Goal: Task Accomplishment & Management: Complete application form

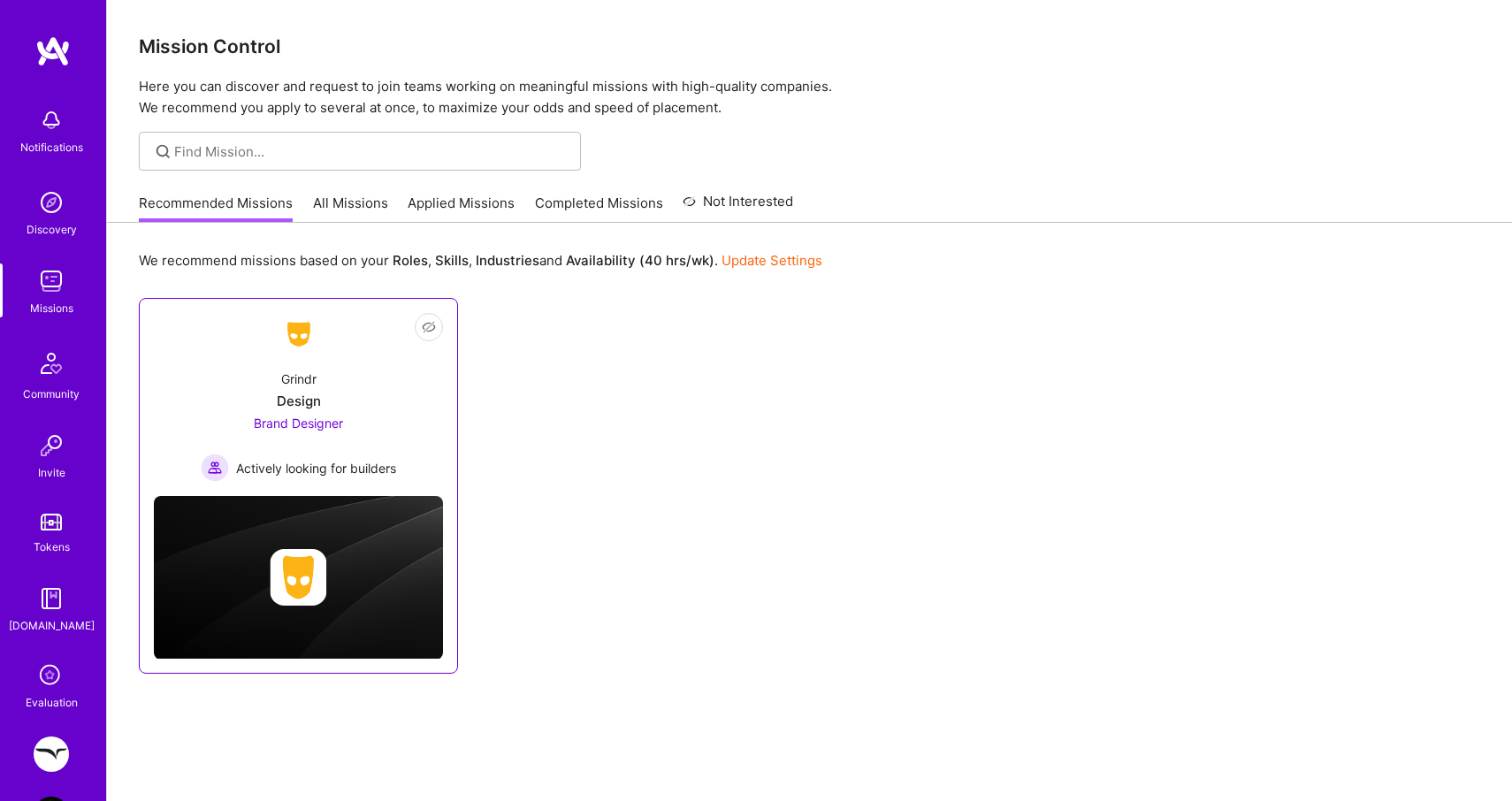
click at [335, 412] on div "Grindr Design Brand Designer Actively looking for builders" at bounding box center [299, 419] width 289 height 127
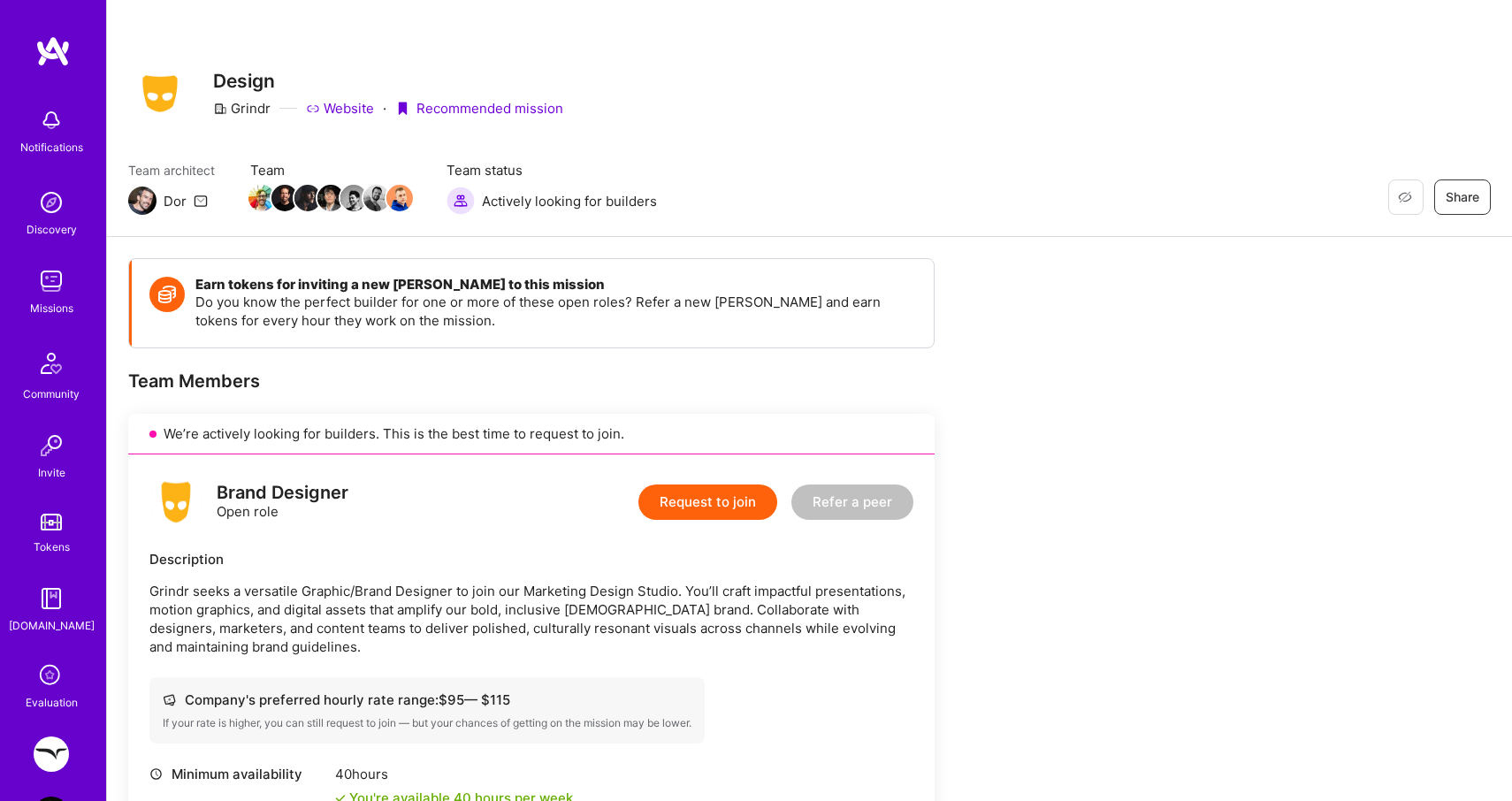
scroll to position [95, 0]
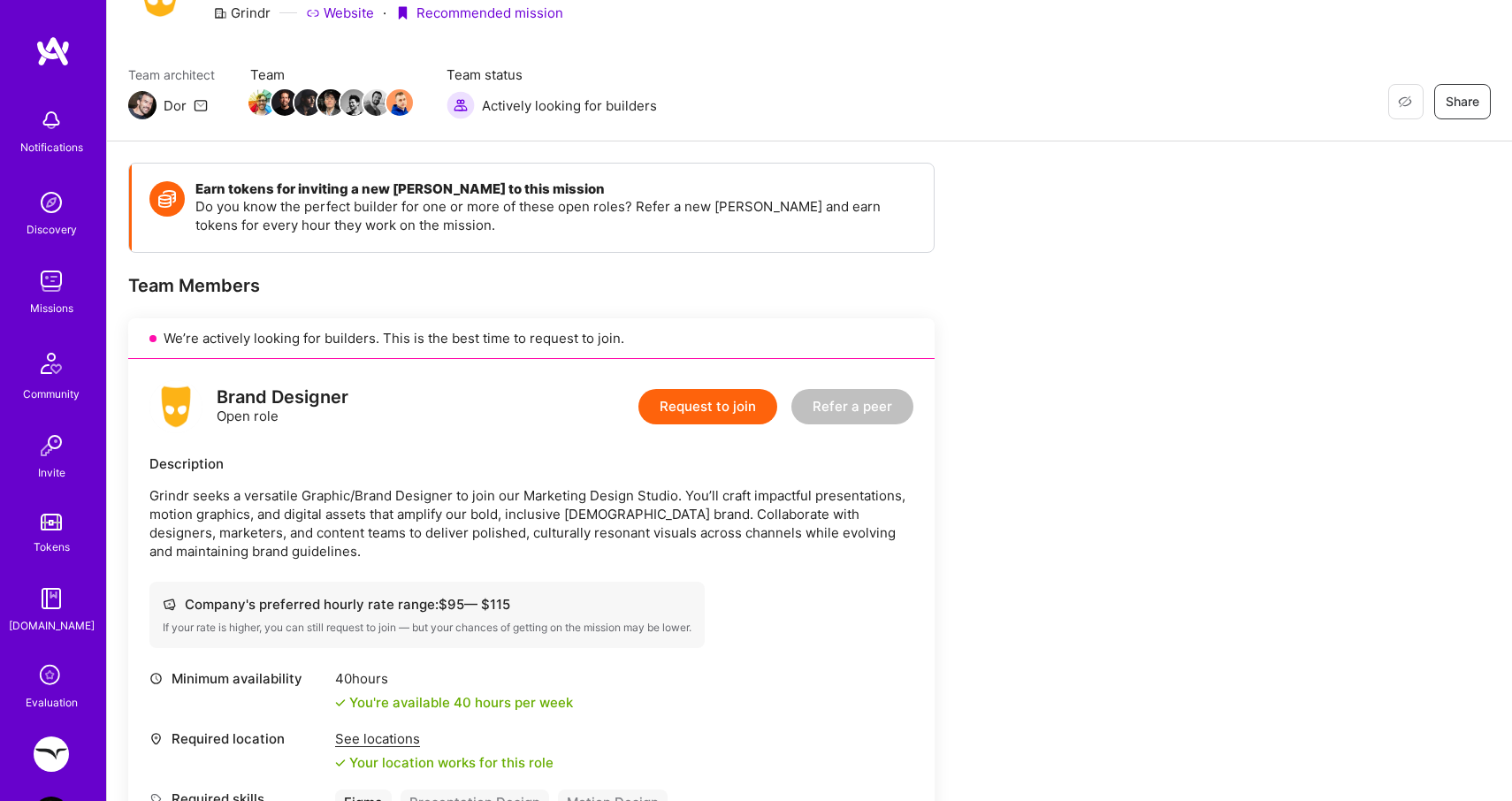
click at [698, 410] on button "Request to join" at bounding box center [707, 407] width 139 height 35
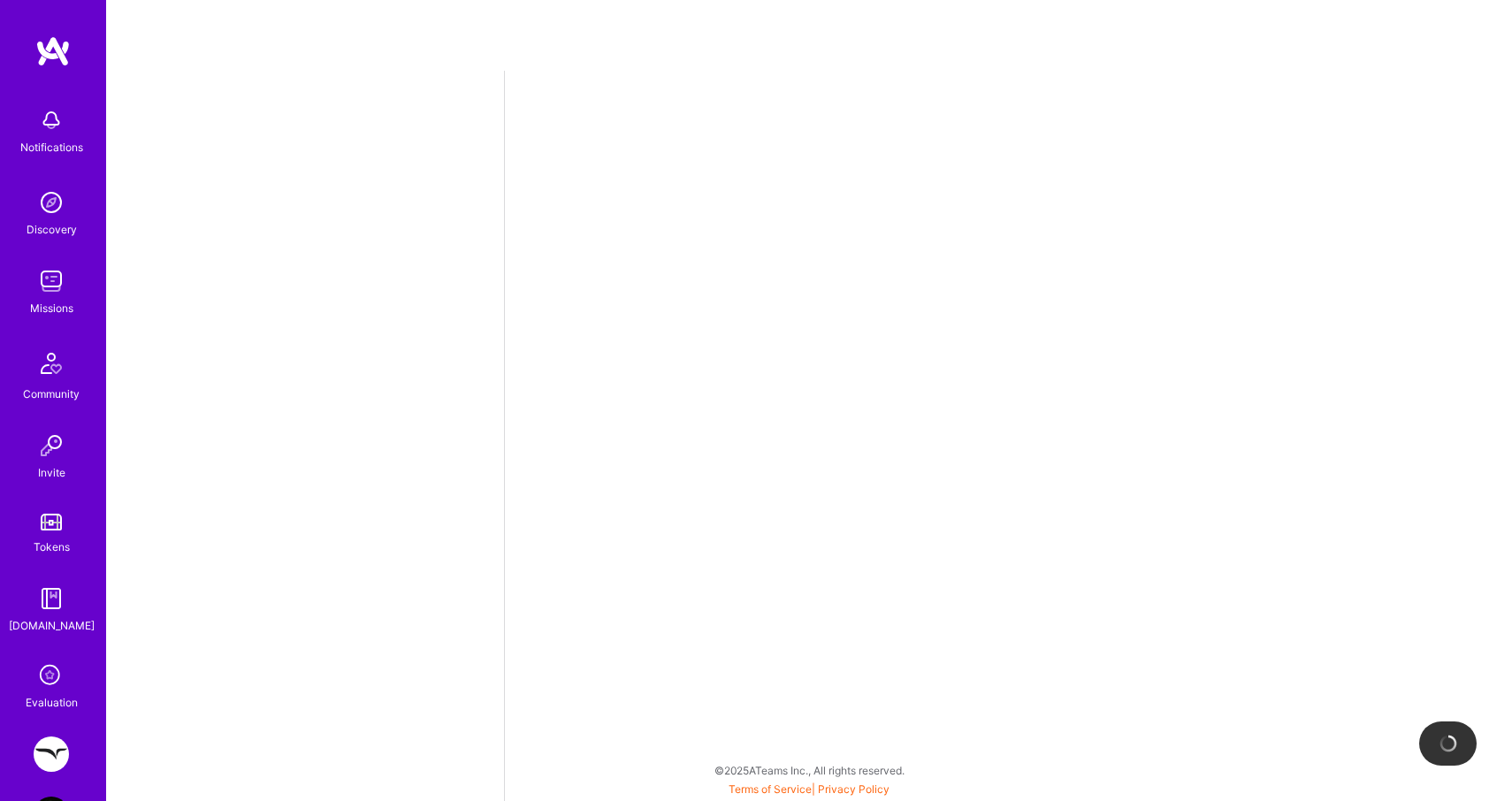
select select "CA"
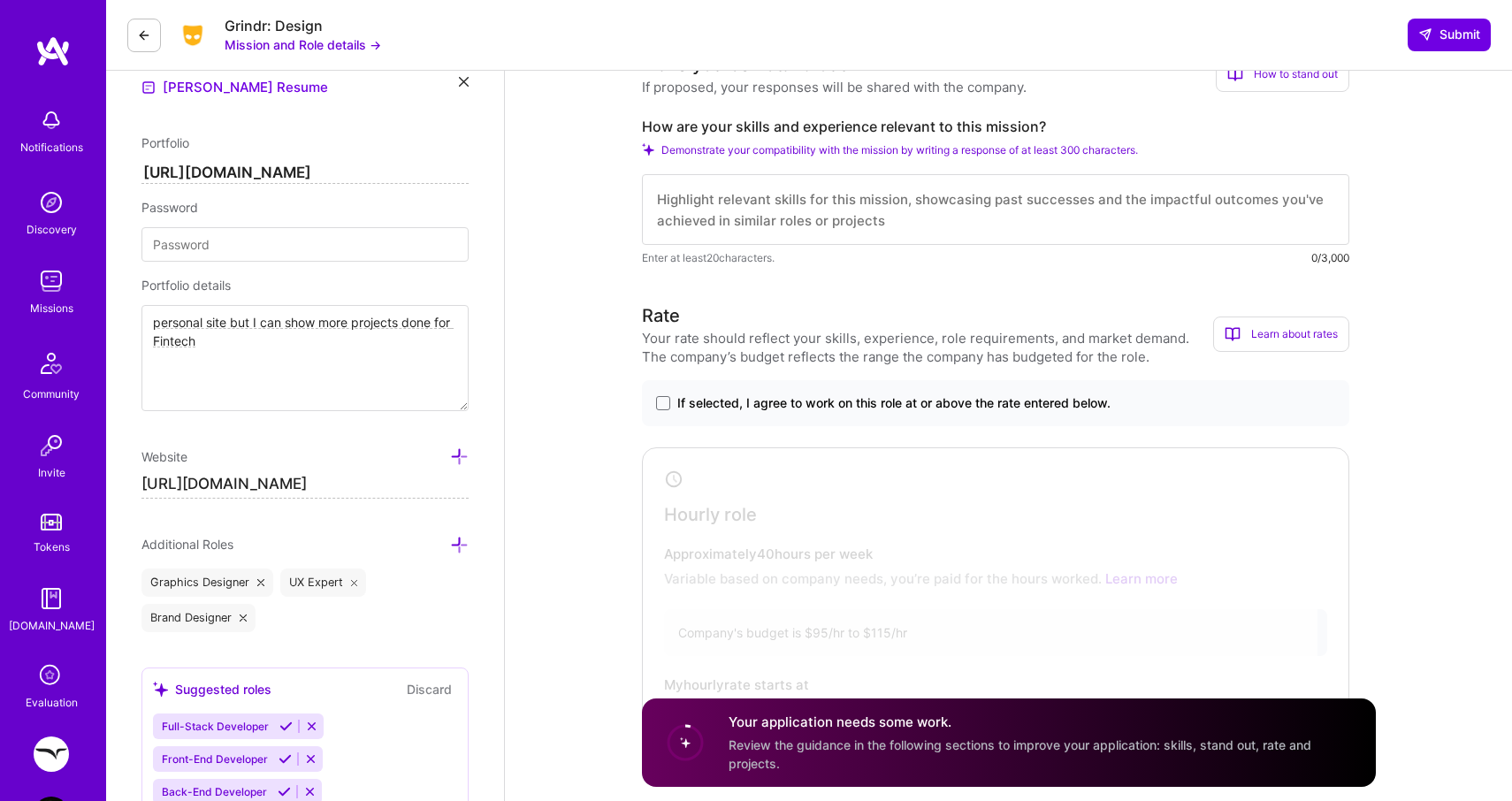
scroll to position [607, 0]
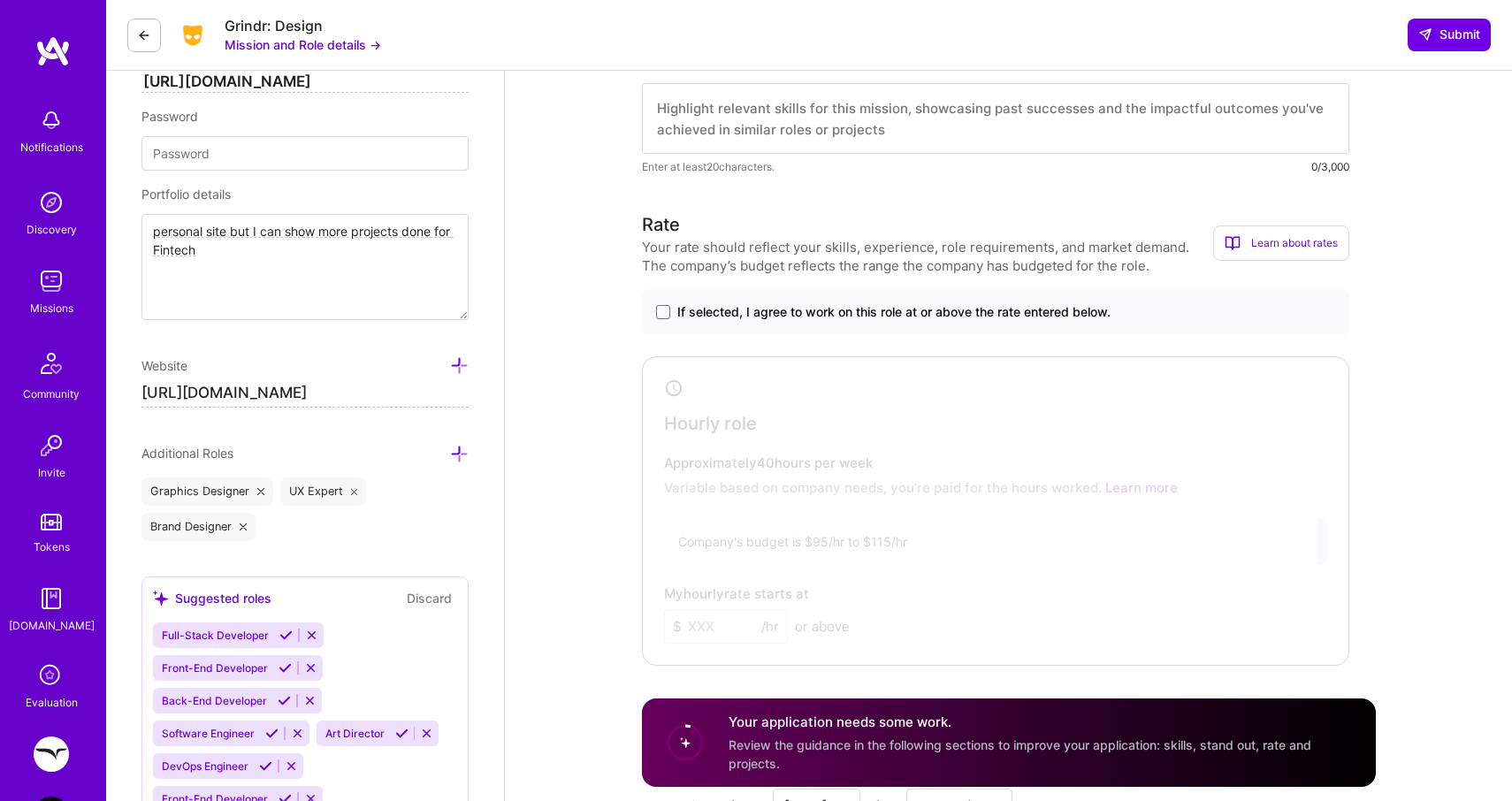
click at [762, 309] on span "If selected, I agree to work on this role at or above the rate entered below." at bounding box center [893, 313] width 433 height 18
click at [0, 0] on input "If selected, I agree to work on this role at or above the rate entered below." at bounding box center [0, 0] width 0 height 0
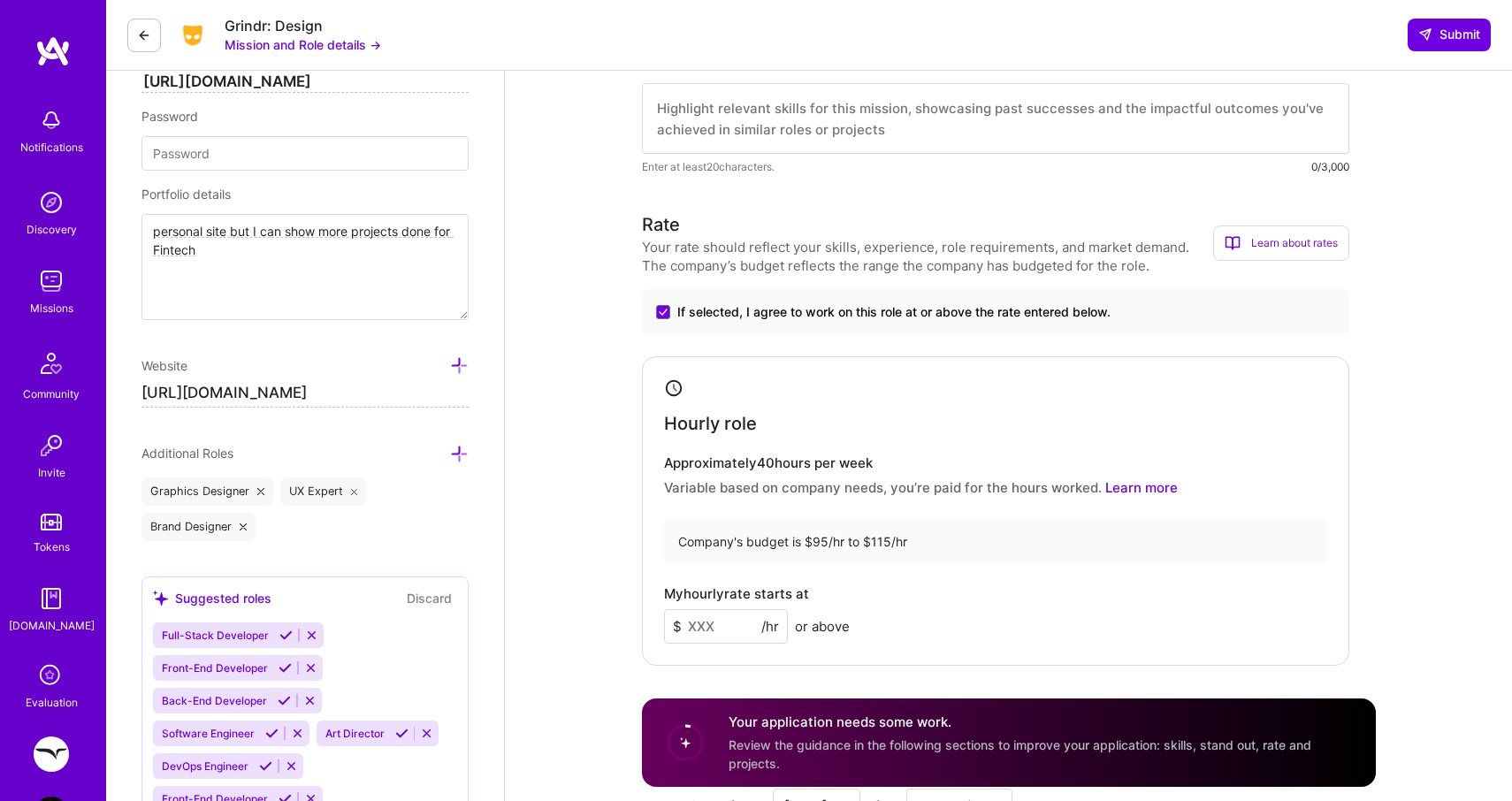
drag, startPoint x: 969, startPoint y: 262, endPoint x: 985, endPoint y: 261, distance: 16.0
click at [985, 261] on div "Your rate should reflect your skills, experience, role requirements, and market…" at bounding box center [926, 257] width 571 height 37
click at [789, 487] on p "Variable based on company needs, you’re paid for the hours worked. Learn more" at bounding box center [995, 487] width 663 height 19
drag, startPoint x: 783, startPoint y: 460, endPoint x: 803, endPoint y: 460, distance: 20.0
click at [803, 460] on h4 "Approximately 40 hours per week" at bounding box center [995, 464] width 663 height 16
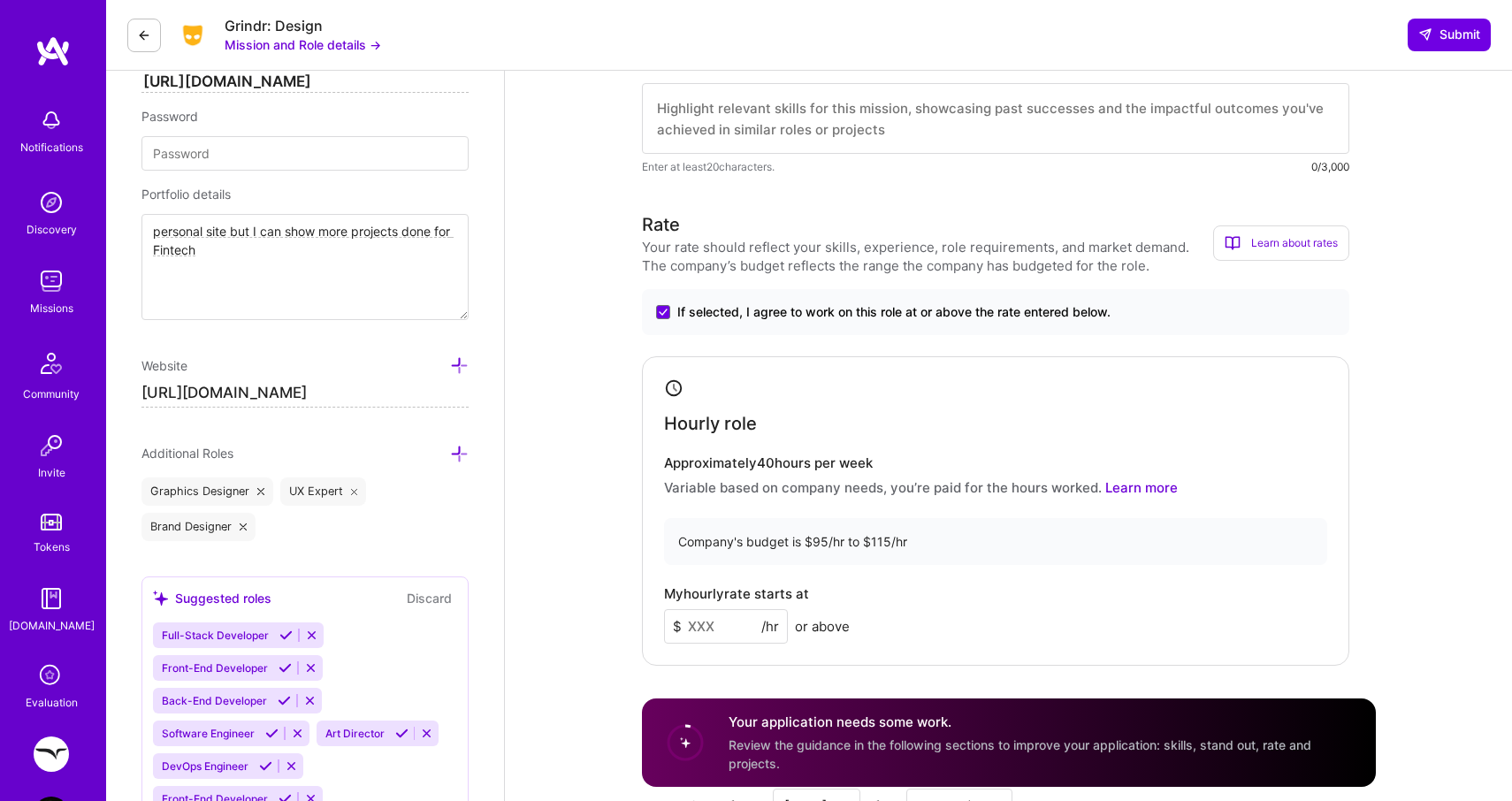
click at [699, 618] on input at bounding box center [726, 626] width 124 height 34
type input "115"
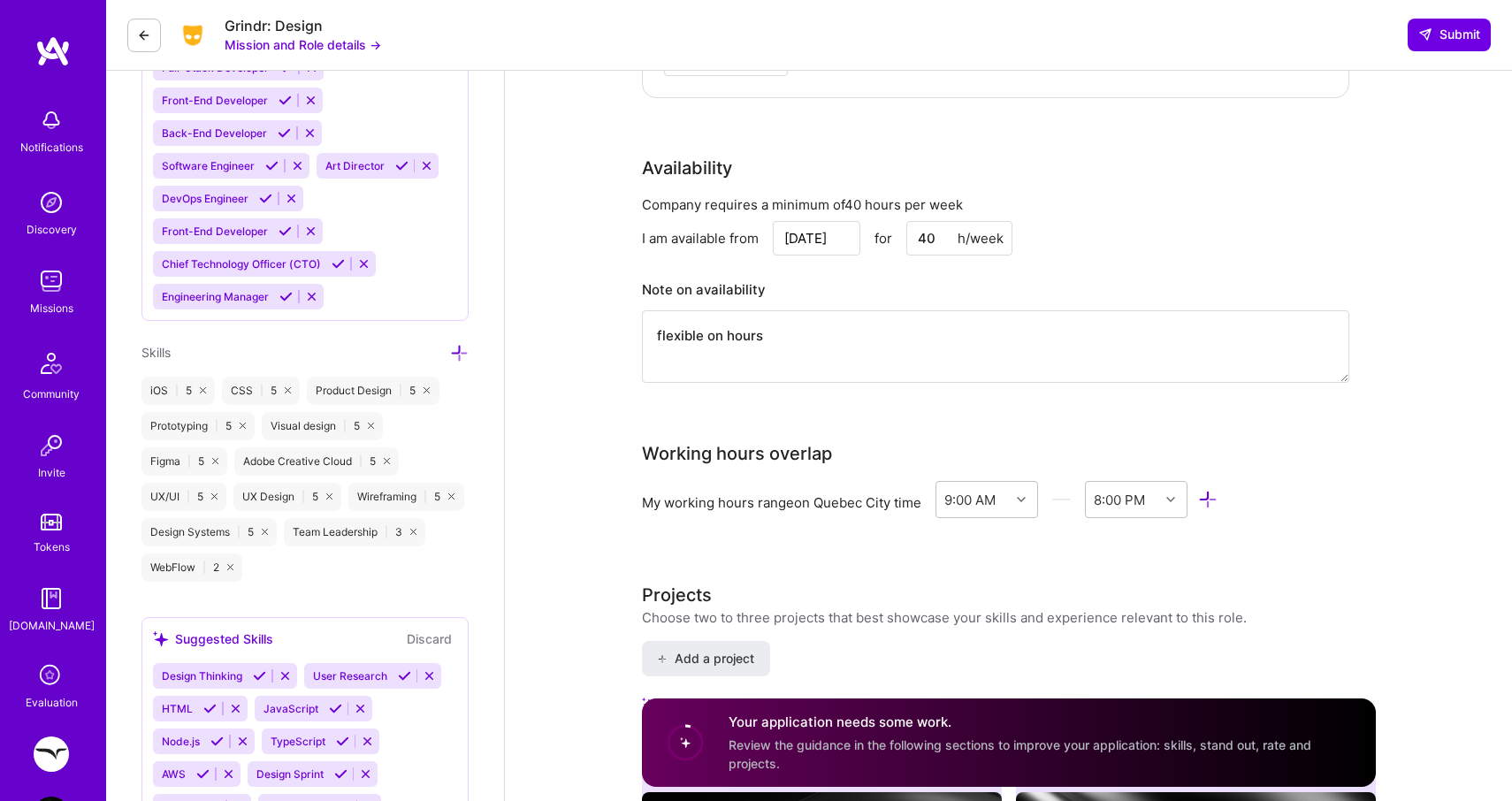
scroll to position [1236, 0]
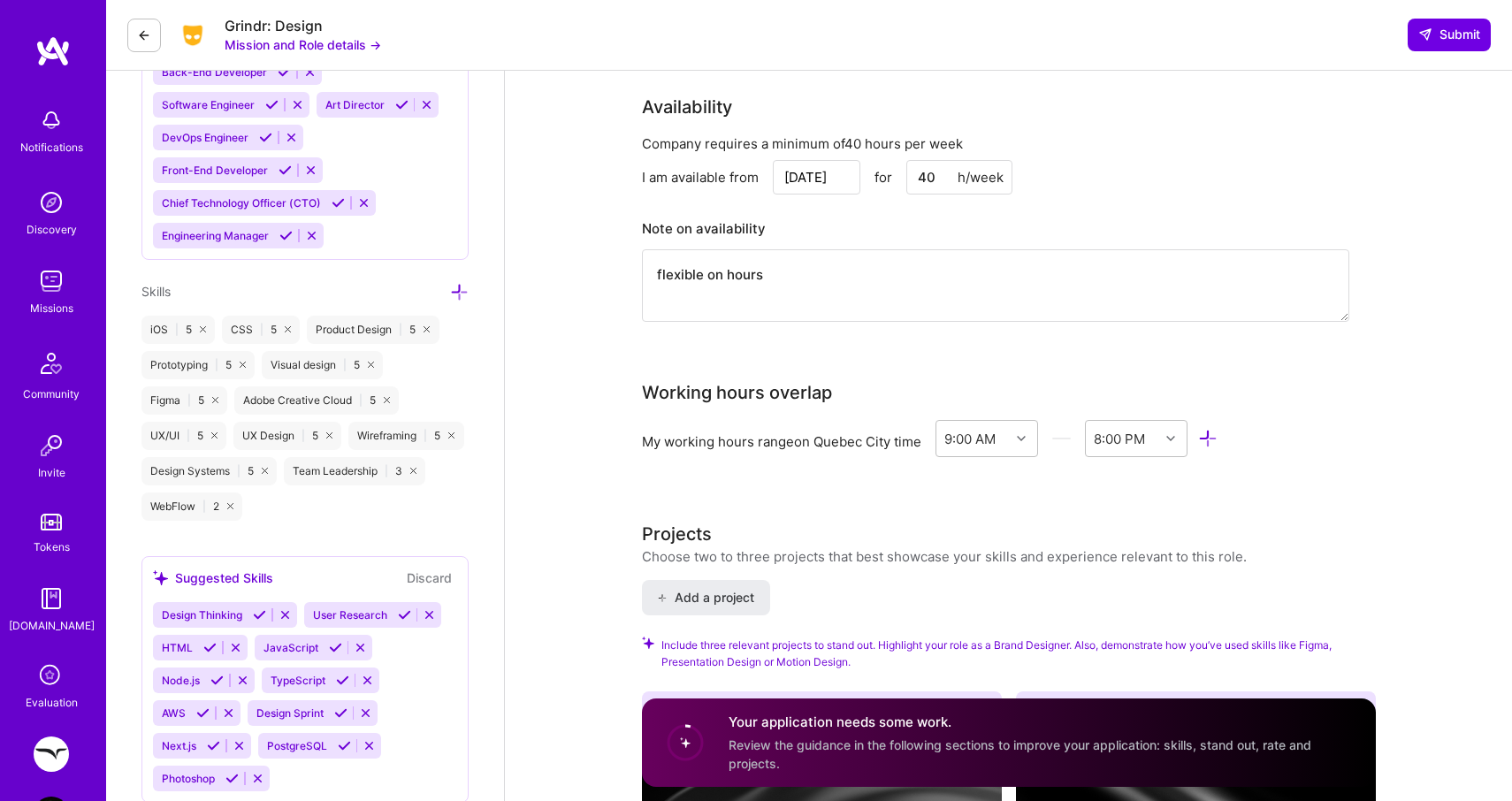
click at [763, 272] on textarea "flexible on hours" at bounding box center [995, 286] width 707 height 73
drag, startPoint x: 934, startPoint y: 176, endPoint x: 913, endPoint y: 176, distance: 21.0
click at [913, 176] on input "40" at bounding box center [960, 177] width 106 height 34
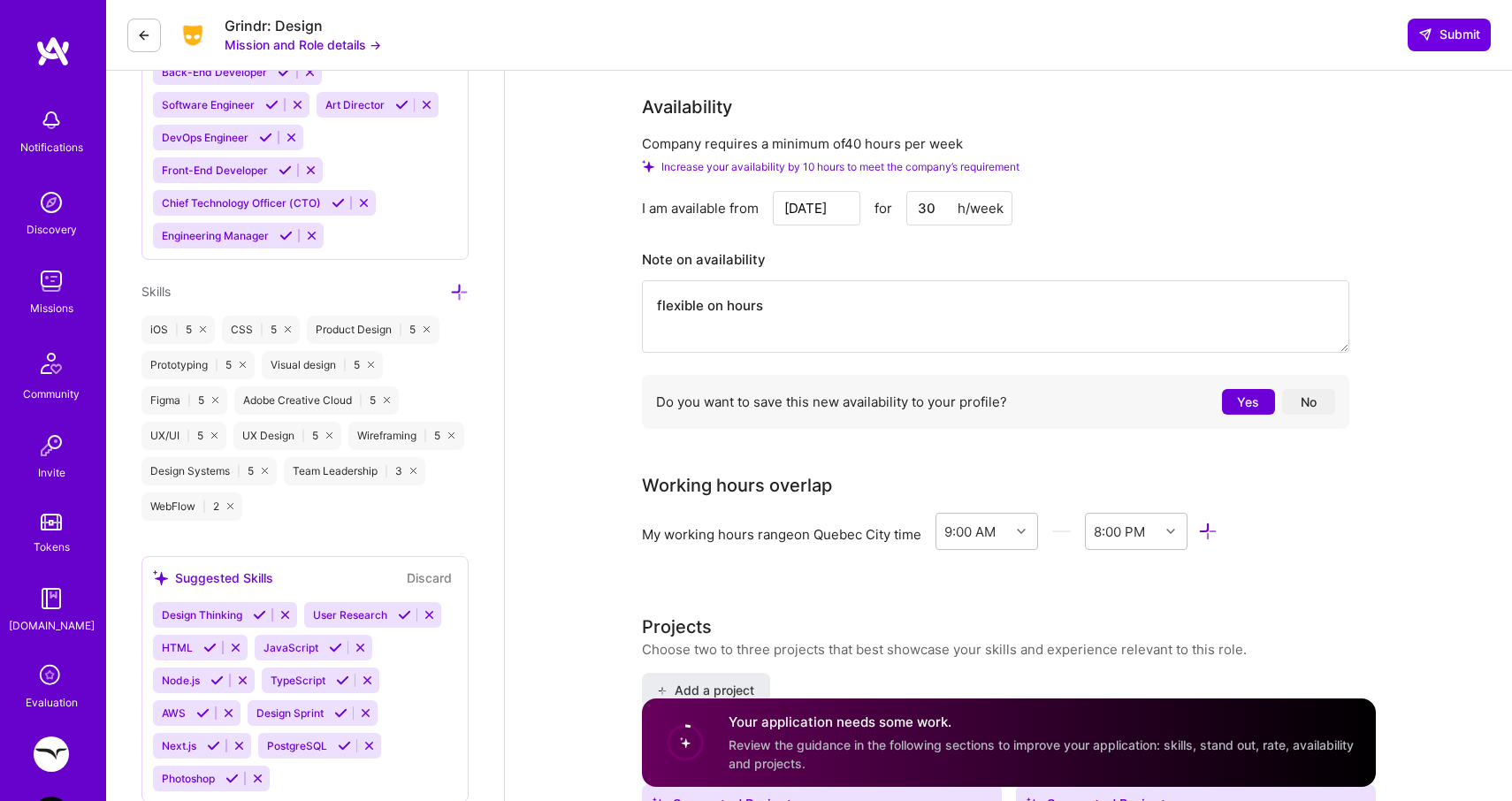
type input "30"
click at [824, 214] on input "[DATE]" at bounding box center [816, 207] width 87 height 34
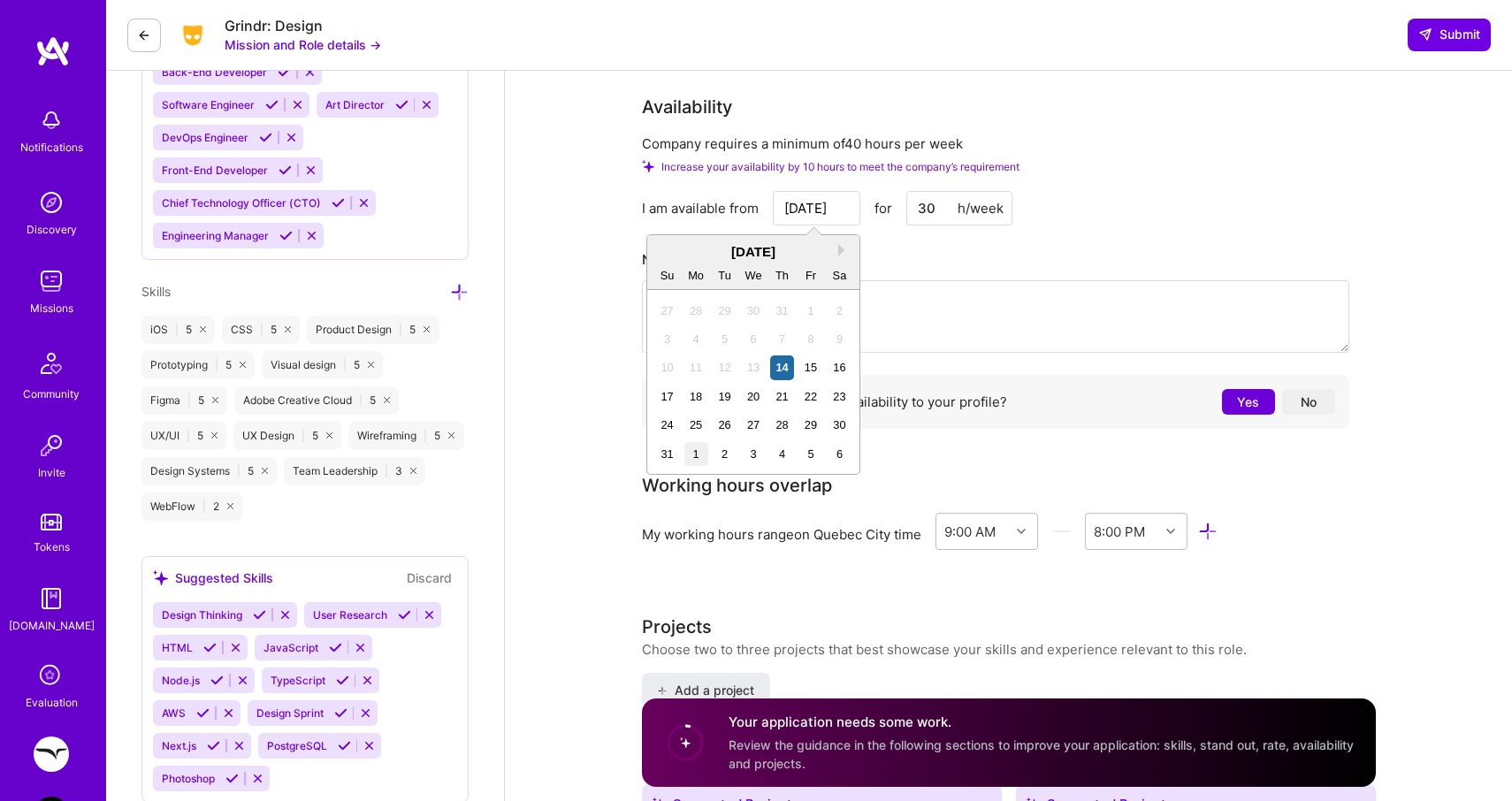
click at [689, 453] on div "1" at bounding box center [697, 454] width 24 height 24
type input "[DATE]"
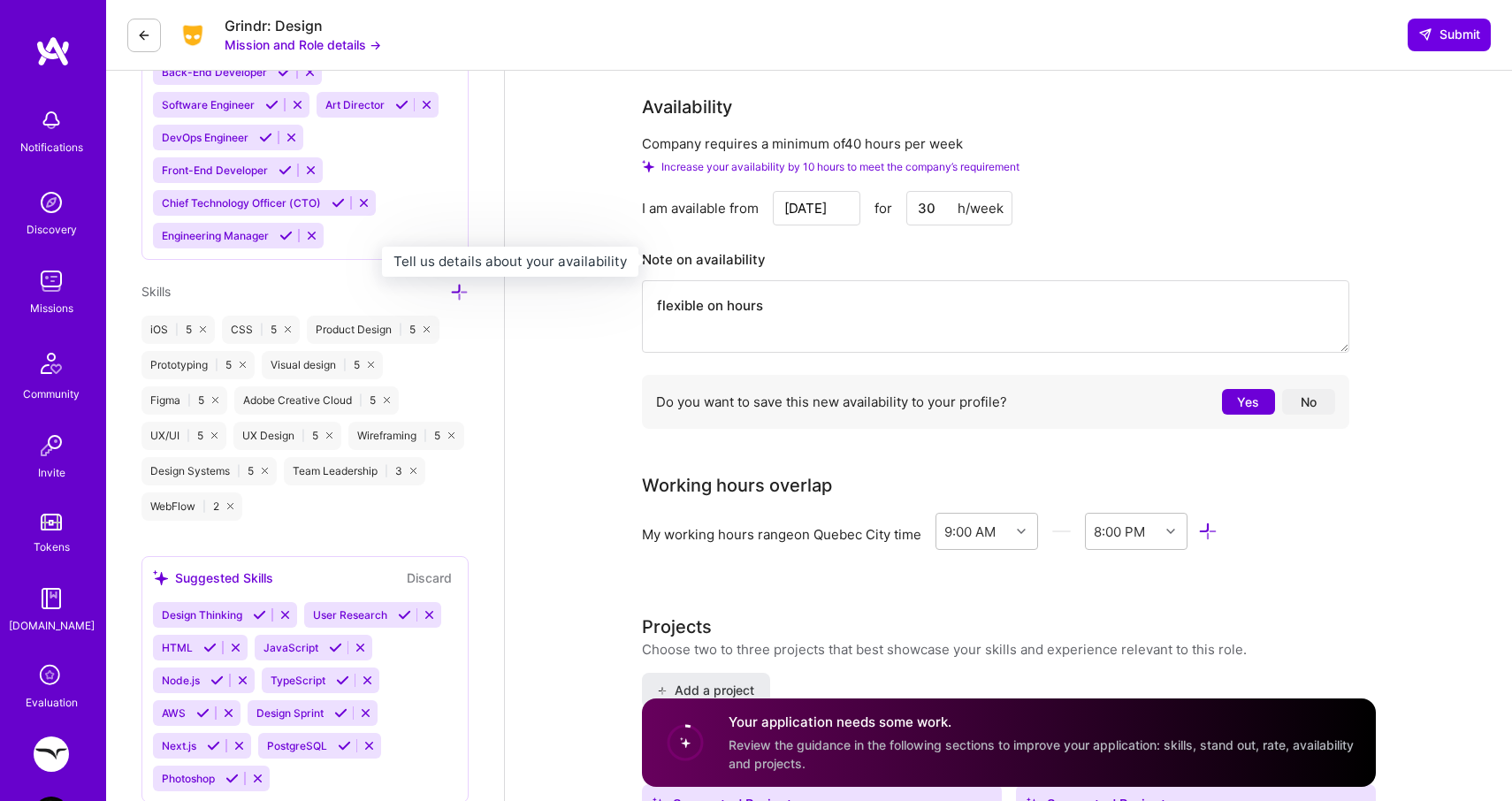
click at [886, 247] on h3 "Note on availability" at bounding box center [995, 259] width 707 height 27
drag, startPoint x: 775, startPoint y: 302, endPoint x: 664, endPoint y: 311, distance: 111.4
click at [664, 311] on textarea "flexible on hours" at bounding box center [995, 316] width 707 height 73
type textarea "f"
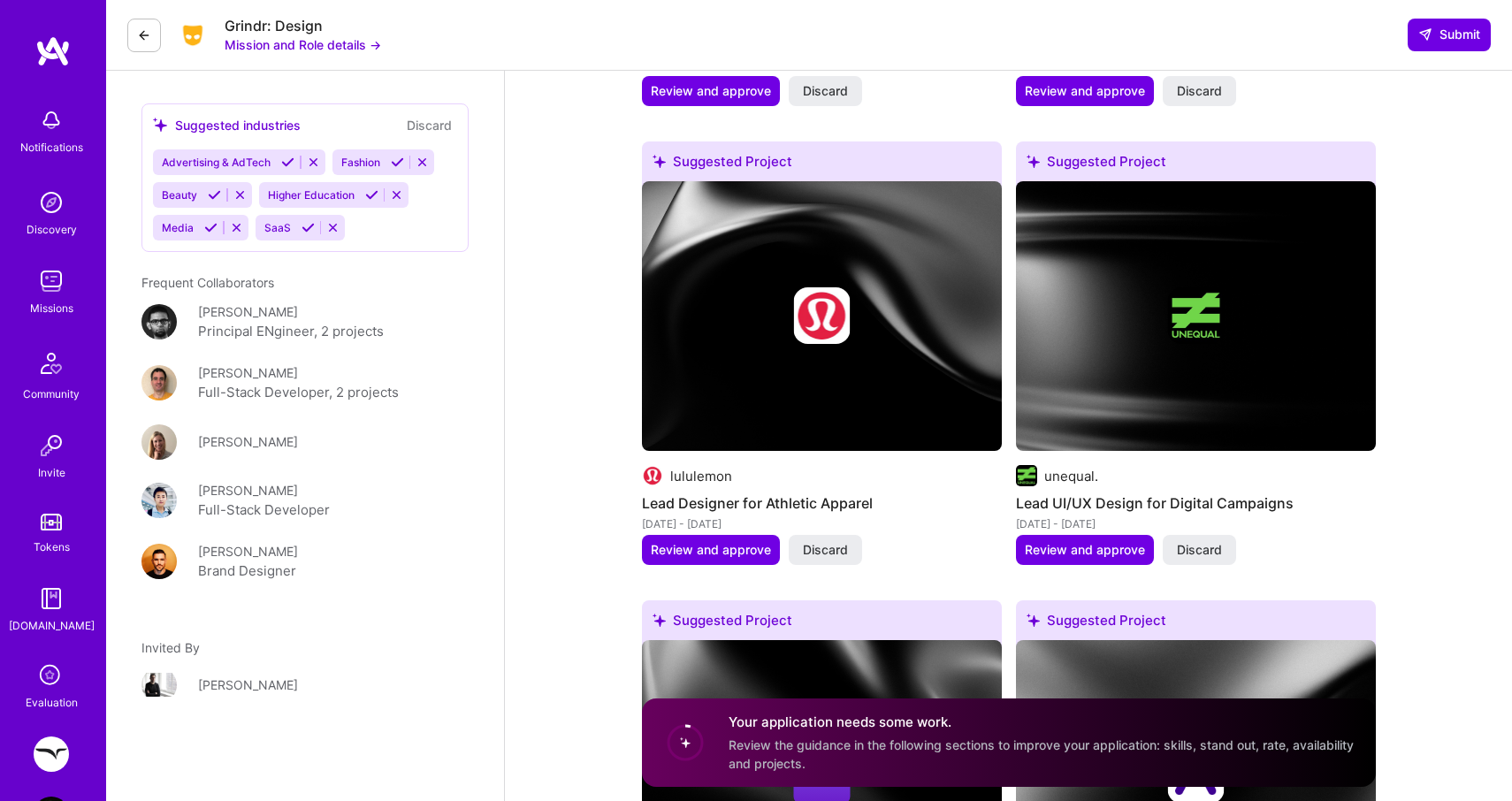
scroll to position [2407, 0]
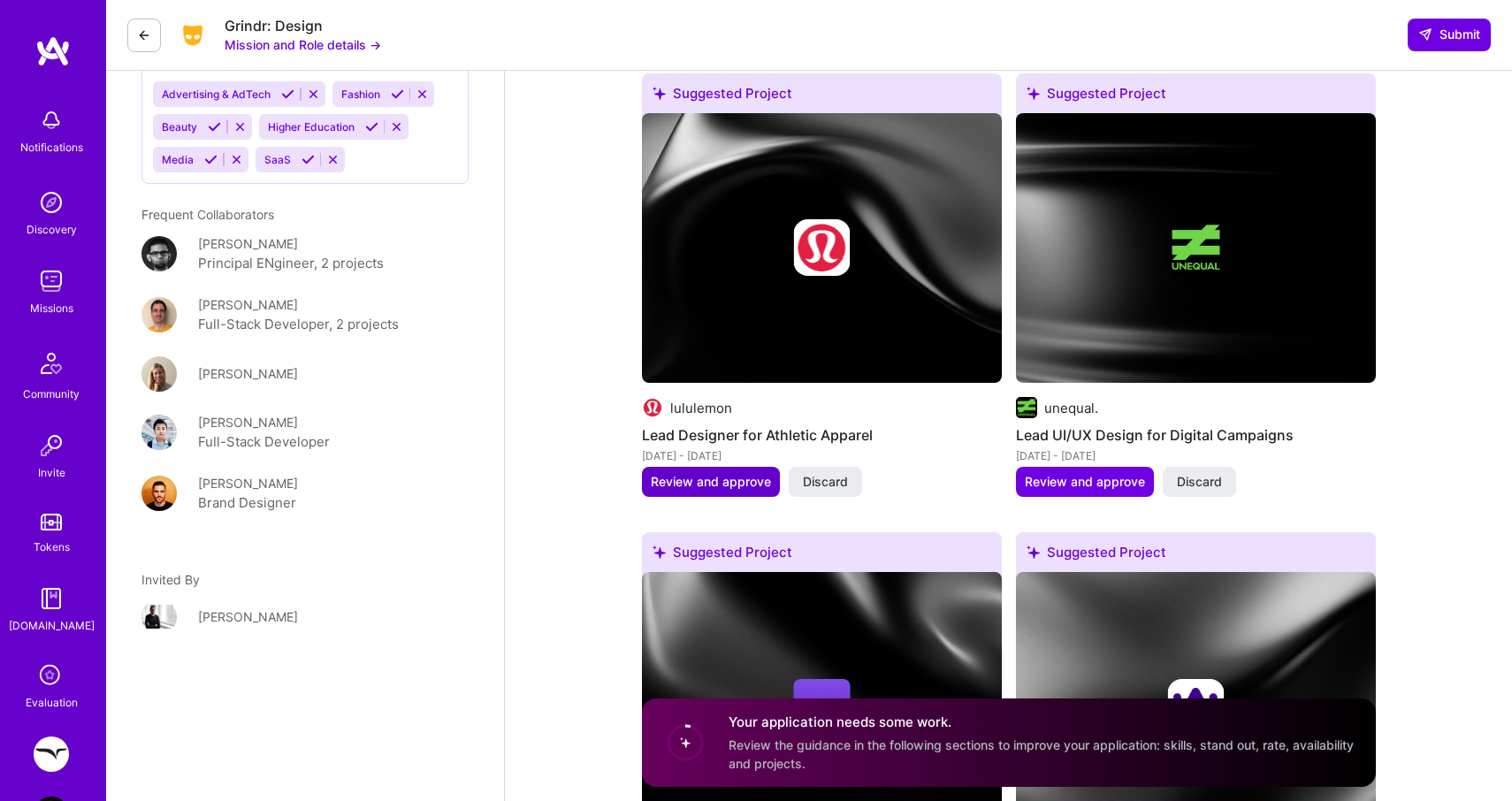
type textarea "I would love to offer 30 hours per week. Hope that's enough hours?"
click at [703, 486] on span "Review and approve" at bounding box center [710, 483] width 120 height 18
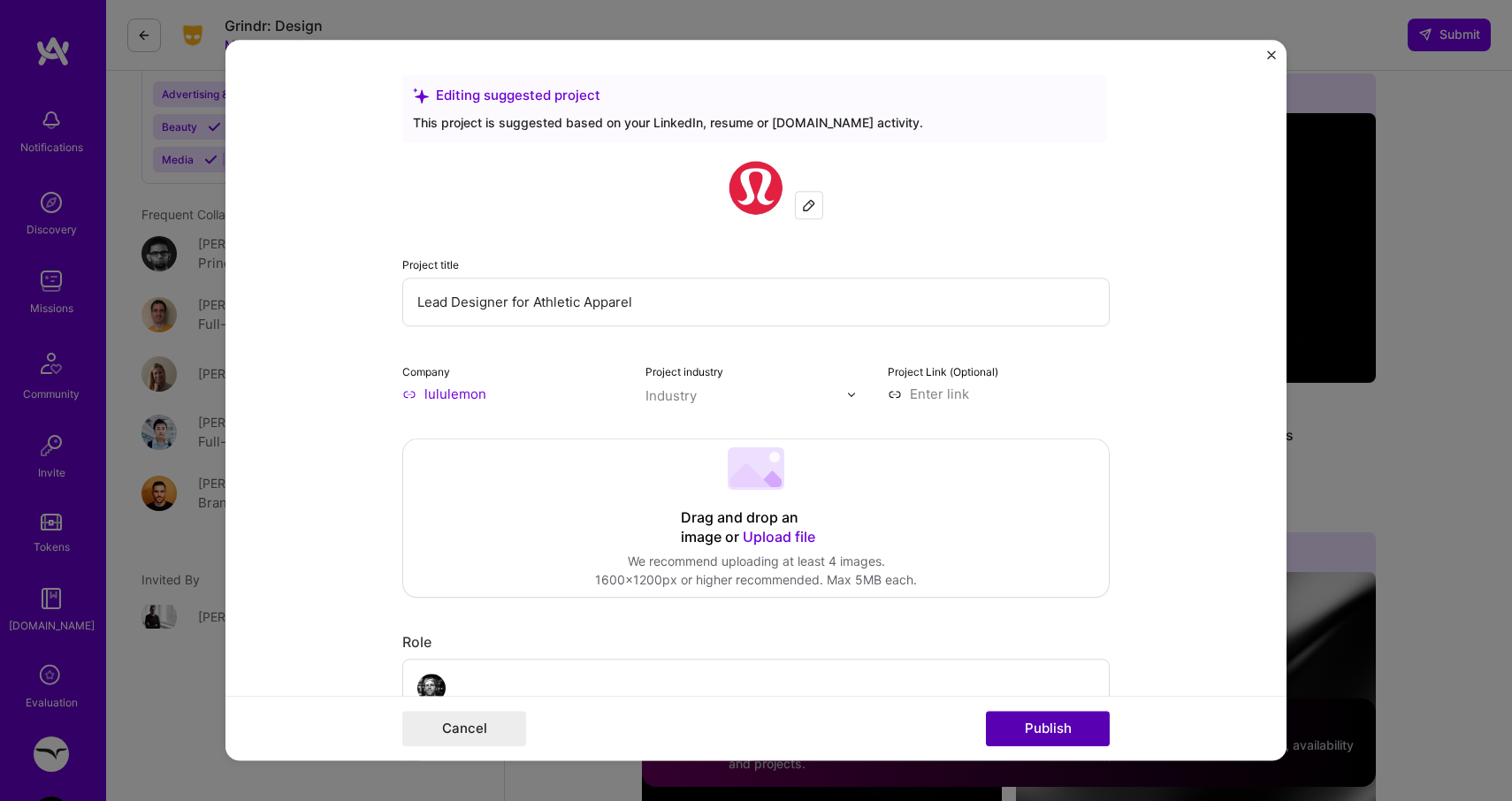
click at [1053, 734] on button "Publish" at bounding box center [1048, 730] width 124 height 35
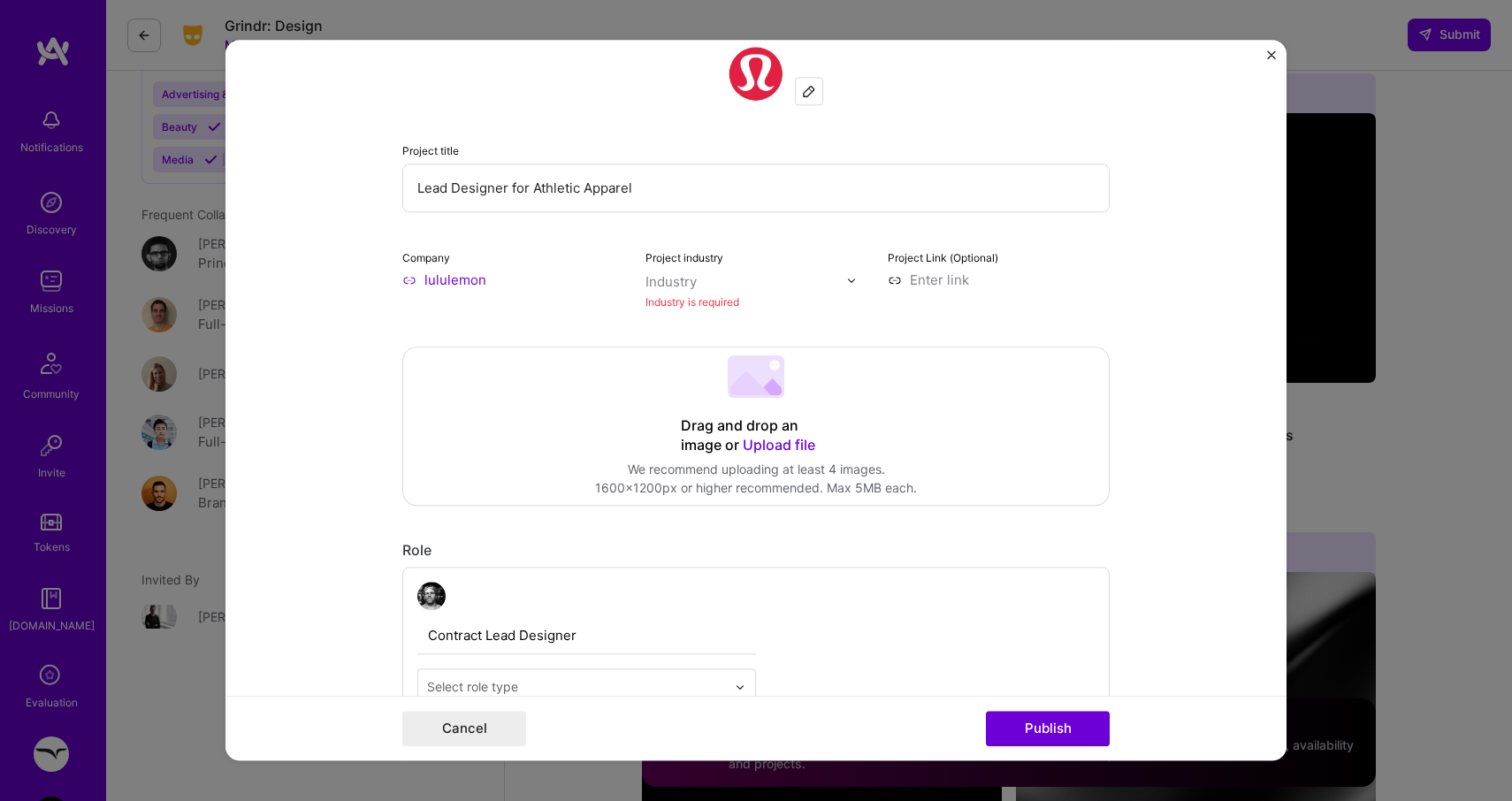
scroll to position [116, 0]
click at [1272, 58] on img "Close" at bounding box center [1271, 54] width 9 height 9
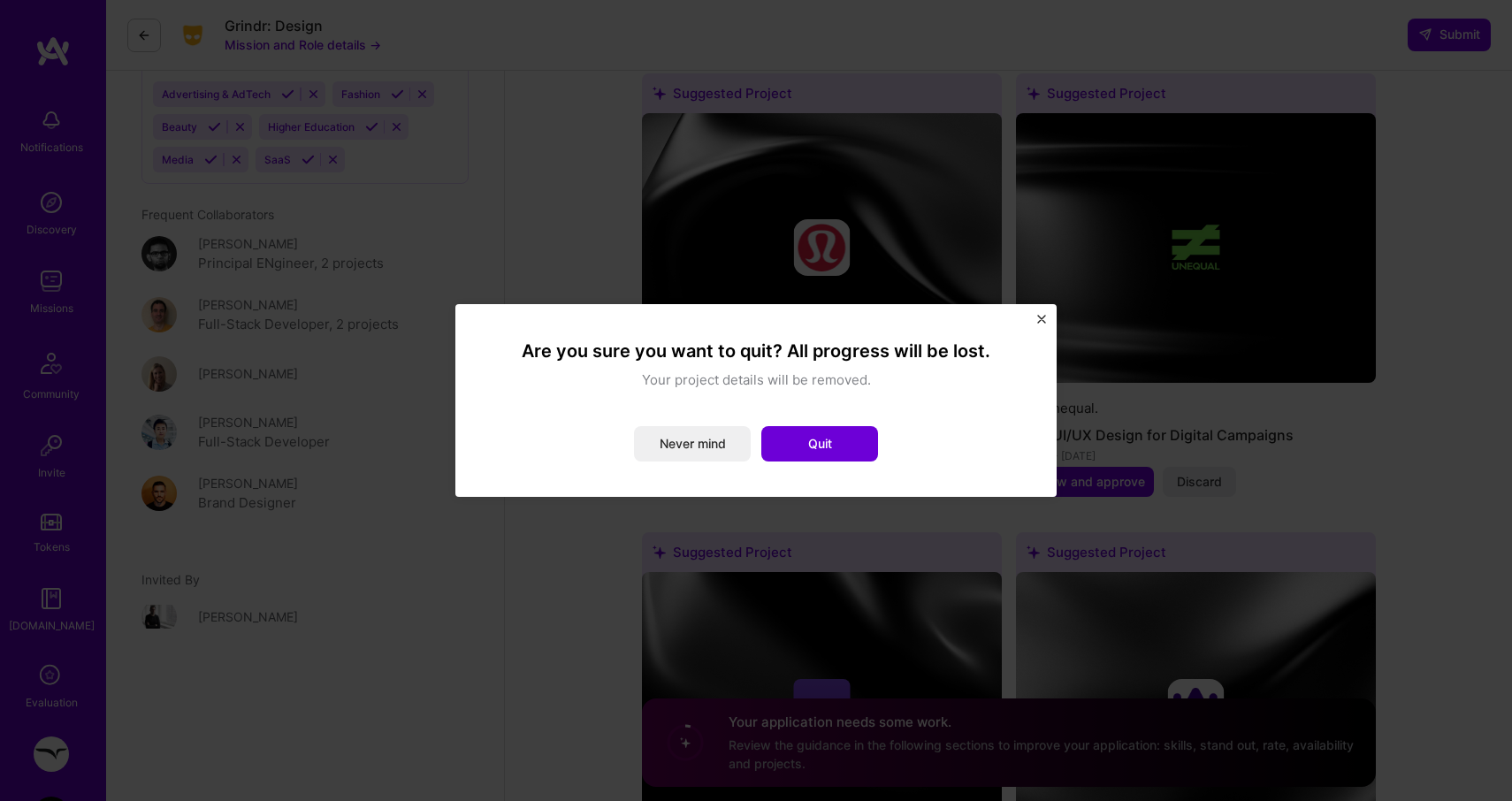
click at [1042, 318] on img "Close" at bounding box center [1041, 318] width 9 height 9
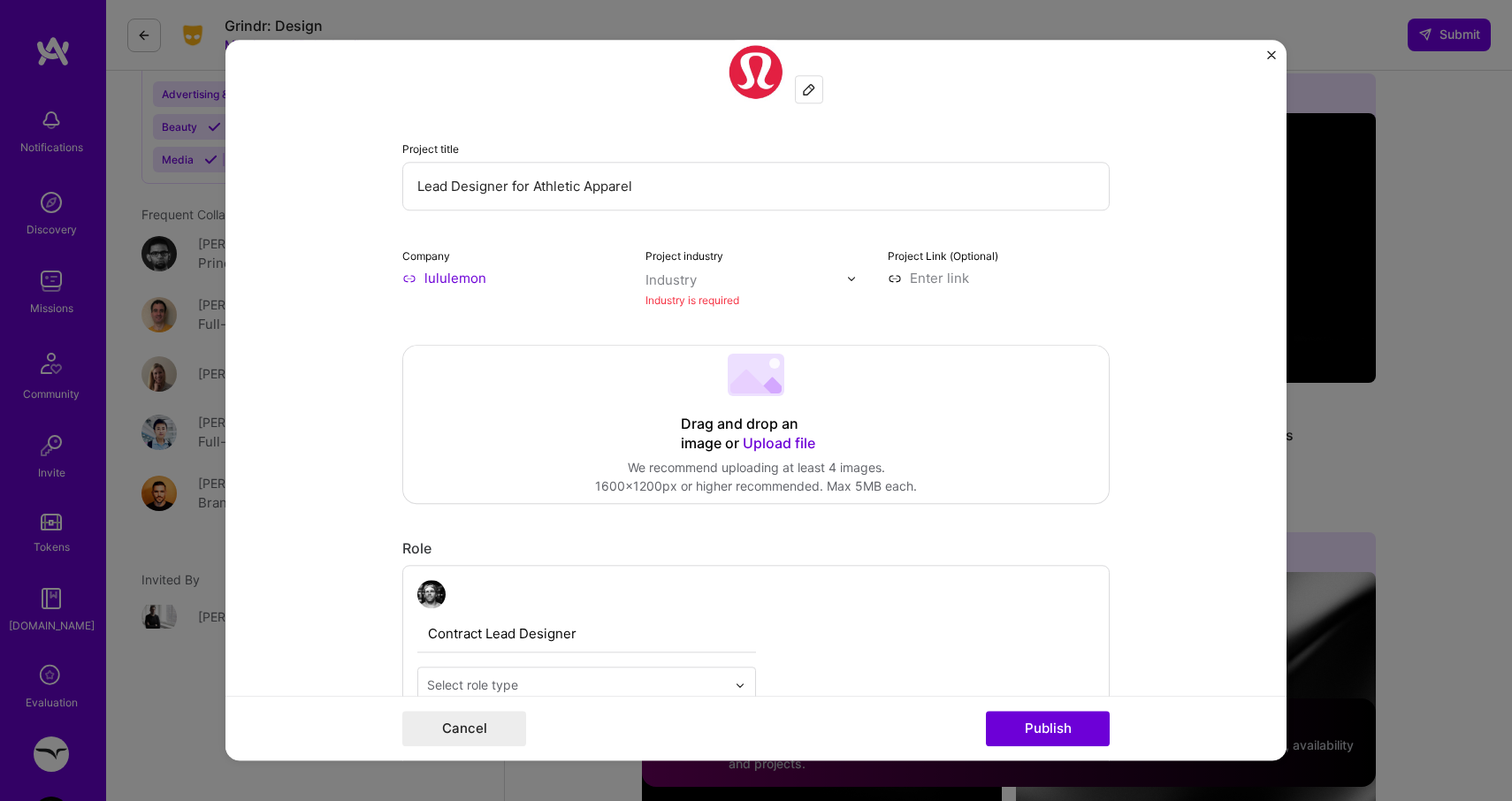
click at [1266, 55] on div "Editing suggested project This project is suggested based on your LinkedIn, res…" at bounding box center [756, 401] width 1061 height 721
click at [1268, 64] on button "Close" at bounding box center [1271, 59] width 9 height 19
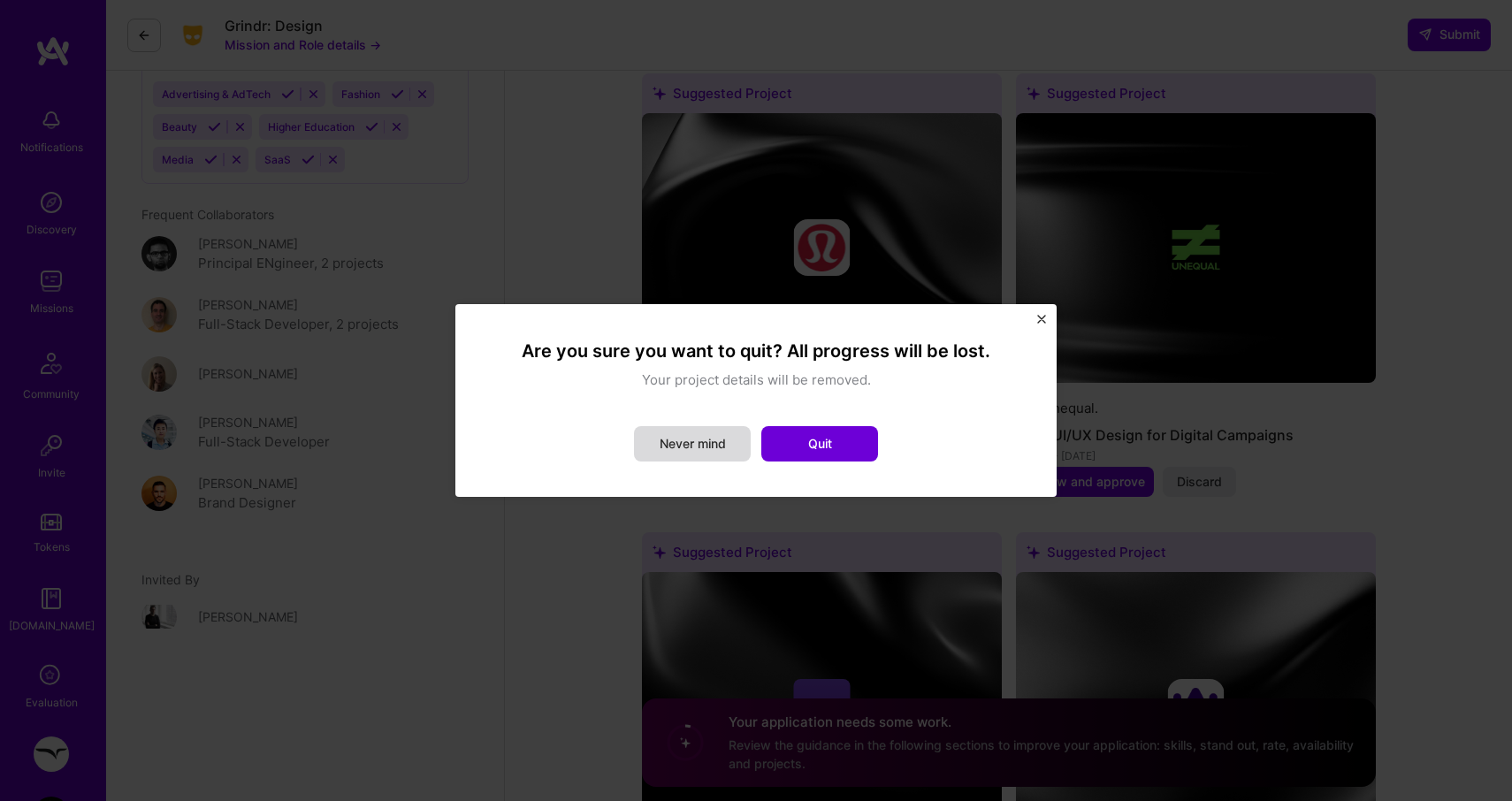
click at [706, 442] on button "Never mind" at bounding box center [692, 444] width 117 height 35
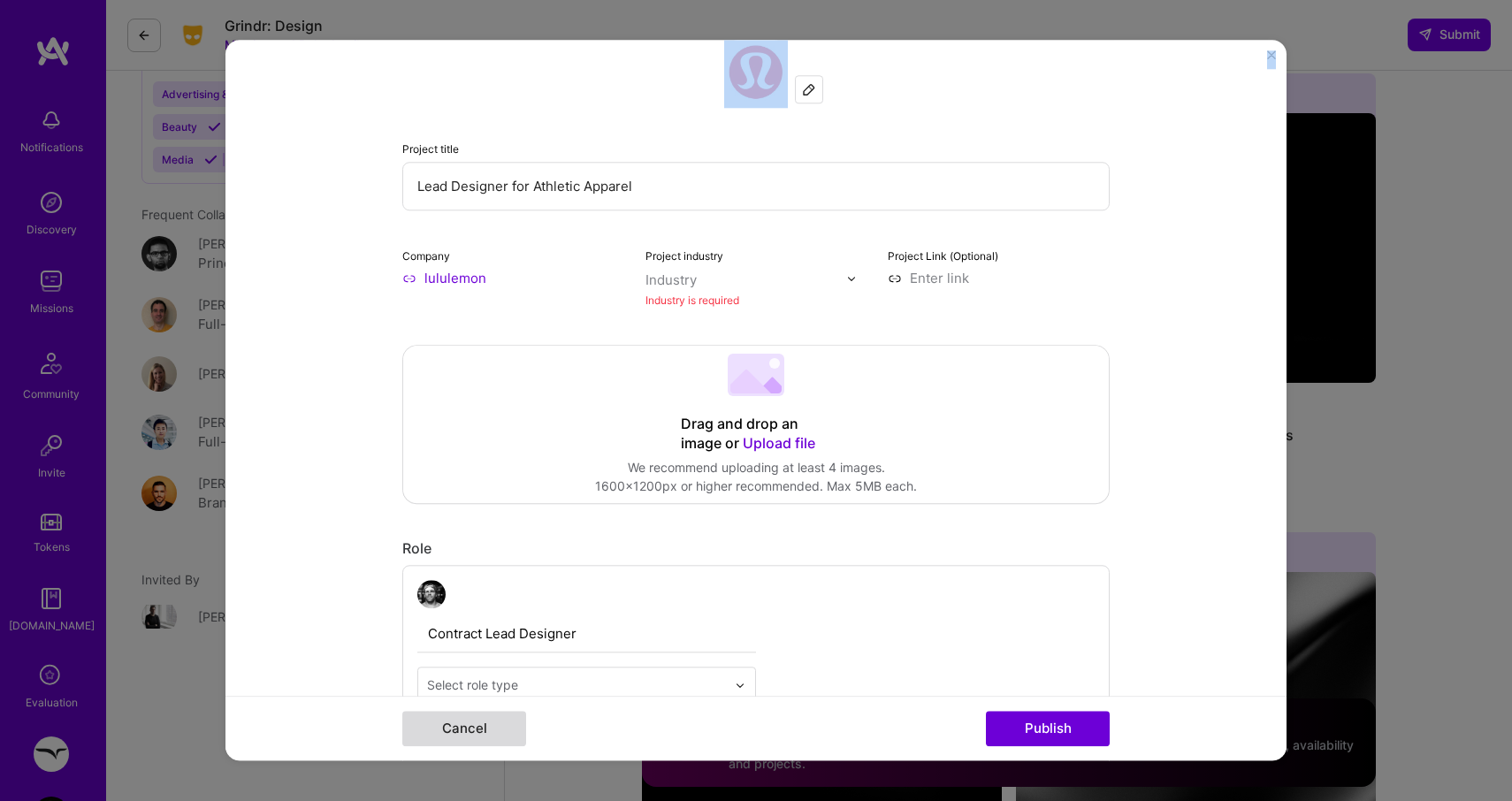
click at [489, 725] on button "Cancel" at bounding box center [465, 730] width 124 height 35
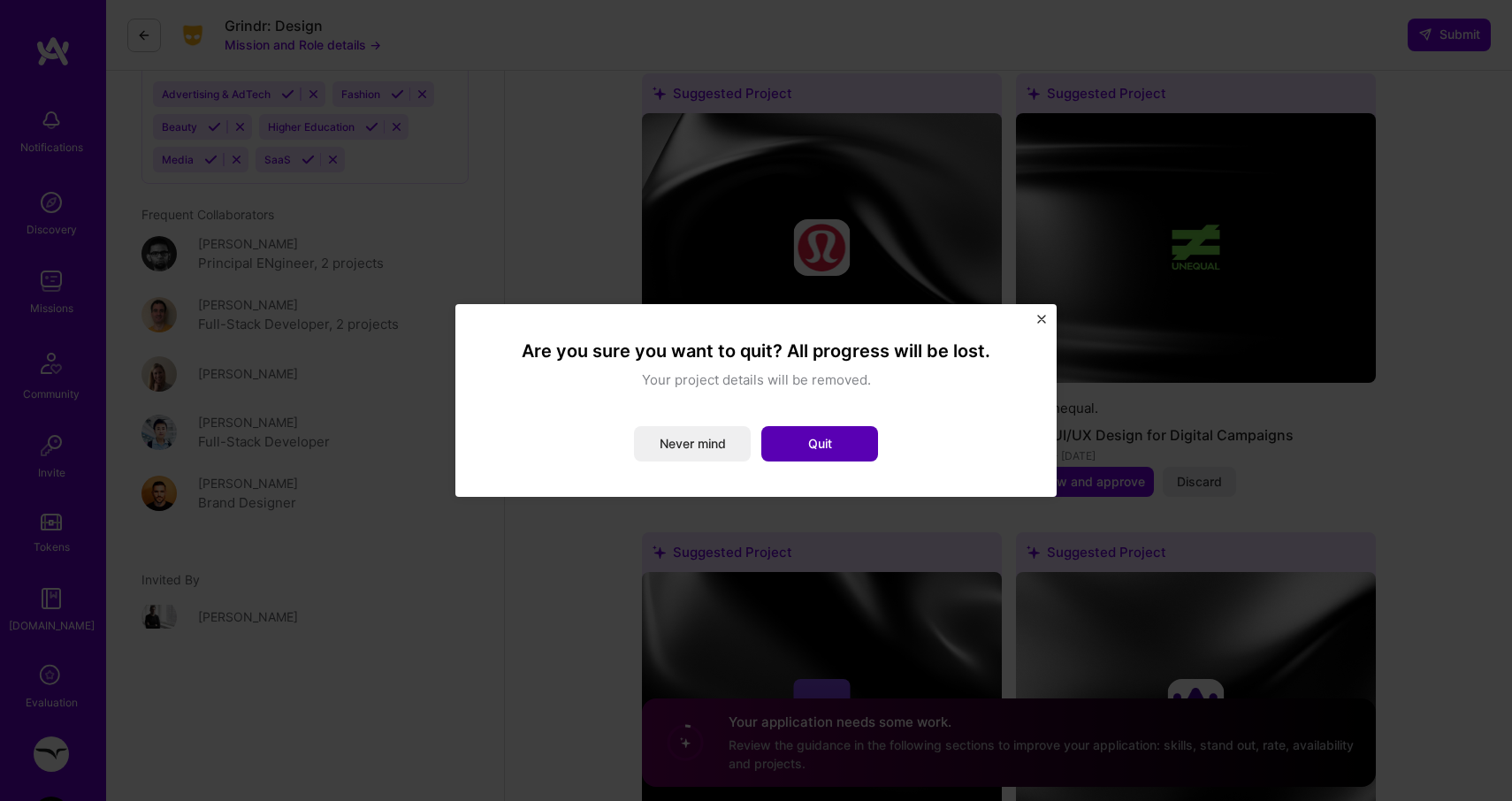
click at [836, 454] on button "Quit" at bounding box center [819, 444] width 117 height 35
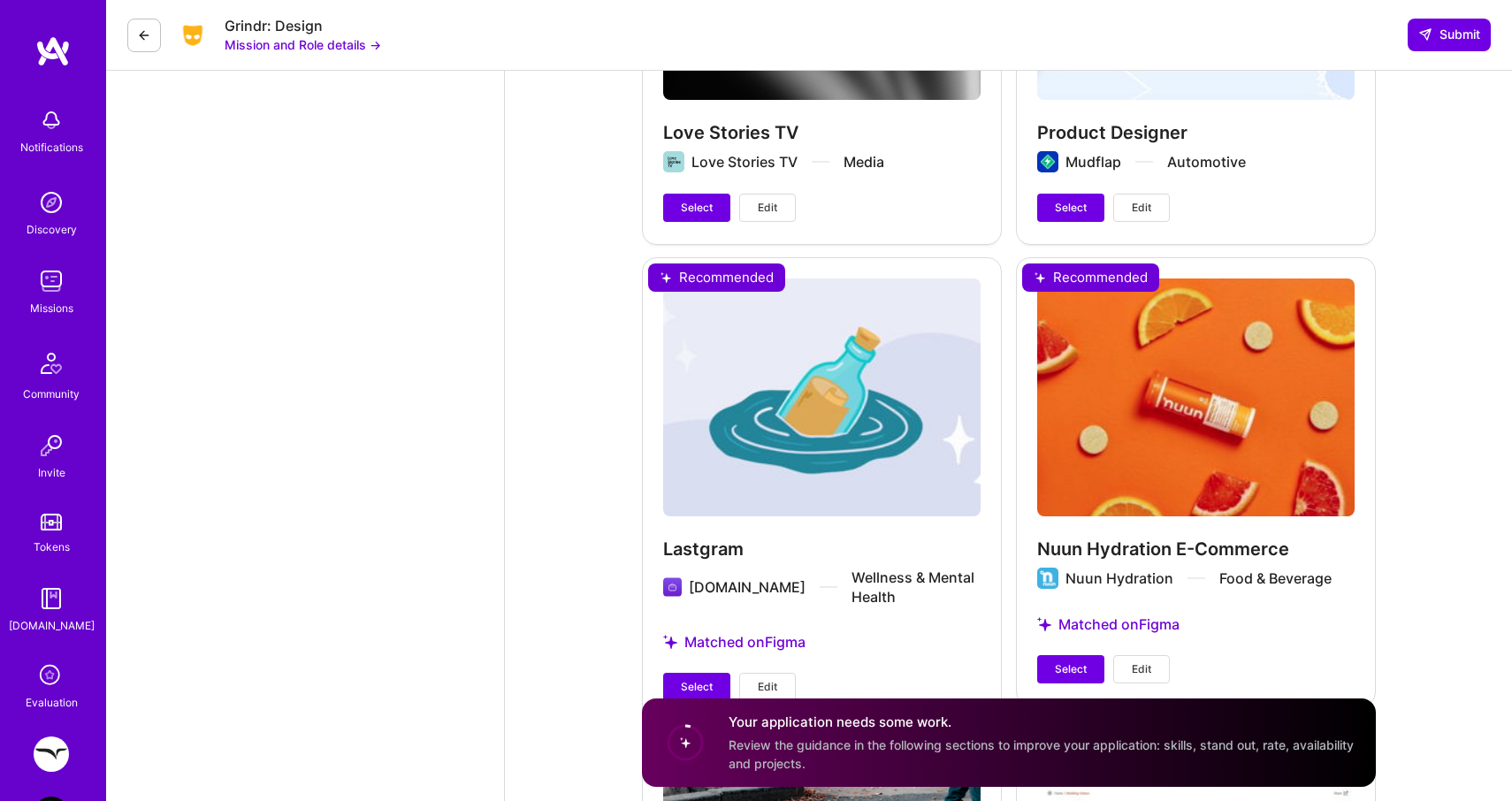
scroll to position [4119, 0]
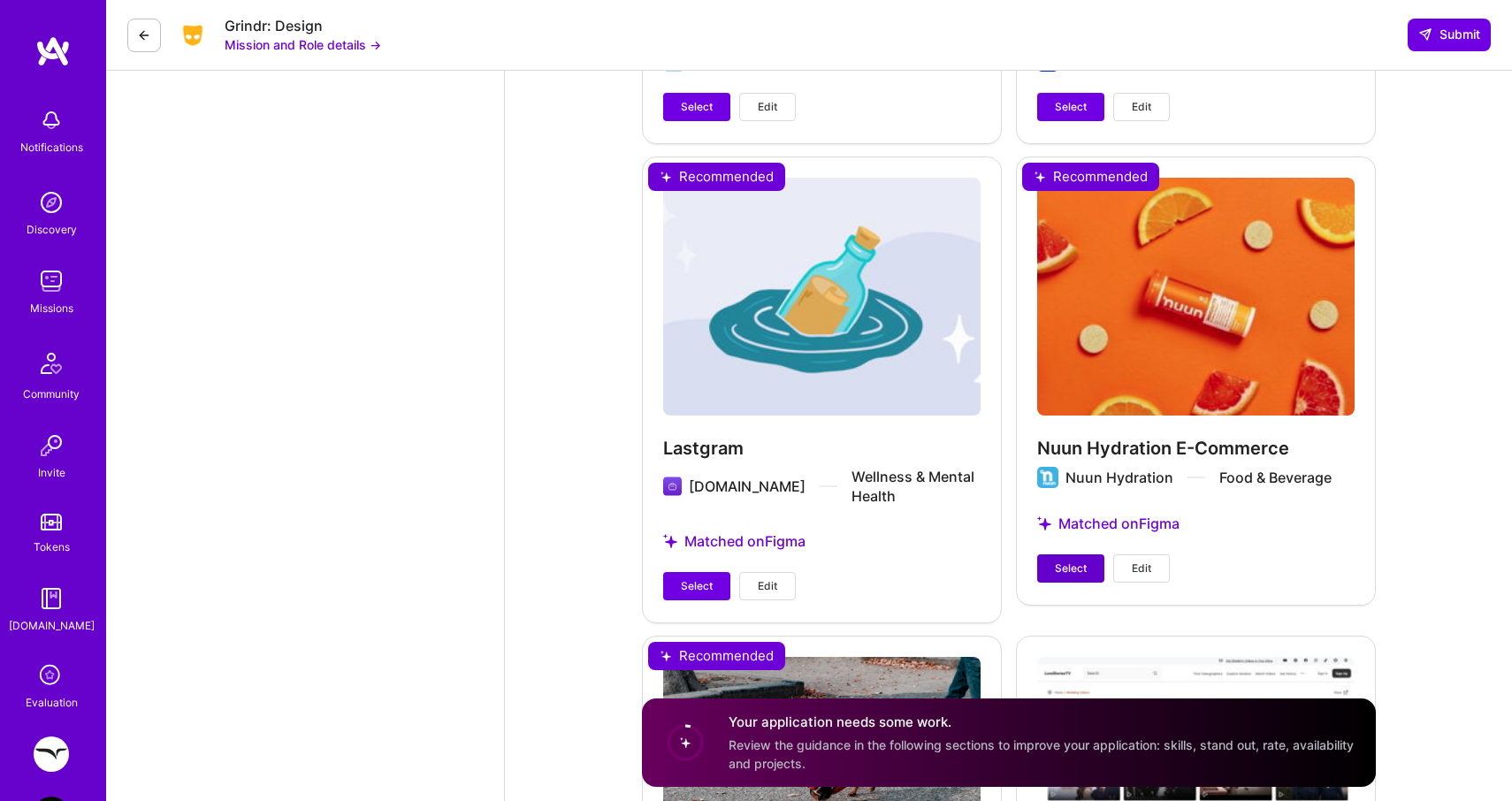
click at [1060, 574] on span "Select" at bounding box center [1071, 569] width 31 height 16
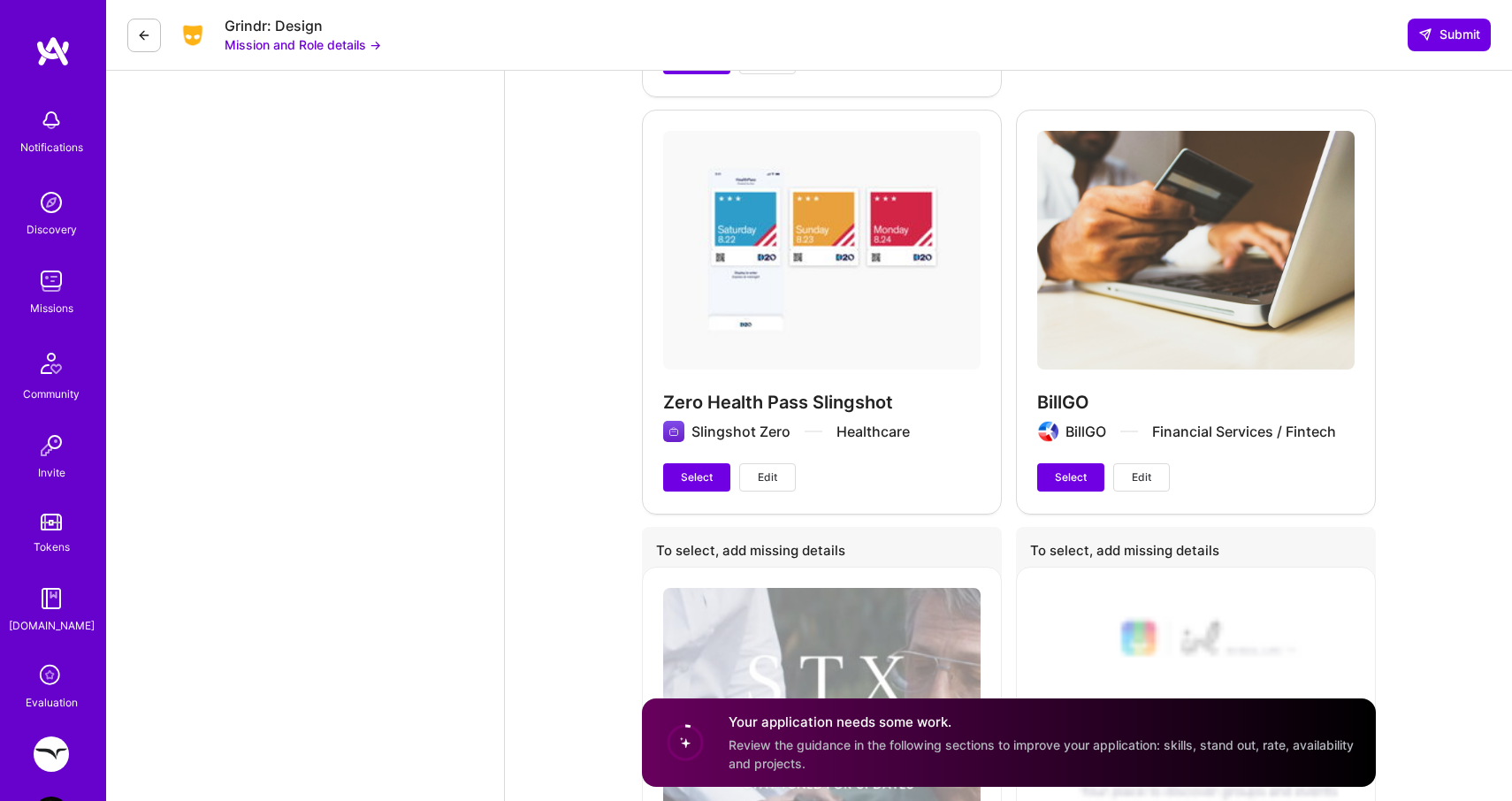
scroll to position [4142, 0]
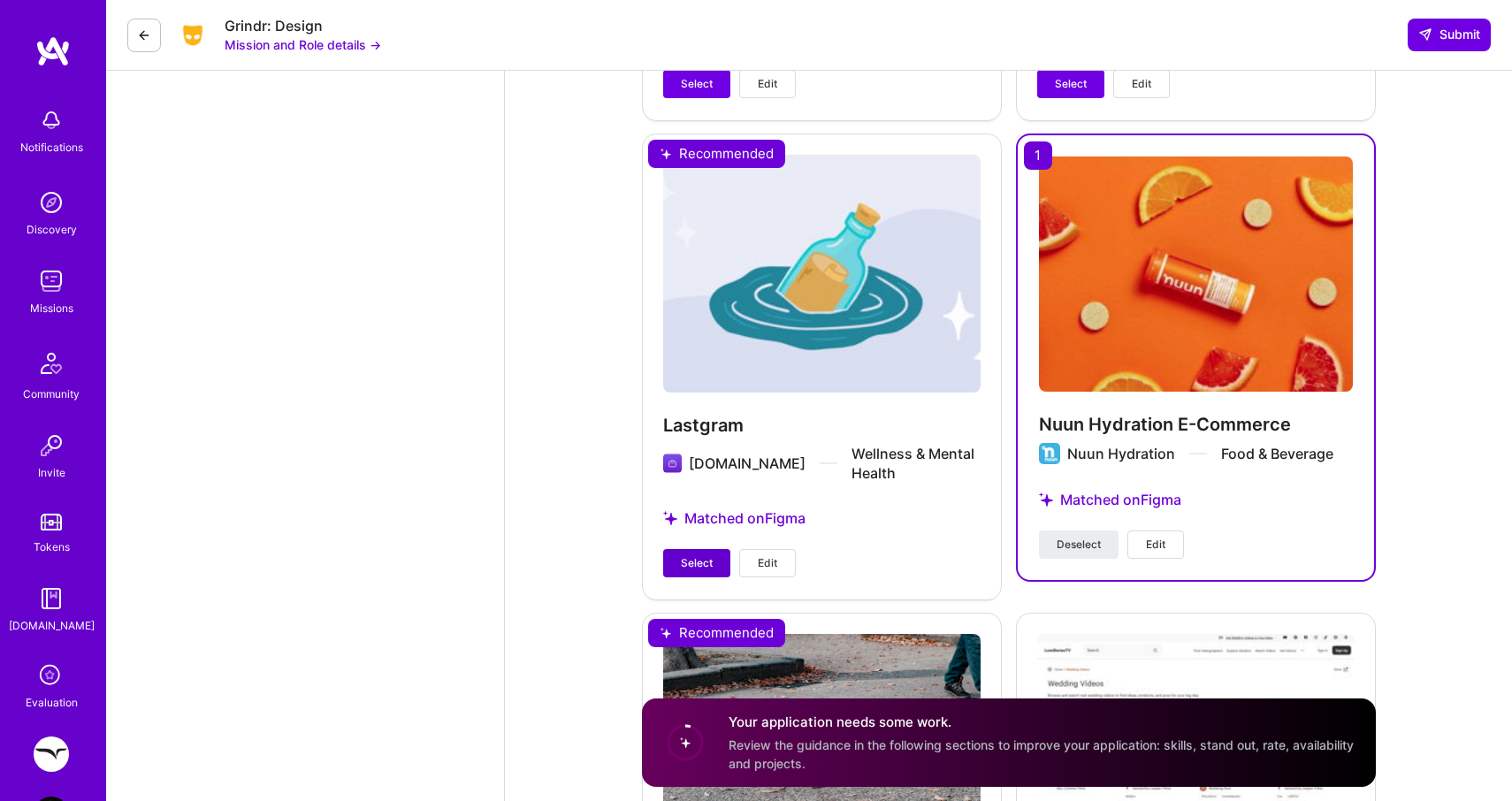
click at [709, 562] on span "Select" at bounding box center [697, 563] width 31 height 16
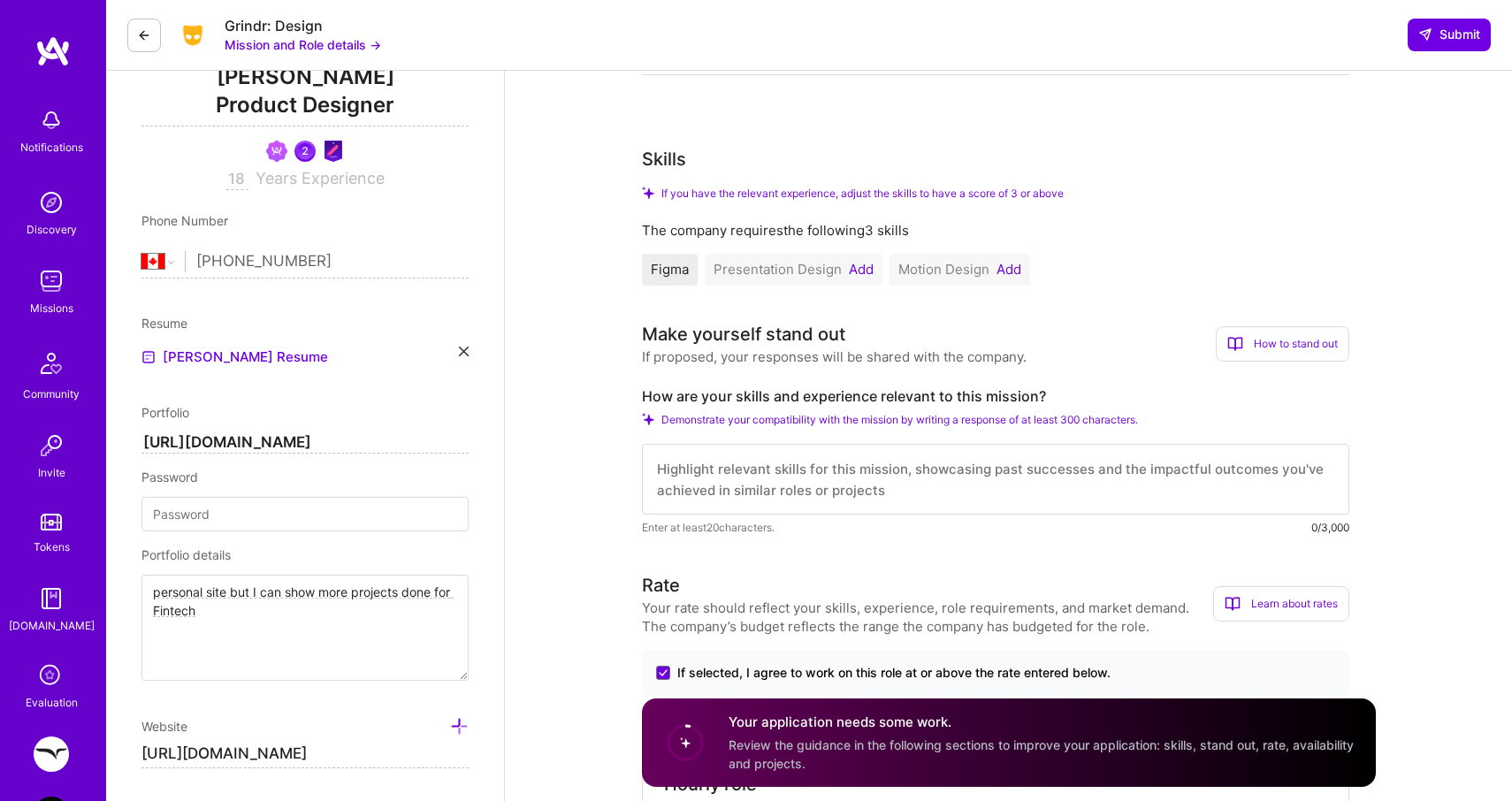
scroll to position [409, 0]
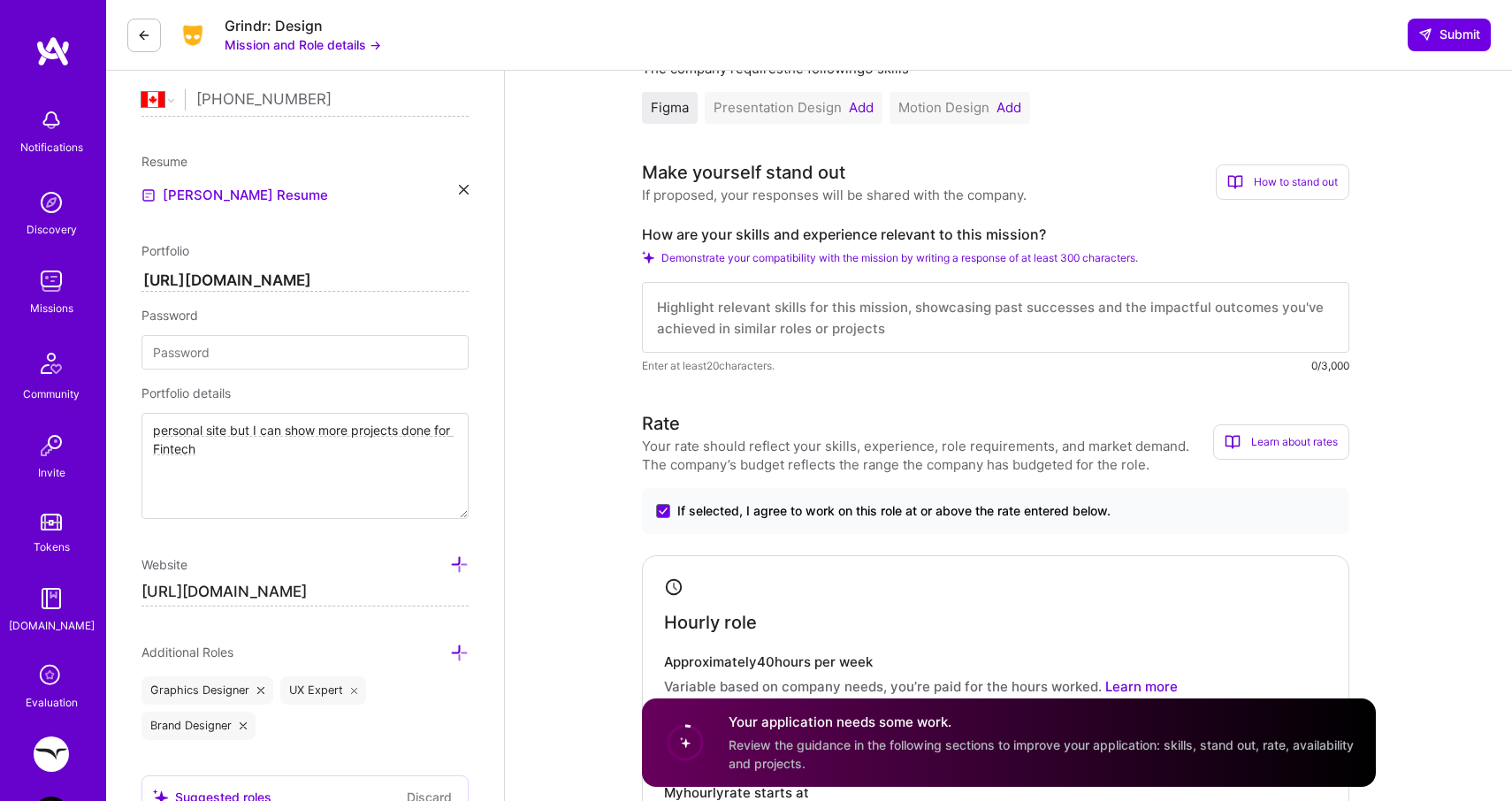
click at [864, 321] on textarea at bounding box center [995, 317] width 707 height 71
click at [1064, 303] on textarea "hi, I actually talked to the head of product couple months ago. The scope of th…" at bounding box center [995, 317] width 707 height 71
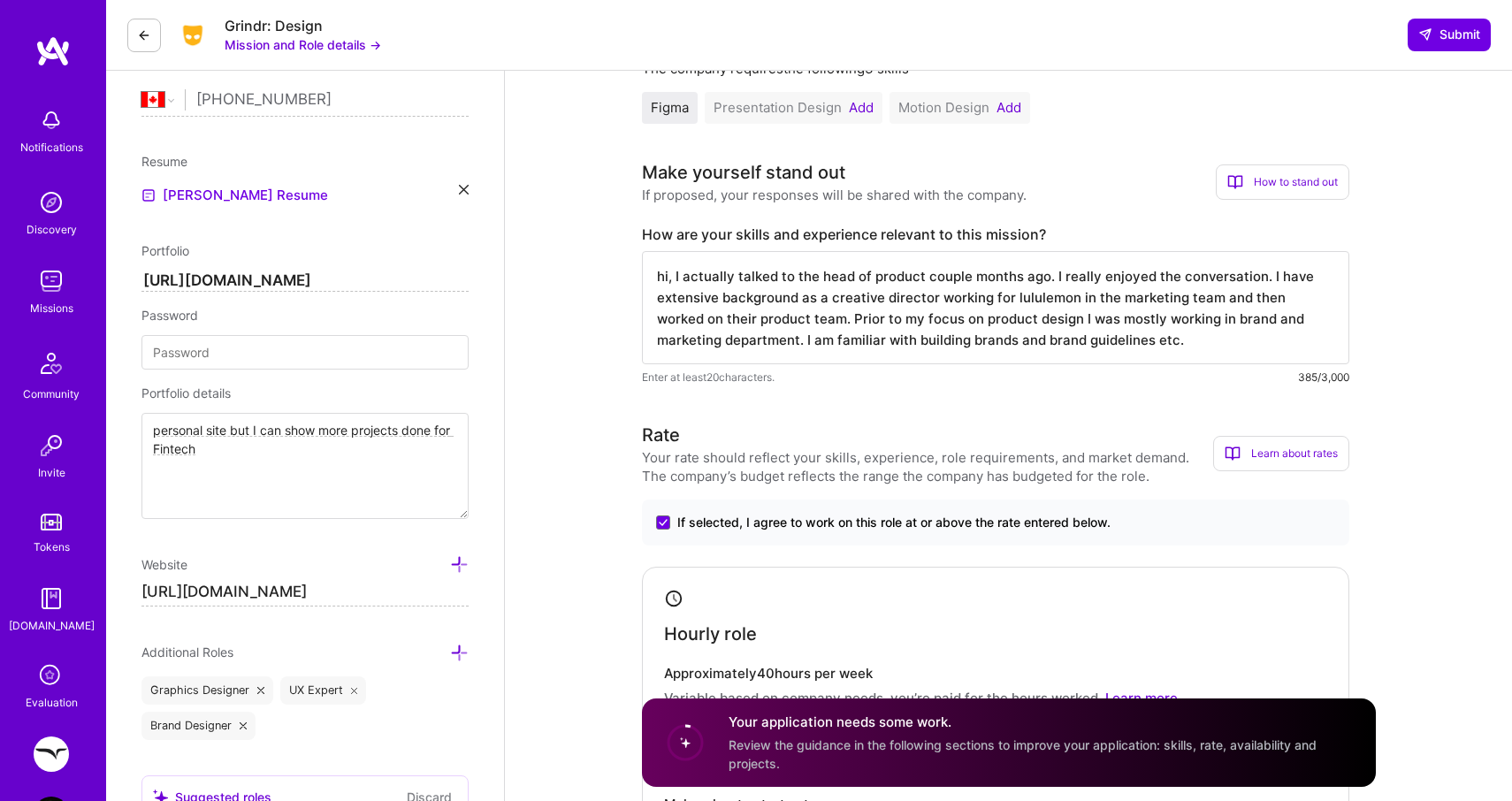
click at [1142, 344] on textarea "hi, I actually talked to the head of product couple months ago. I really enjoye…" at bounding box center [995, 308] width 707 height 113
click at [1128, 336] on textarea "hi, I actually talked to the head of product couple months ago. I really enjoye…" at bounding box center [995, 308] width 707 height 113
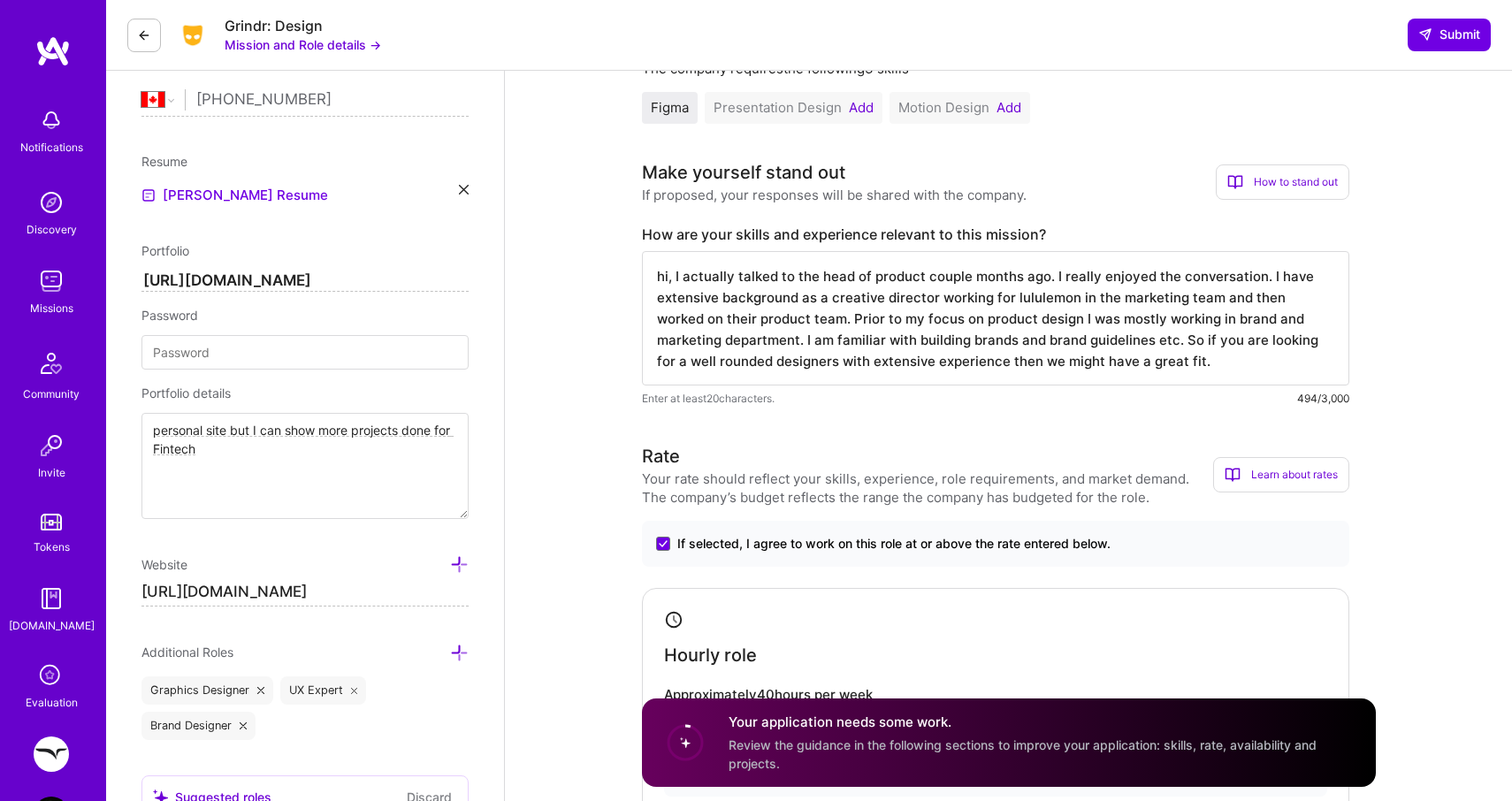
drag, startPoint x: 1148, startPoint y: 365, endPoint x: 617, endPoint y: 272, distance: 539.1
type textarea "hi, I actually talked to the head of product couple months ago. I really enjoye…"
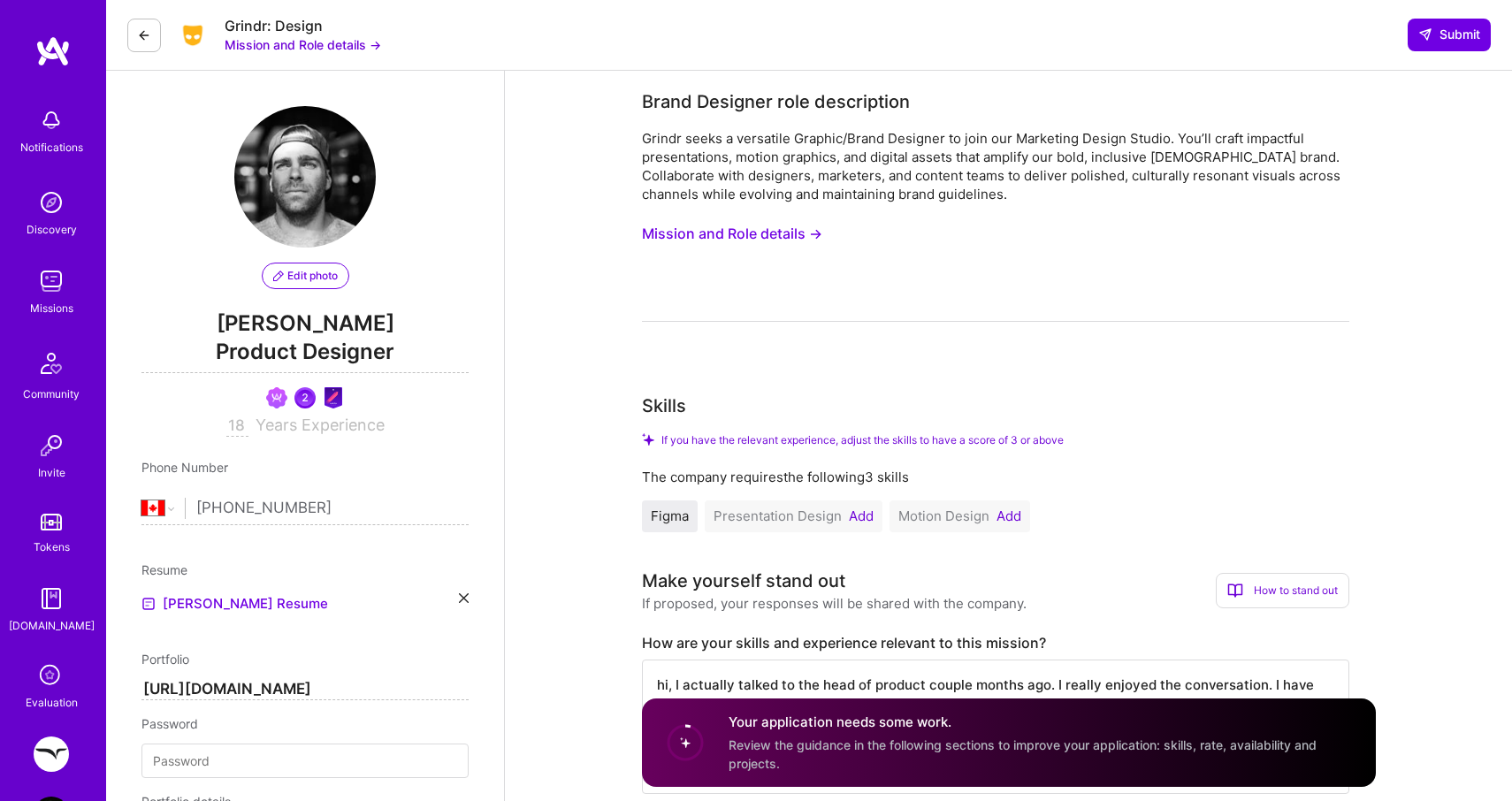
select select "CA"
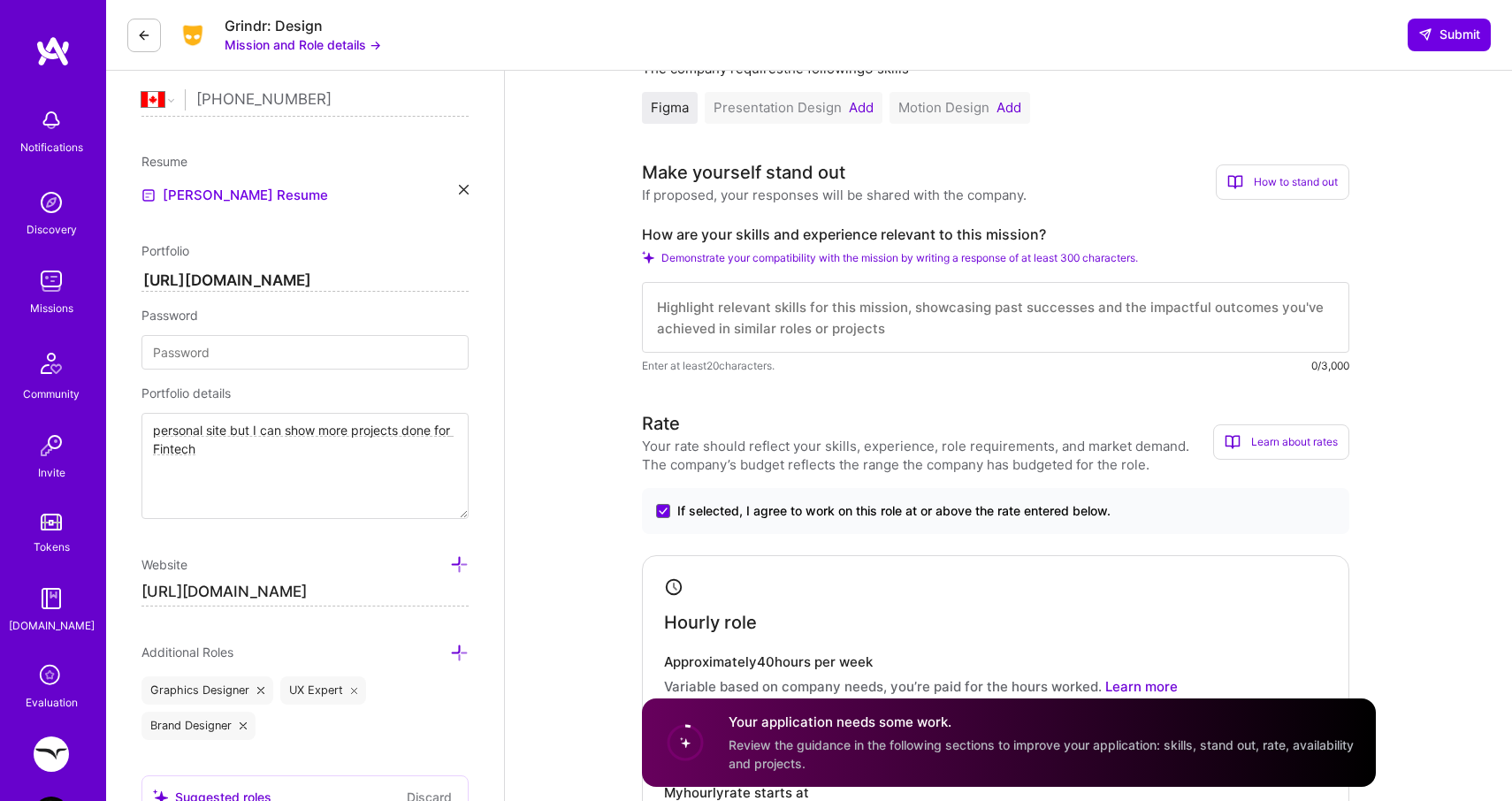
paste textarea "Hi, I spoke with the Head of Product a couple of months ago and really enjoyed …"
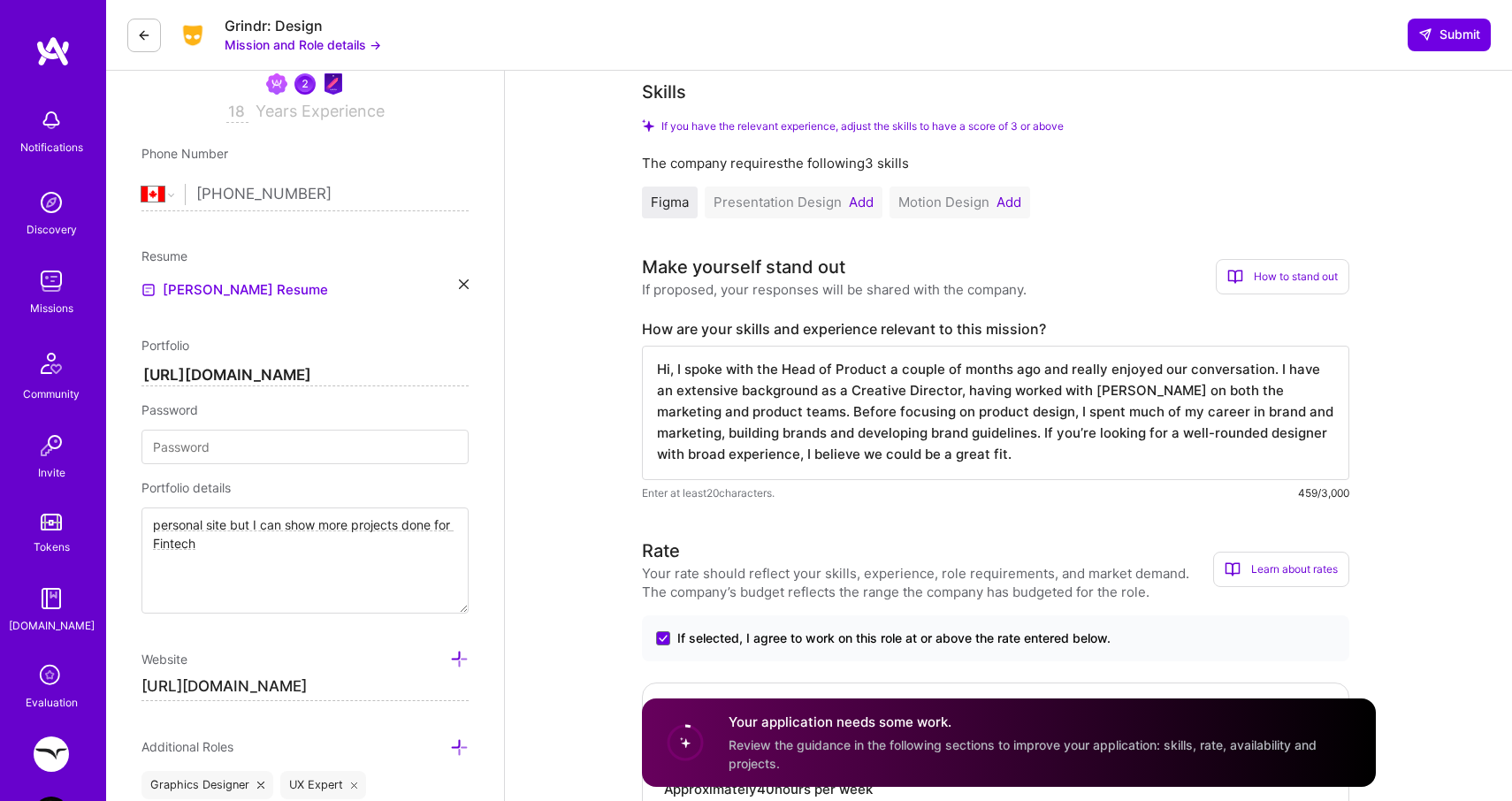
scroll to position [324, 0]
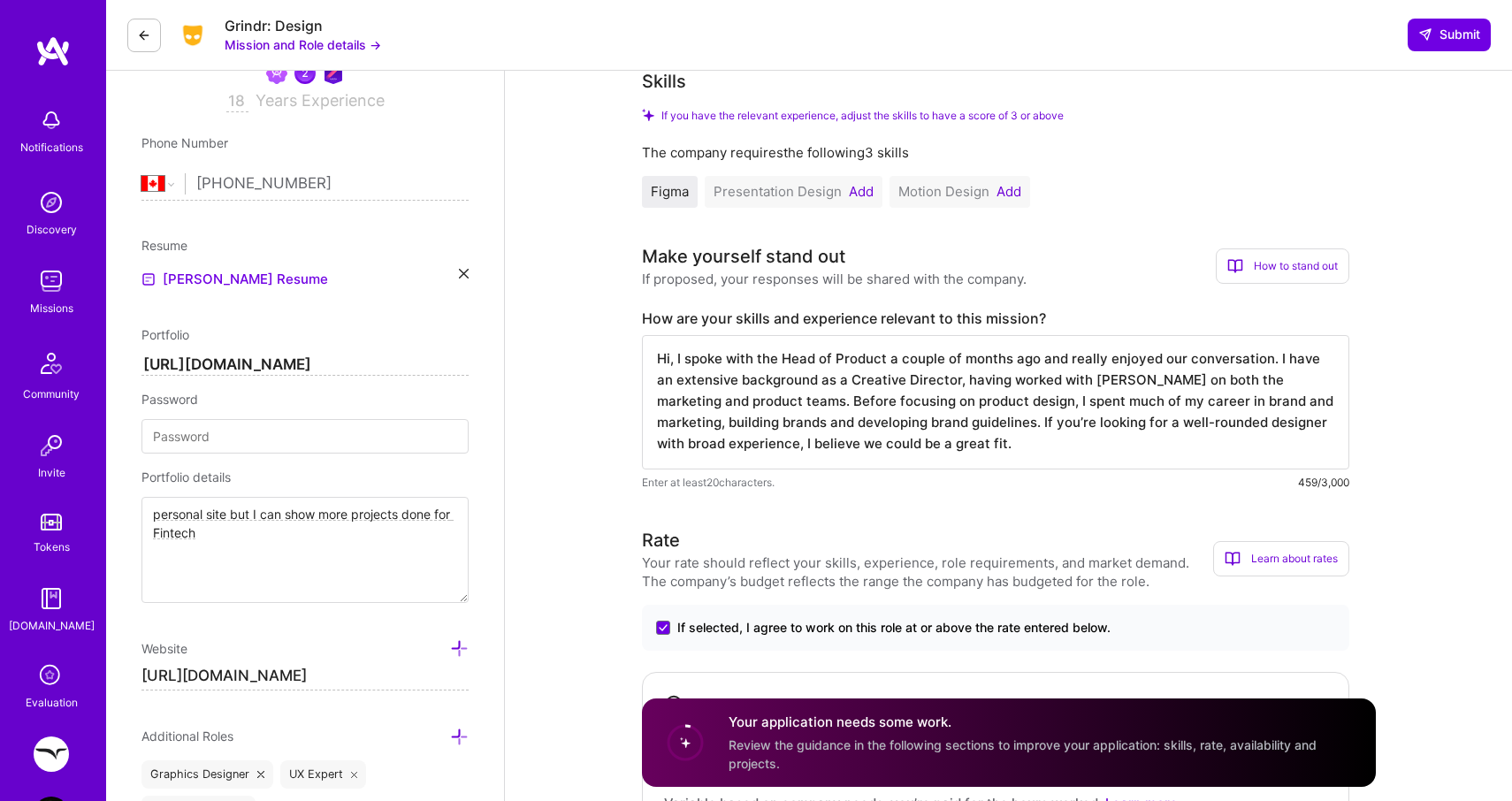
click at [967, 441] on textarea "Hi, I spoke with the Head of Product a couple of months ago and really enjoyed …" at bounding box center [995, 402] width 707 height 135
click at [939, 438] on textarea "Hi, I spoke with the Head of Product a couple of months ago and really enjoyed …" at bounding box center [995, 402] width 707 height 135
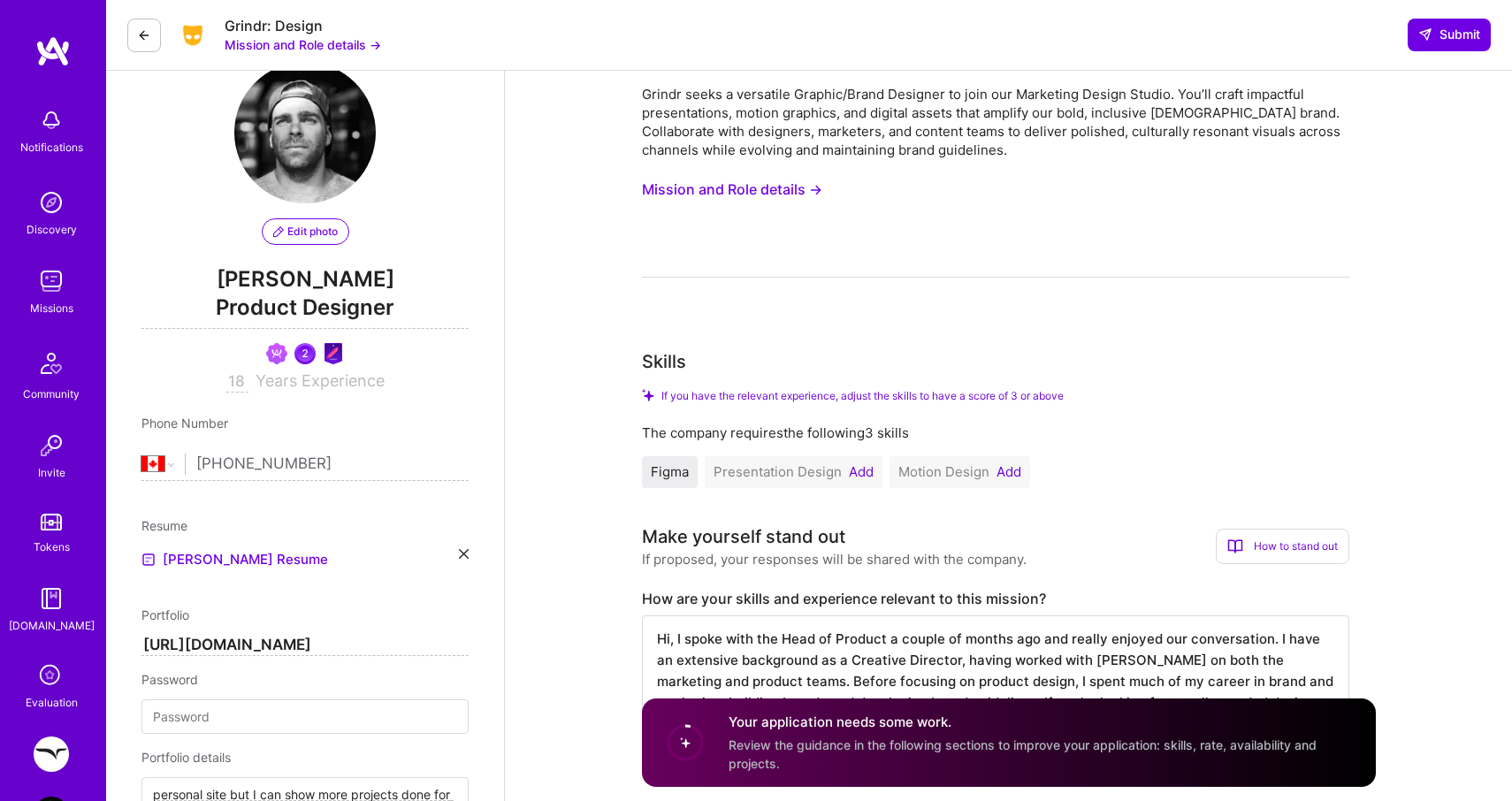
scroll to position [0, 0]
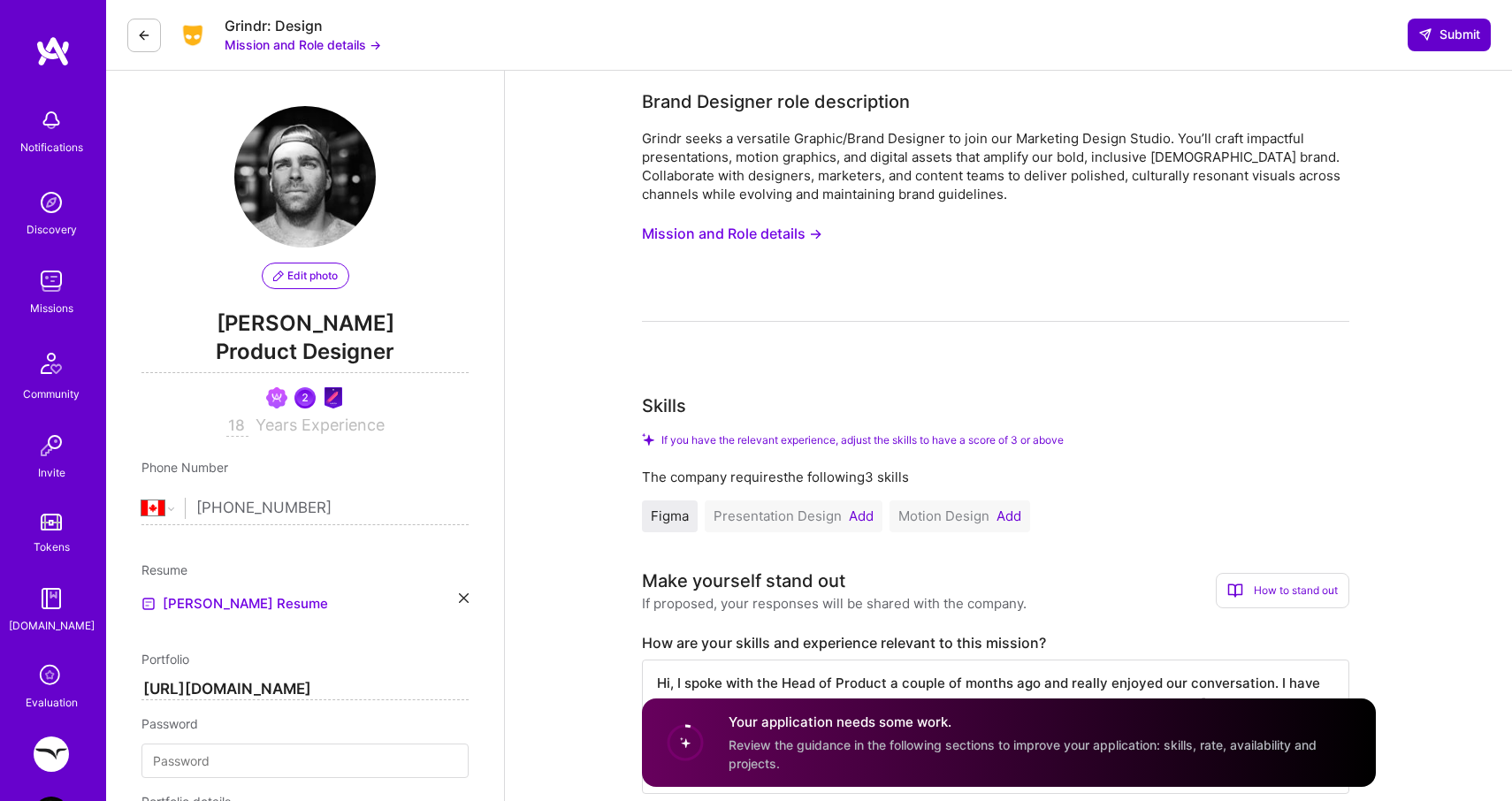
type textarea "Hi, I spoke with the Head of Product a couple of months ago and really enjoyed …"
click at [1437, 44] on button "Submit" at bounding box center [1449, 34] width 84 height 31
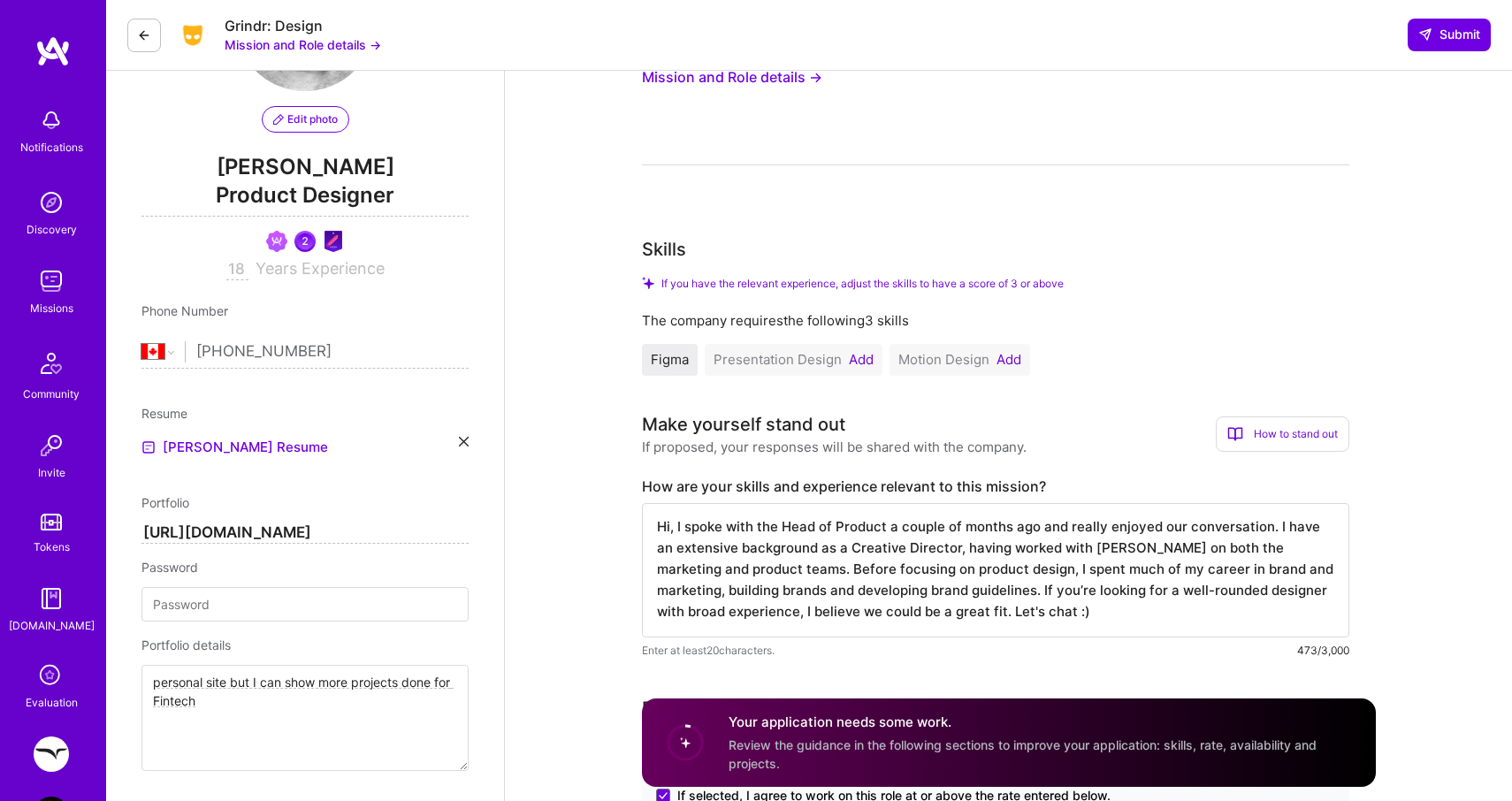
scroll to position [428, 0]
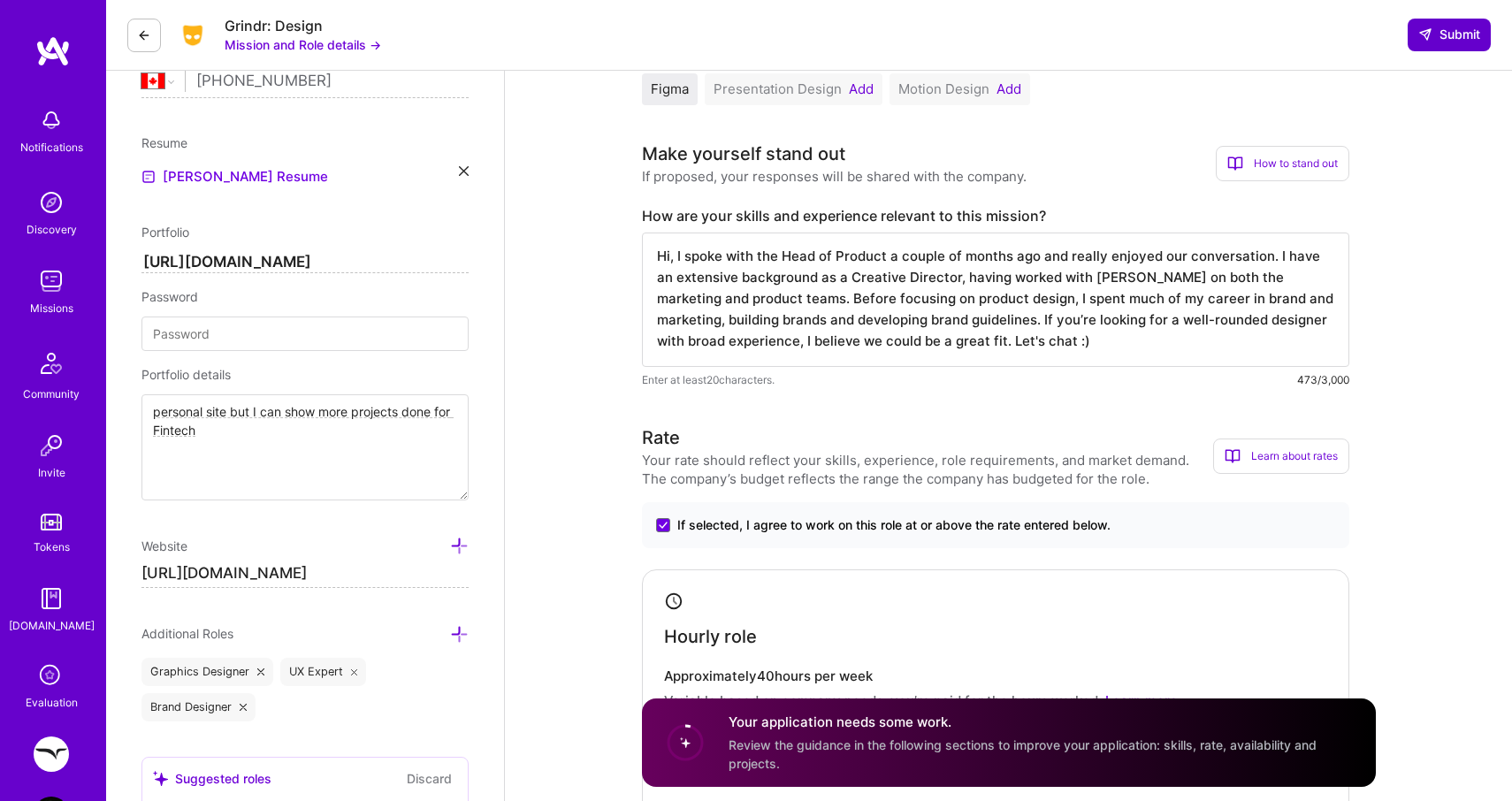
click at [1437, 48] on button "Submit" at bounding box center [1449, 34] width 84 height 31
click at [897, 760] on div "Your application needs some work. Review the guidance in the following sections…" at bounding box center [1041, 743] width 626 height 59
click at [685, 750] on circle at bounding box center [685, 743] width 33 height 33
click at [783, 725] on h4 "Your application needs some work." at bounding box center [1041, 722] width 626 height 19
click at [752, 461] on div "Your rate should reflect your skills, experience, role requirements, and market…" at bounding box center [926, 470] width 571 height 37
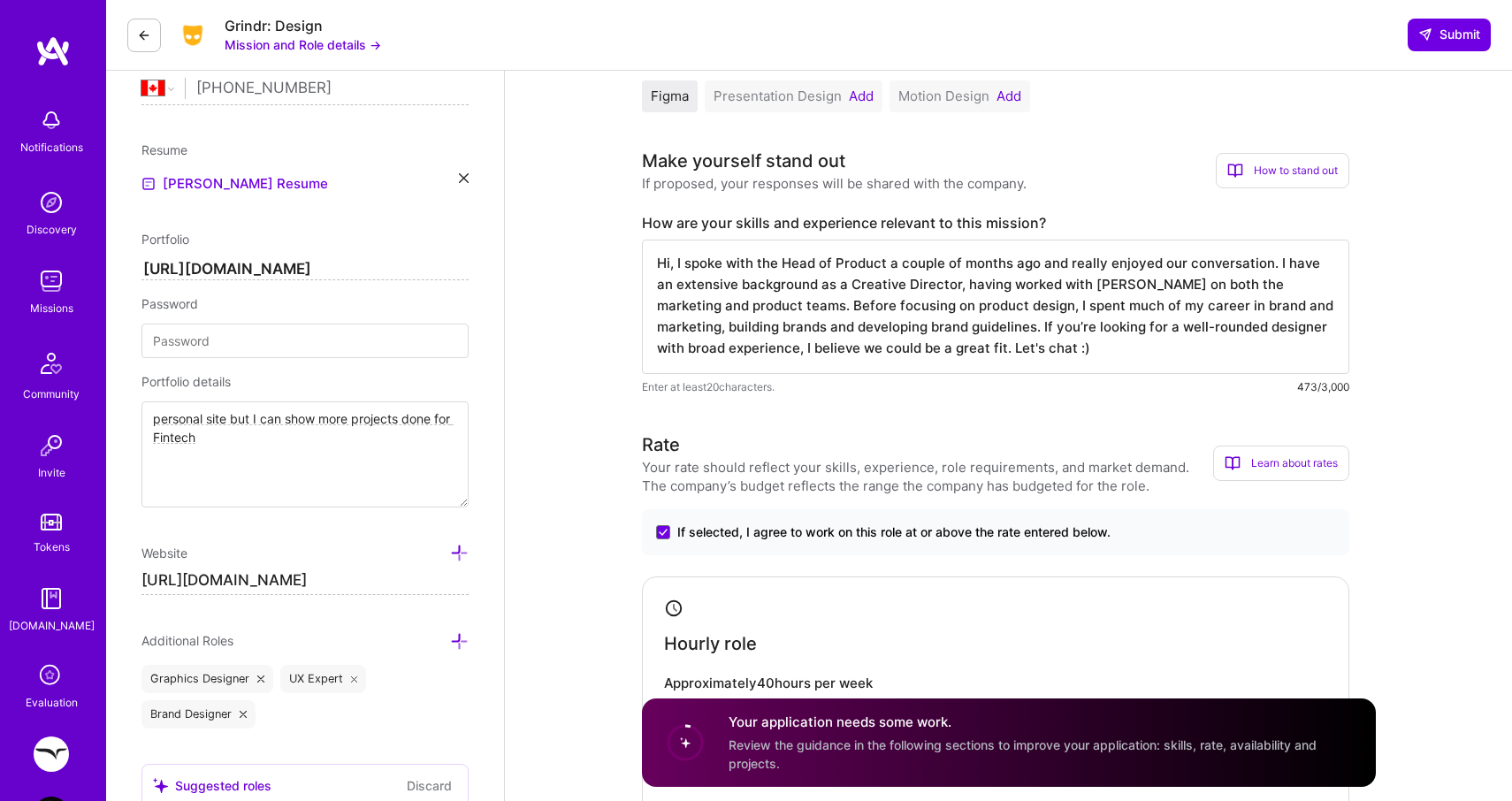
scroll to position [0, 0]
click at [1174, 315] on textarea "Hi, I spoke with the Head of Product a couple of months ago and really enjoyed …" at bounding box center [995, 307] width 707 height 135
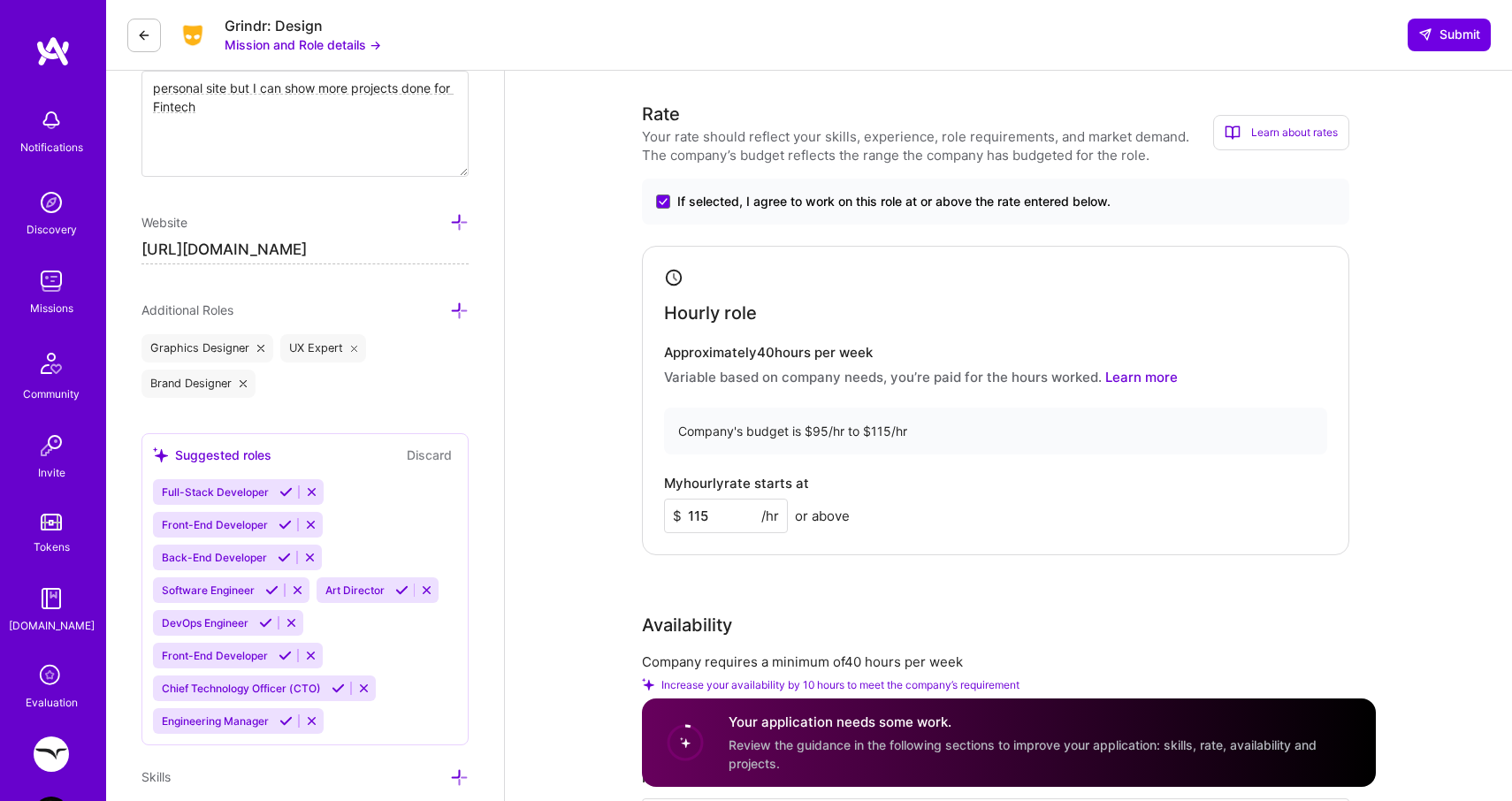
scroll to position [752, 0]
click at [711, 511] on input "115" at bounding box center [726, 515] width 124 height 34
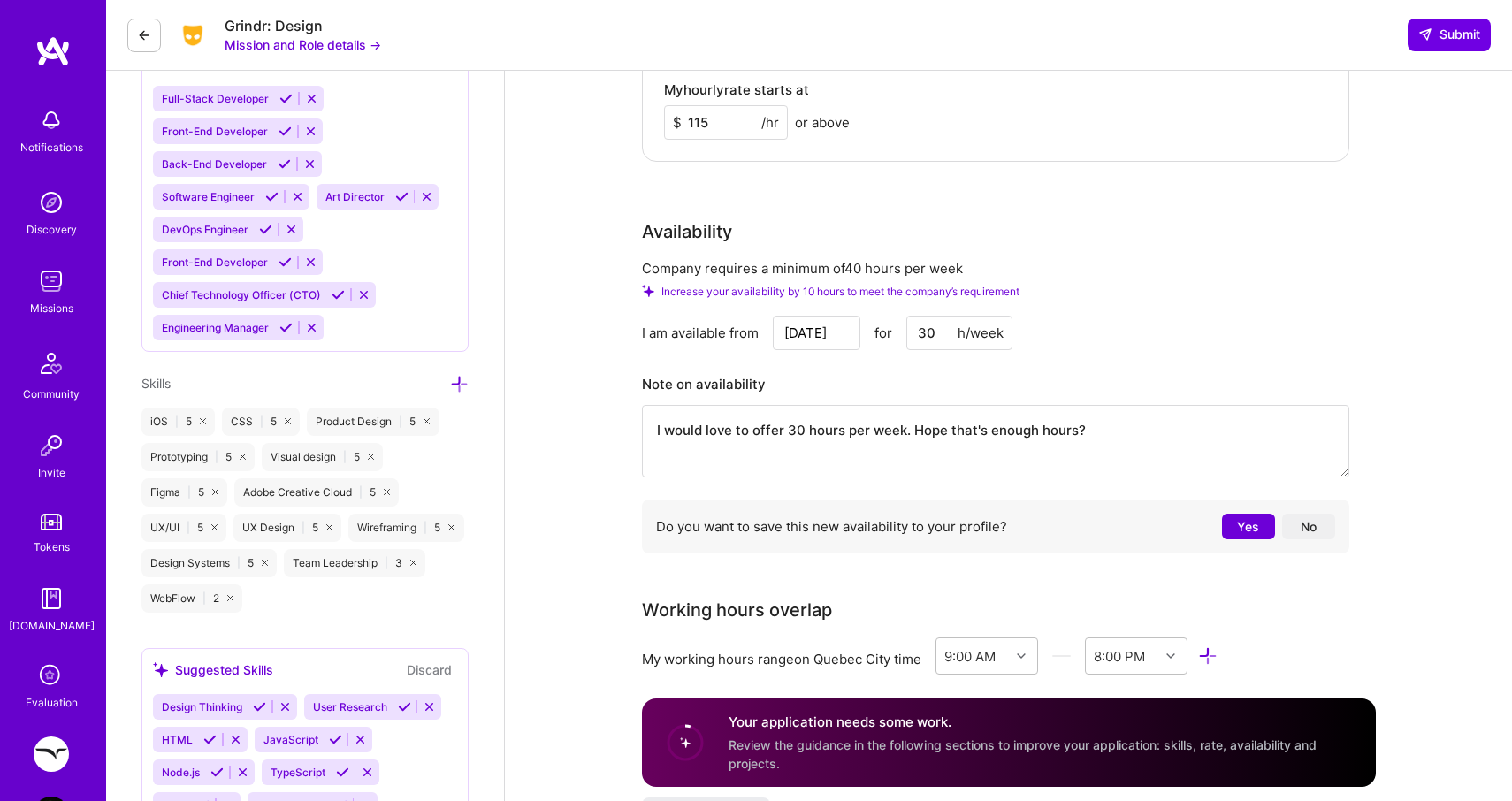
click at [950, 330] on input "30" at bounding box center [960, 332] width 106 height 34
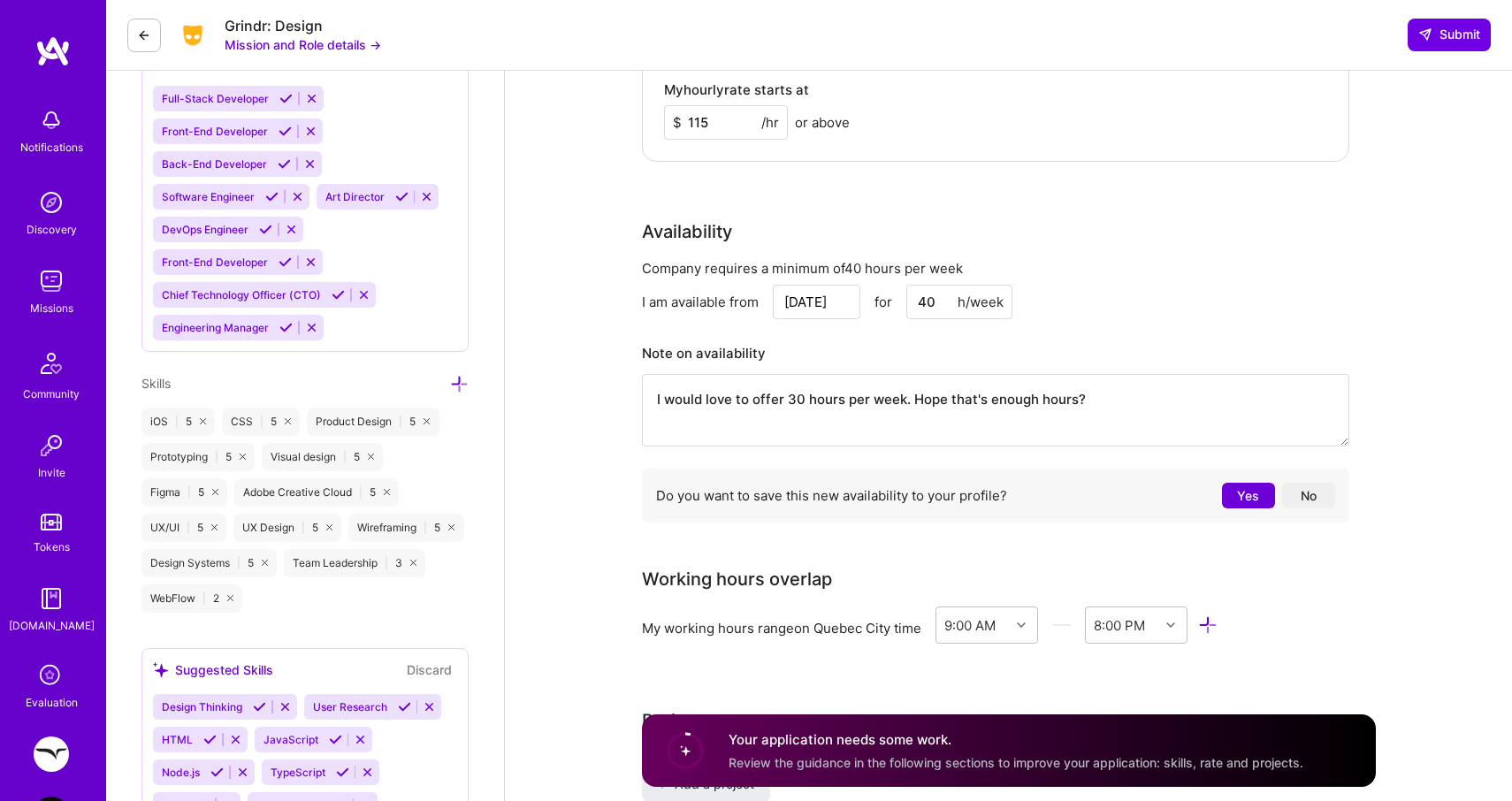
type input "40"
click at [1107, 235] on div "Availability" at bounding box center [995, 231] width 707 height 27
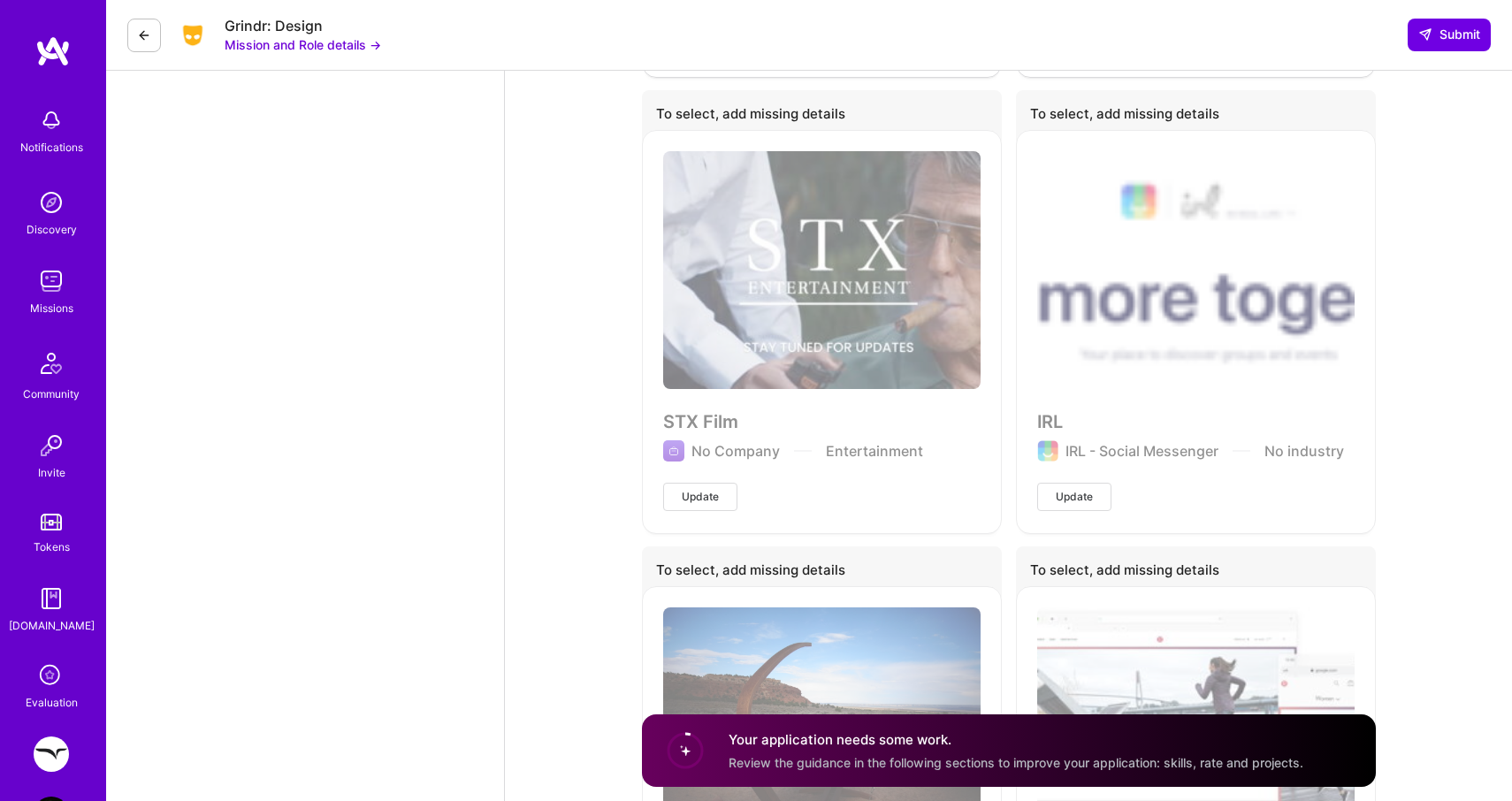
scroll to position [5006, 0]
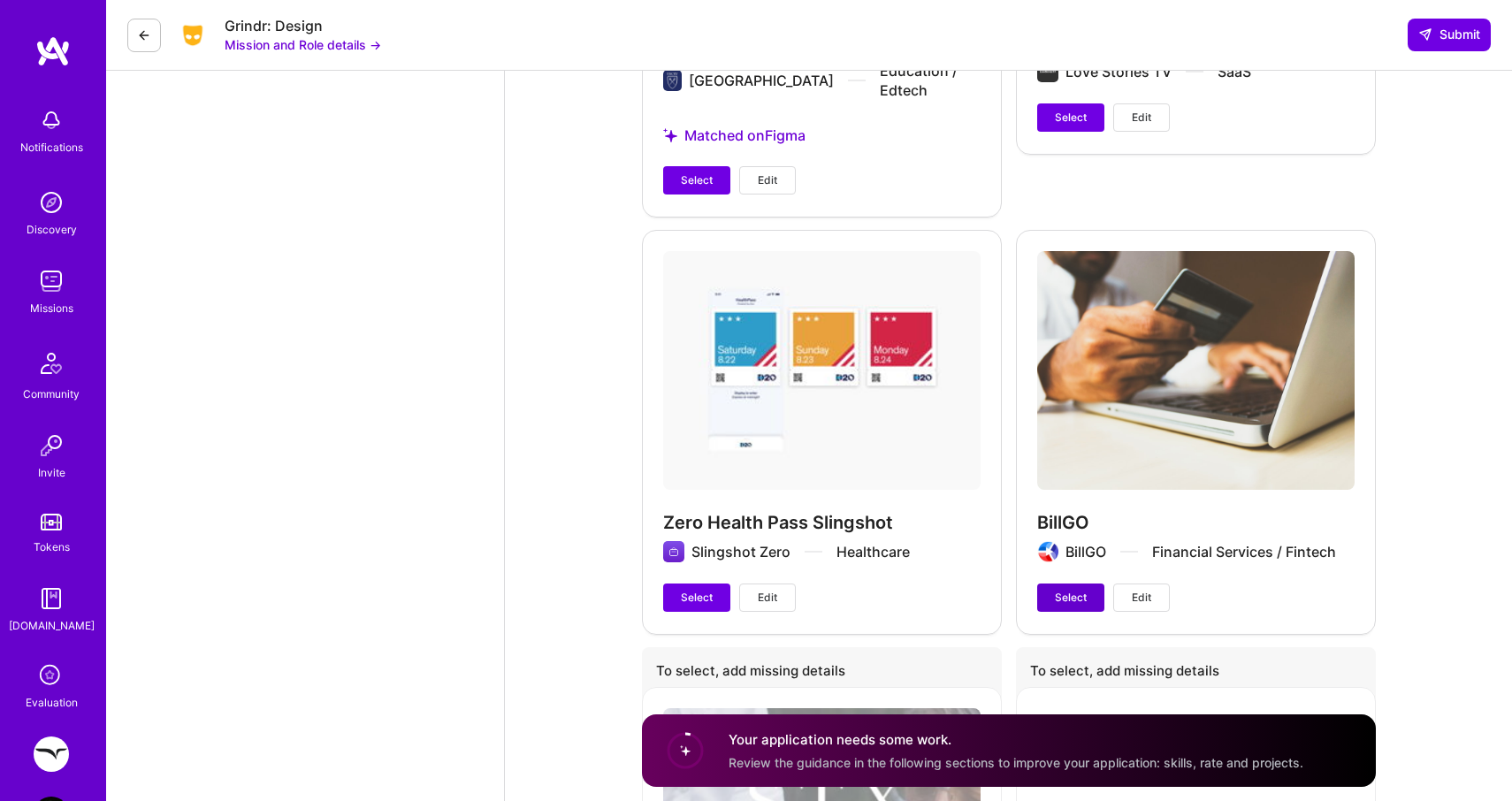
click at [1084, 590] on span "Select" at bounding box center [1071, 598] width 31 height 16
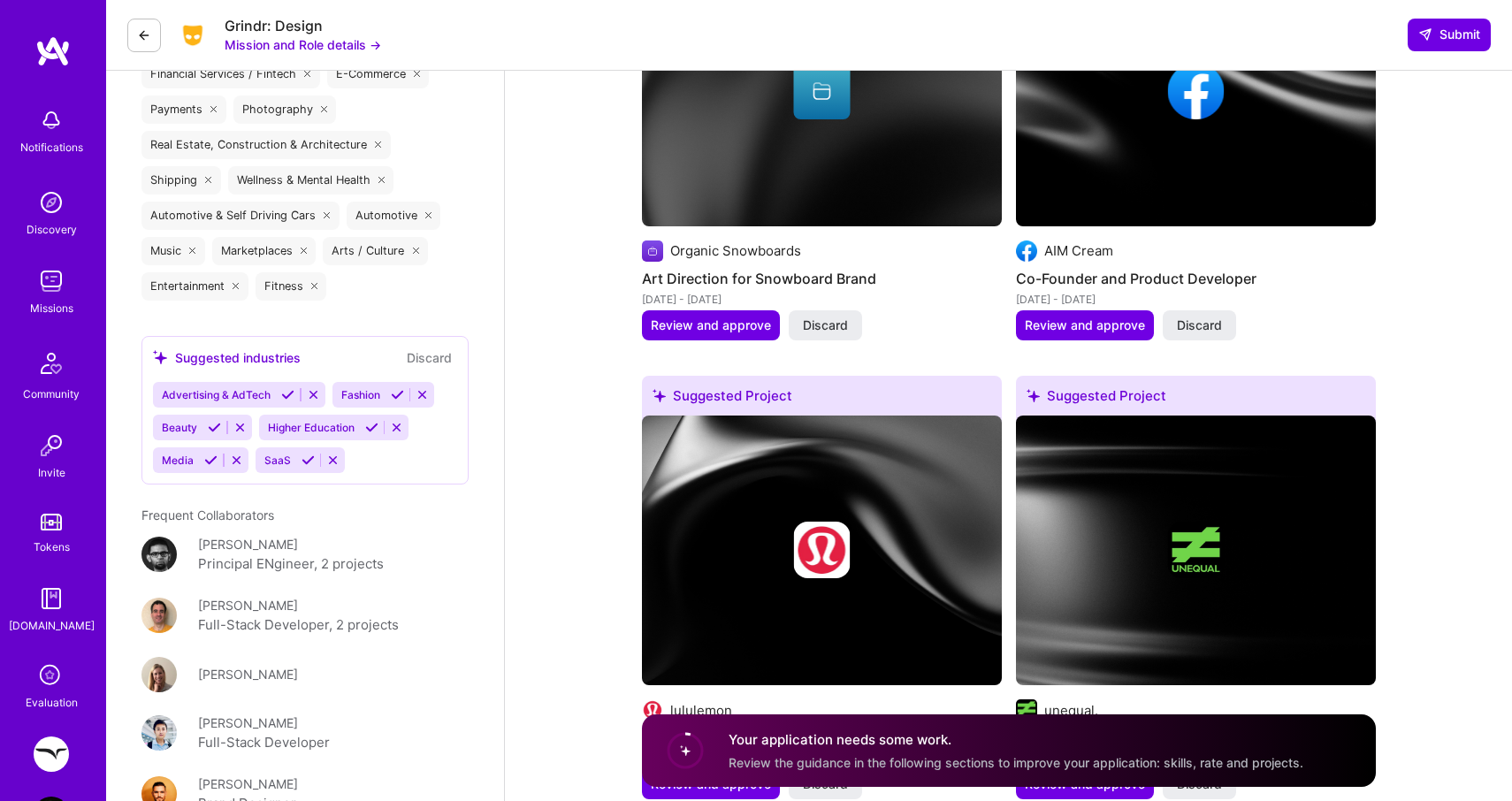
scroll to position [1238, 0]
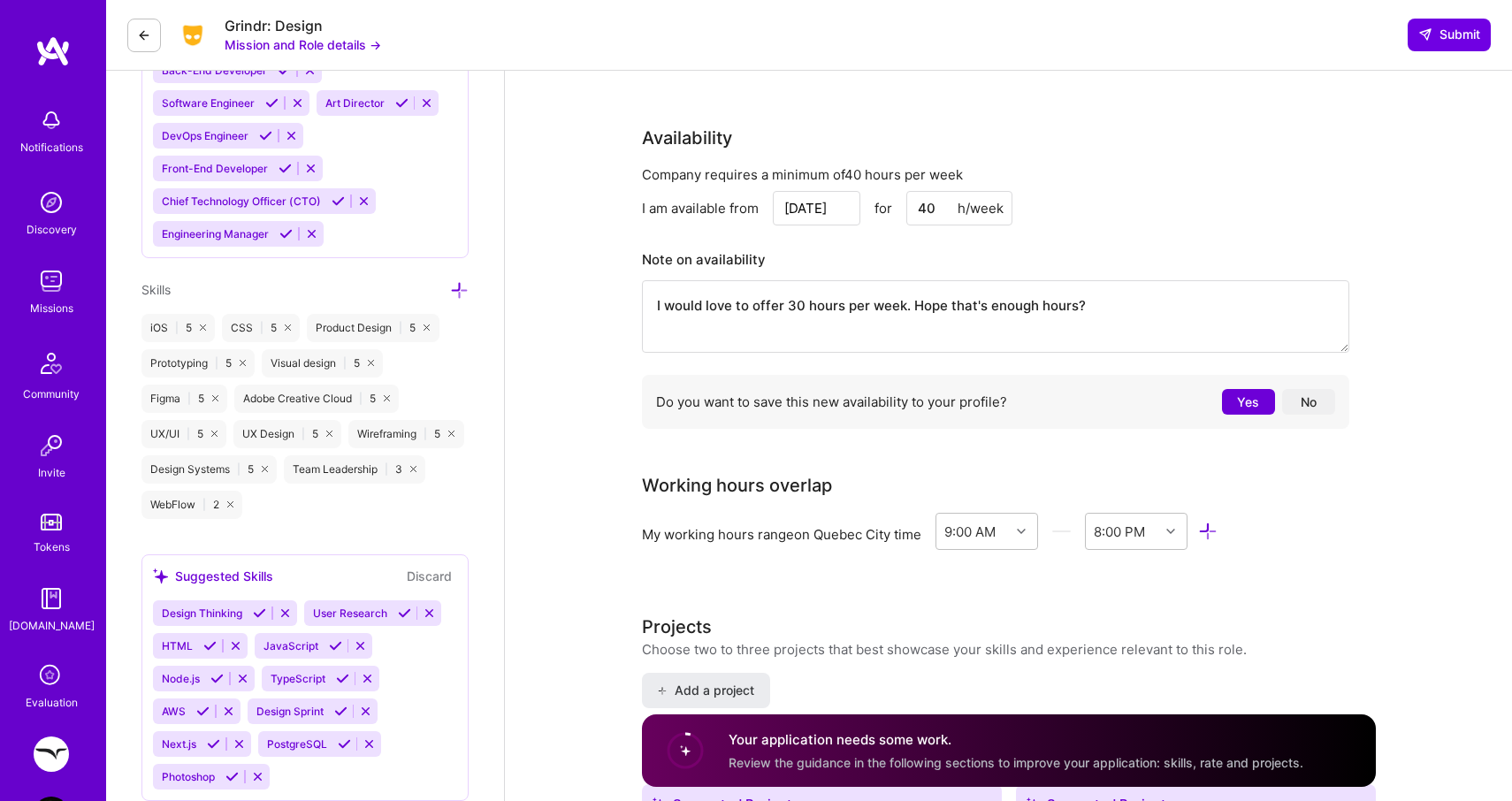
click at [930, 206] on input "40" at bounding box center [960, 207] width 106 height 34
click at [1467, 28] on span "Submit" at bounding box center [1449, 34] width 62 height 18
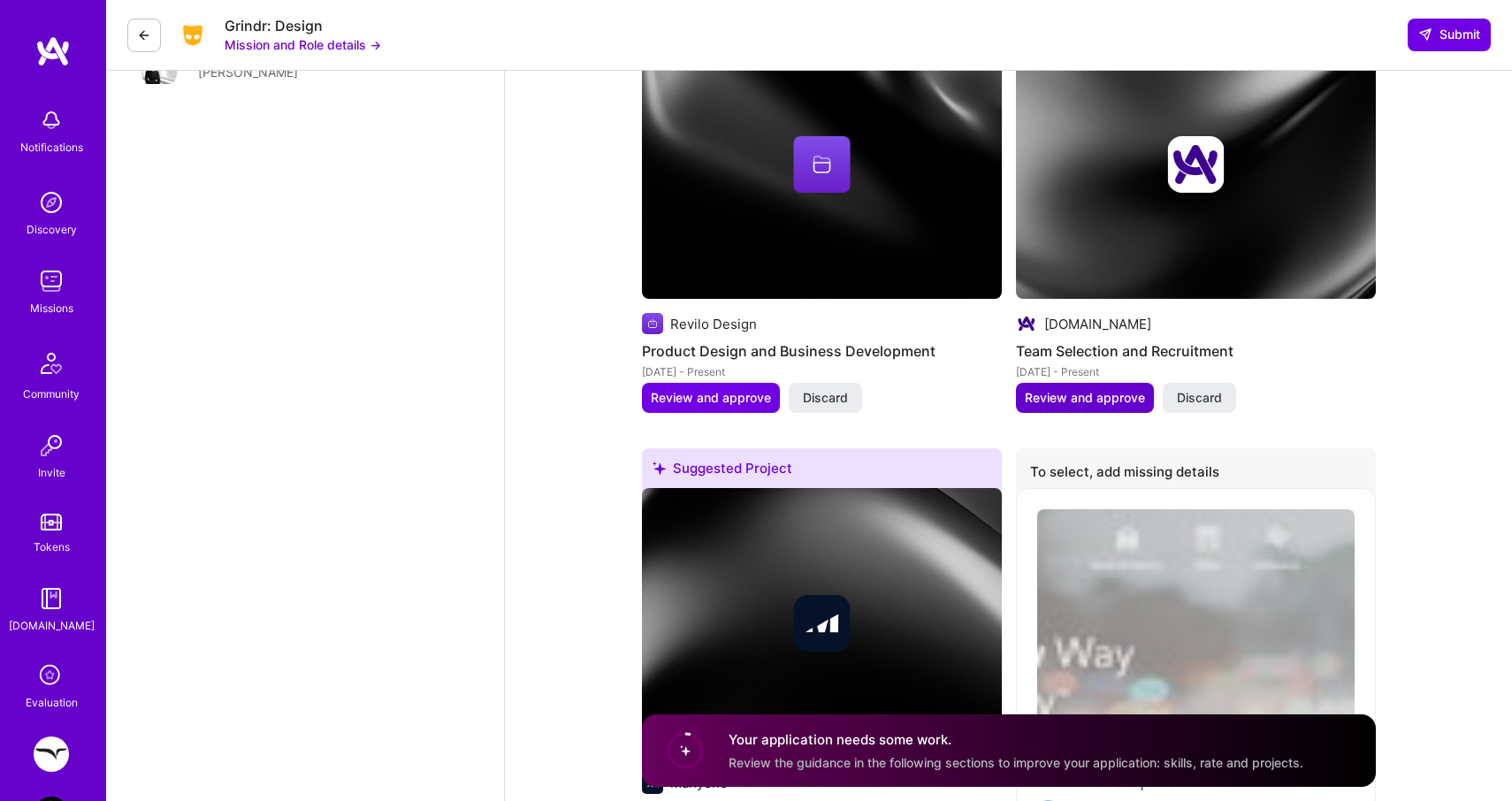
scroll to position [3431, 0]
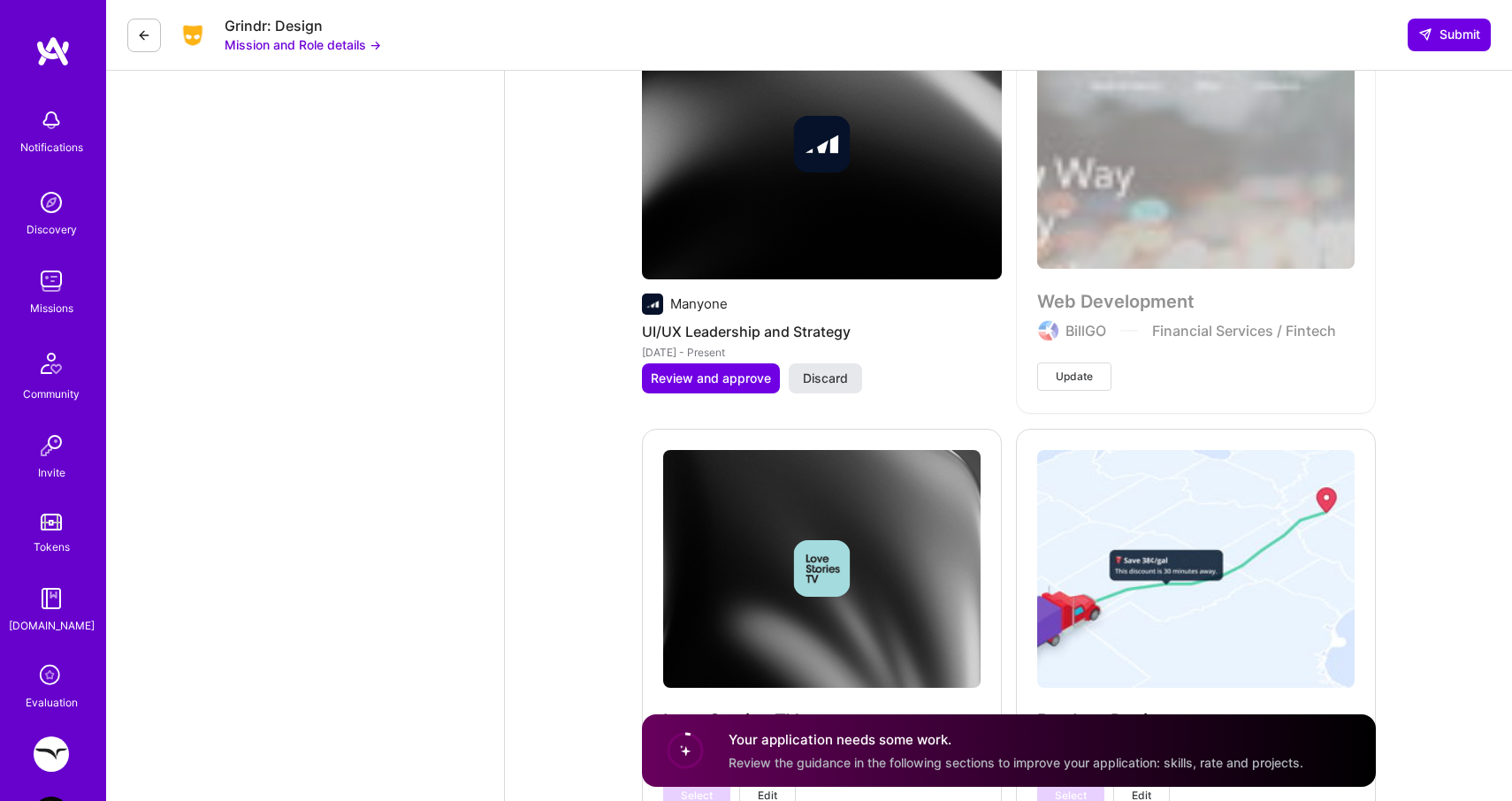
click at [816, 384] on span "Discard" at bounding box center [825, 378] width 45 height 18
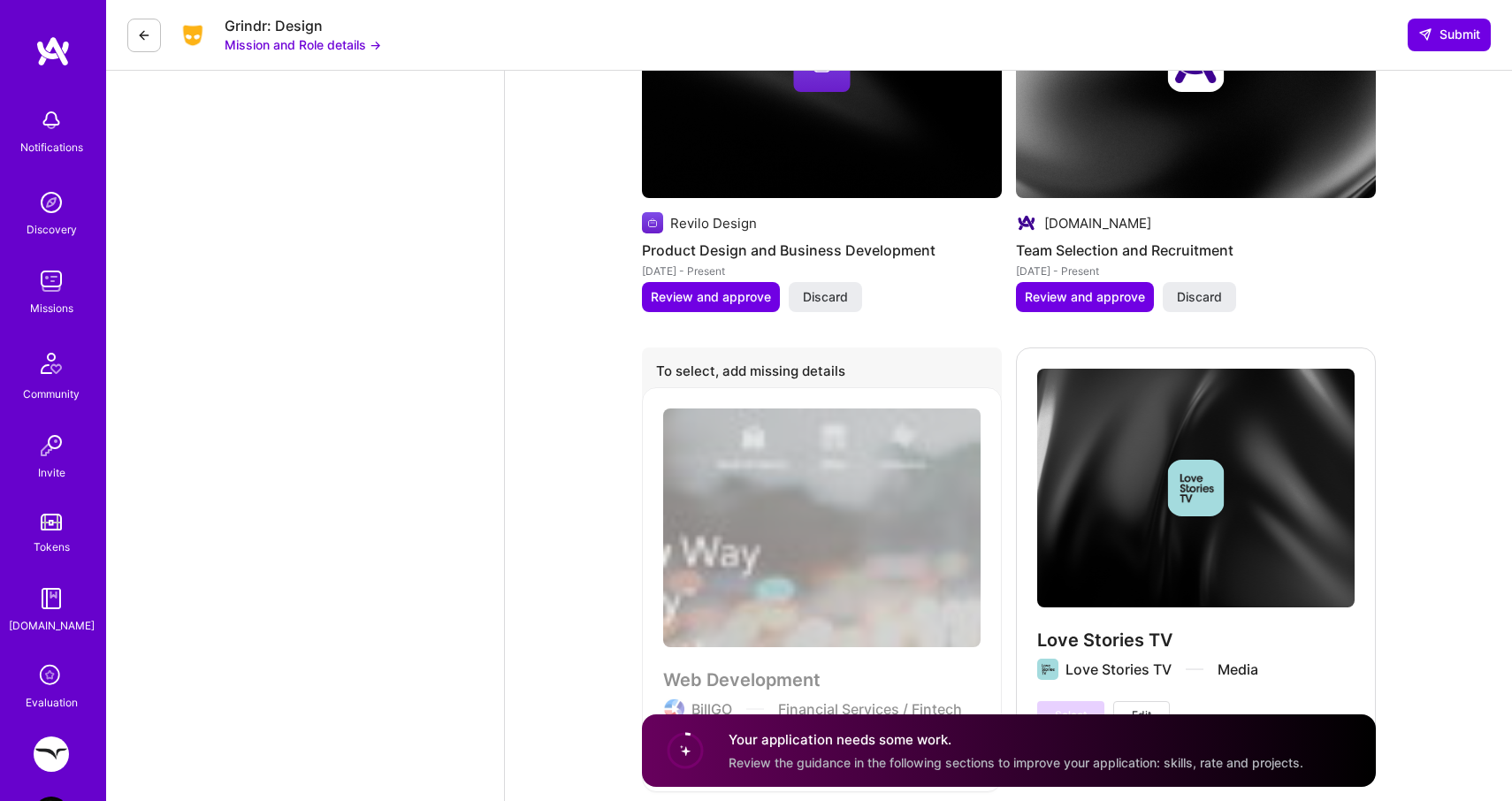
scroll to position [3041, 0]
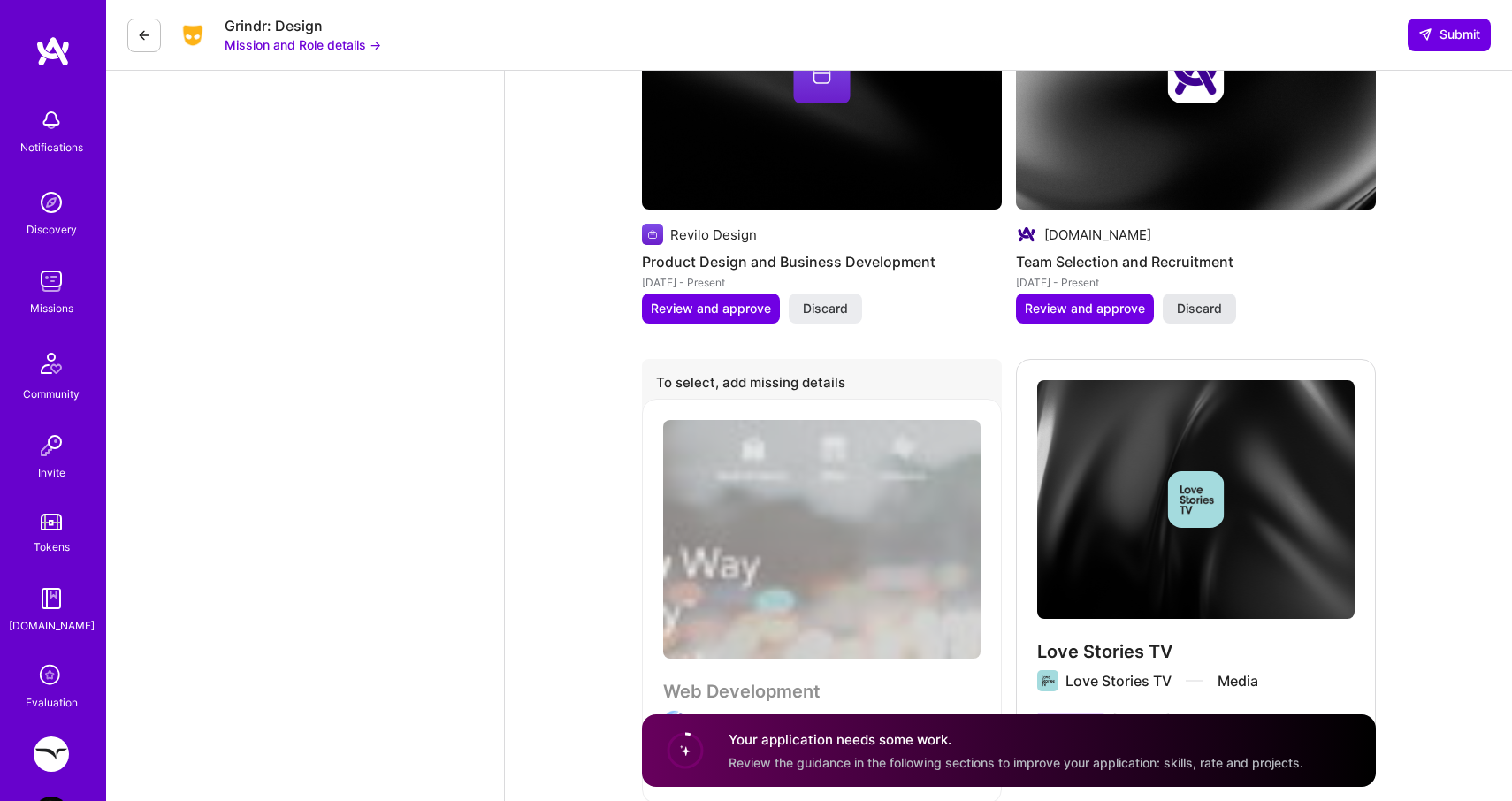
click at [1225, 315] on button "Discard" at bounding box center [1200, 309] width 74 height 30
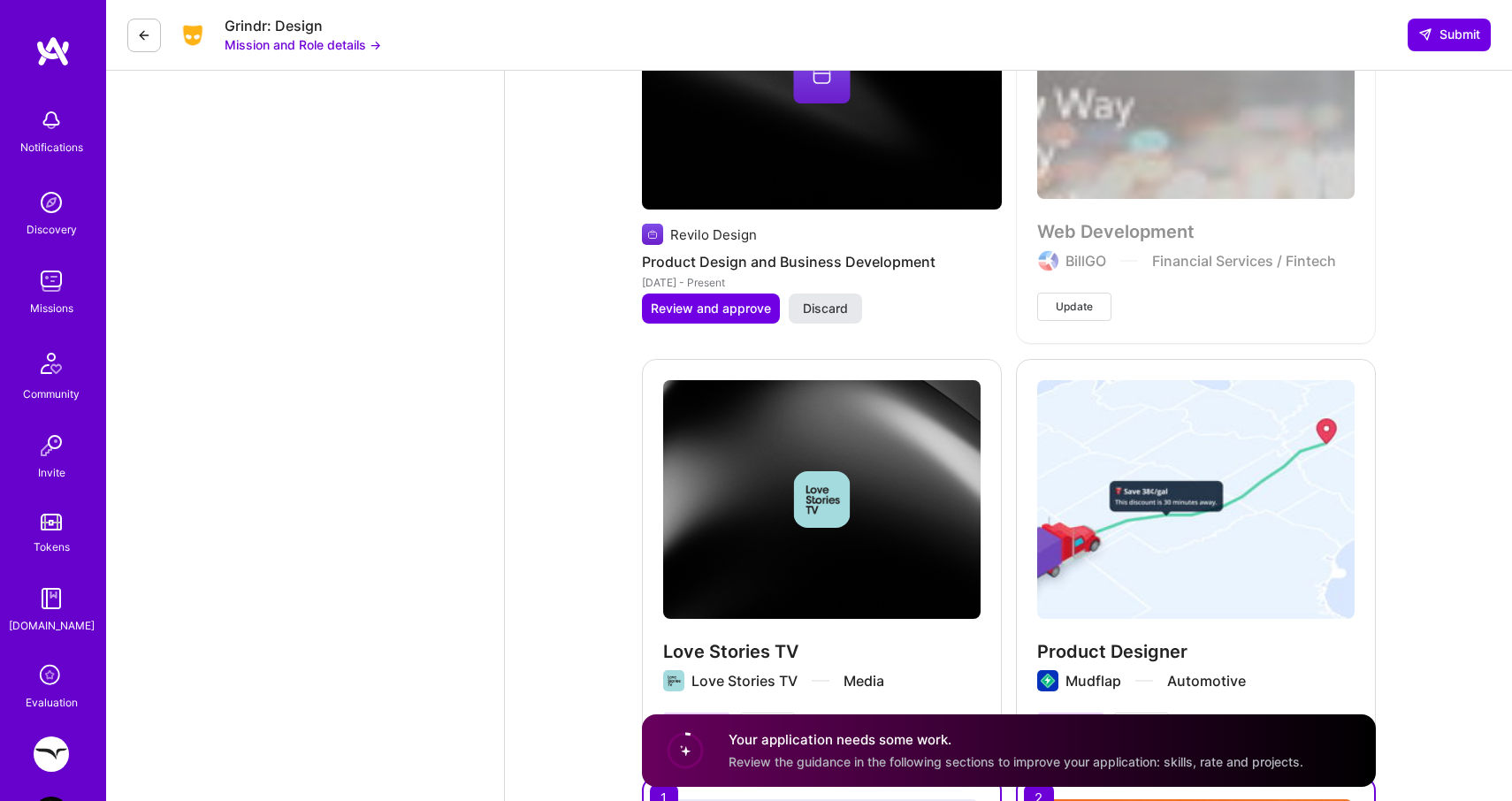
click at [846, 314] on button "Discard" at bounding box center [825, 309] width 74 height 30
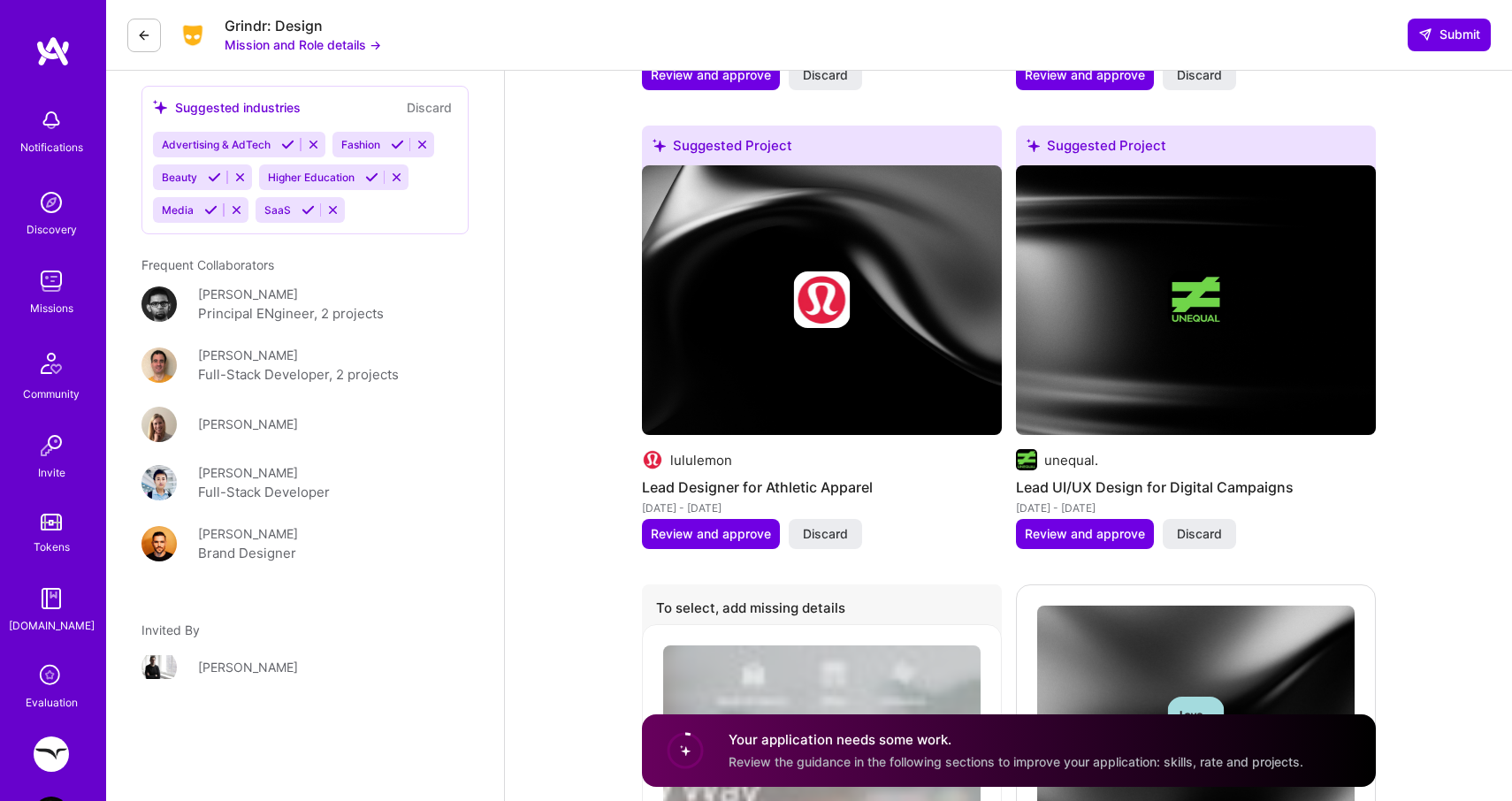
scroll to position [2222, 0]
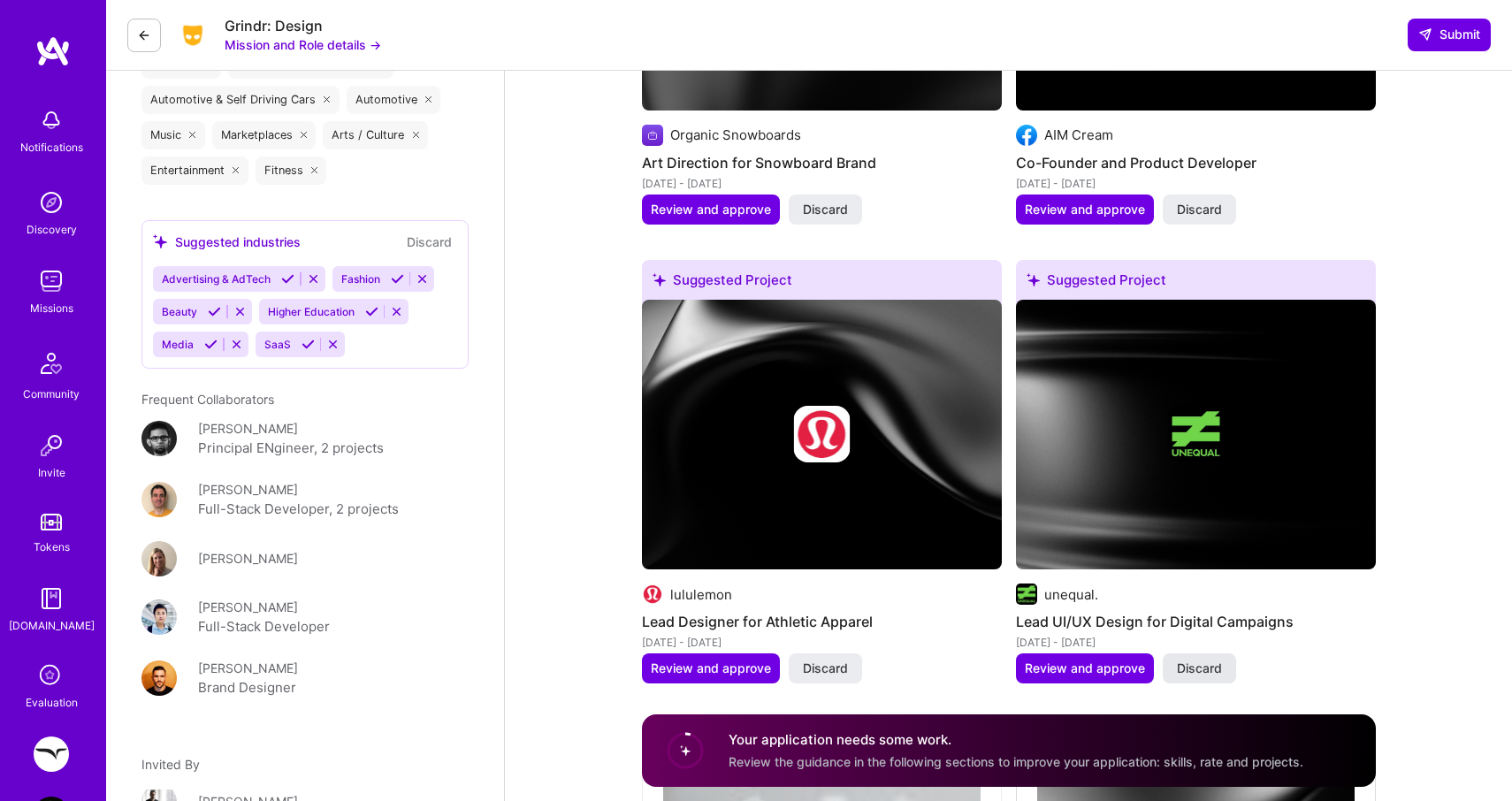
click at [1213, 668] on span "Discard" at bounding box center [1200, 668] width 45 height 18
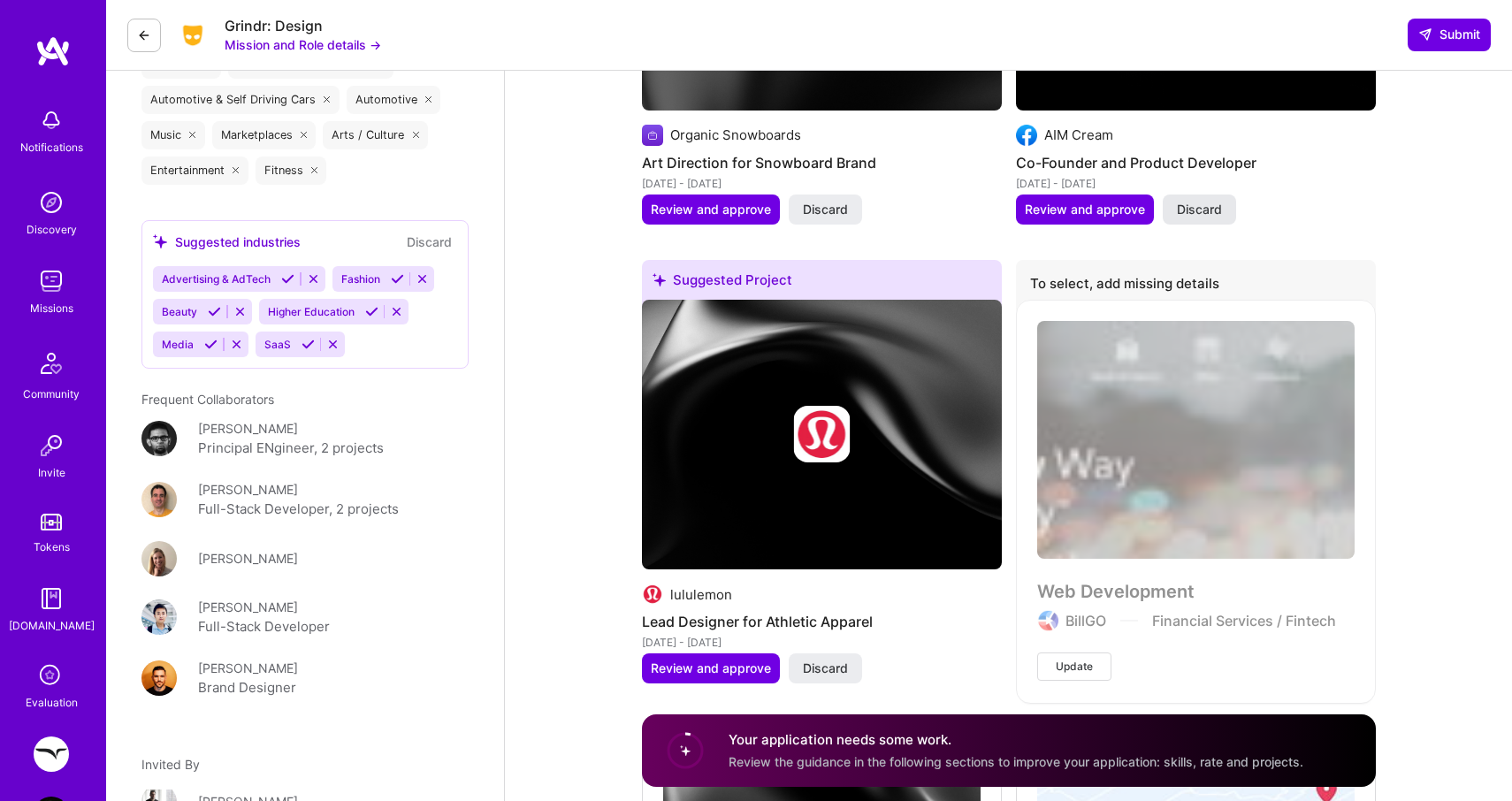
click at [1187, 207] on span "Discard" at bounding box center [1200, 209] width 45 height 18
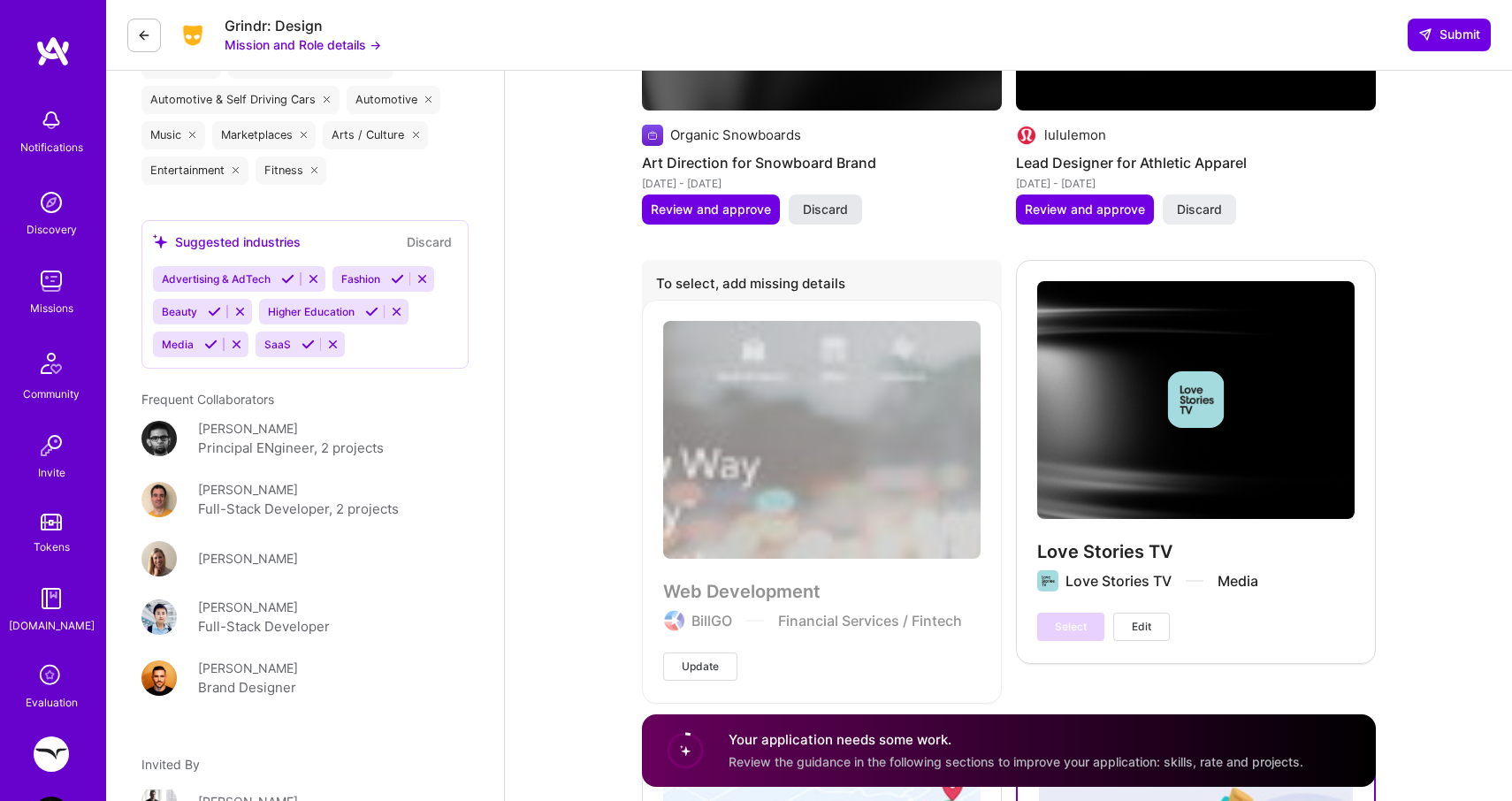
click at [838, 207] on span "Discard" at bounding box center [825, 209] width 45 height 18
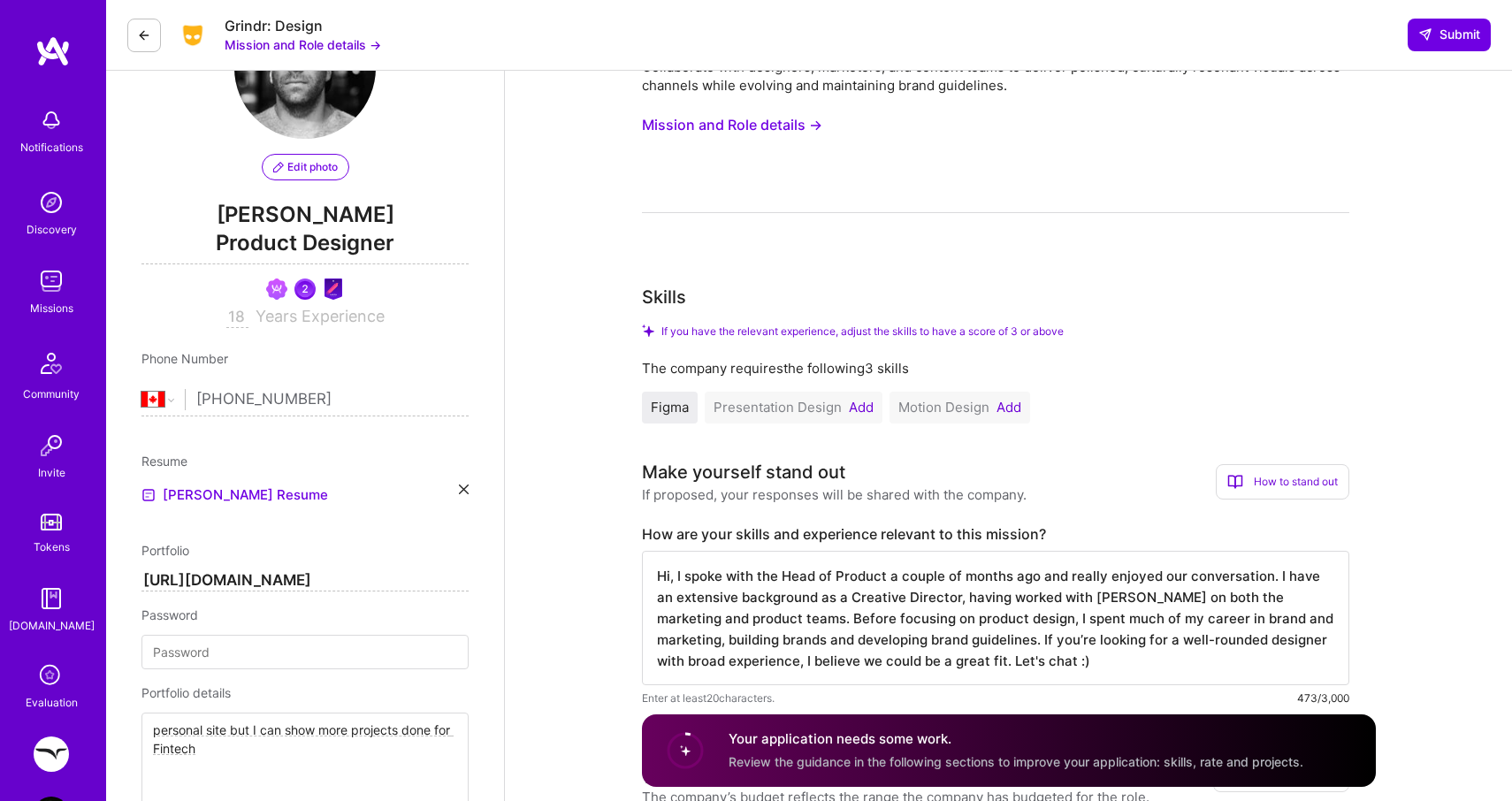
scroll to position [181, 0]
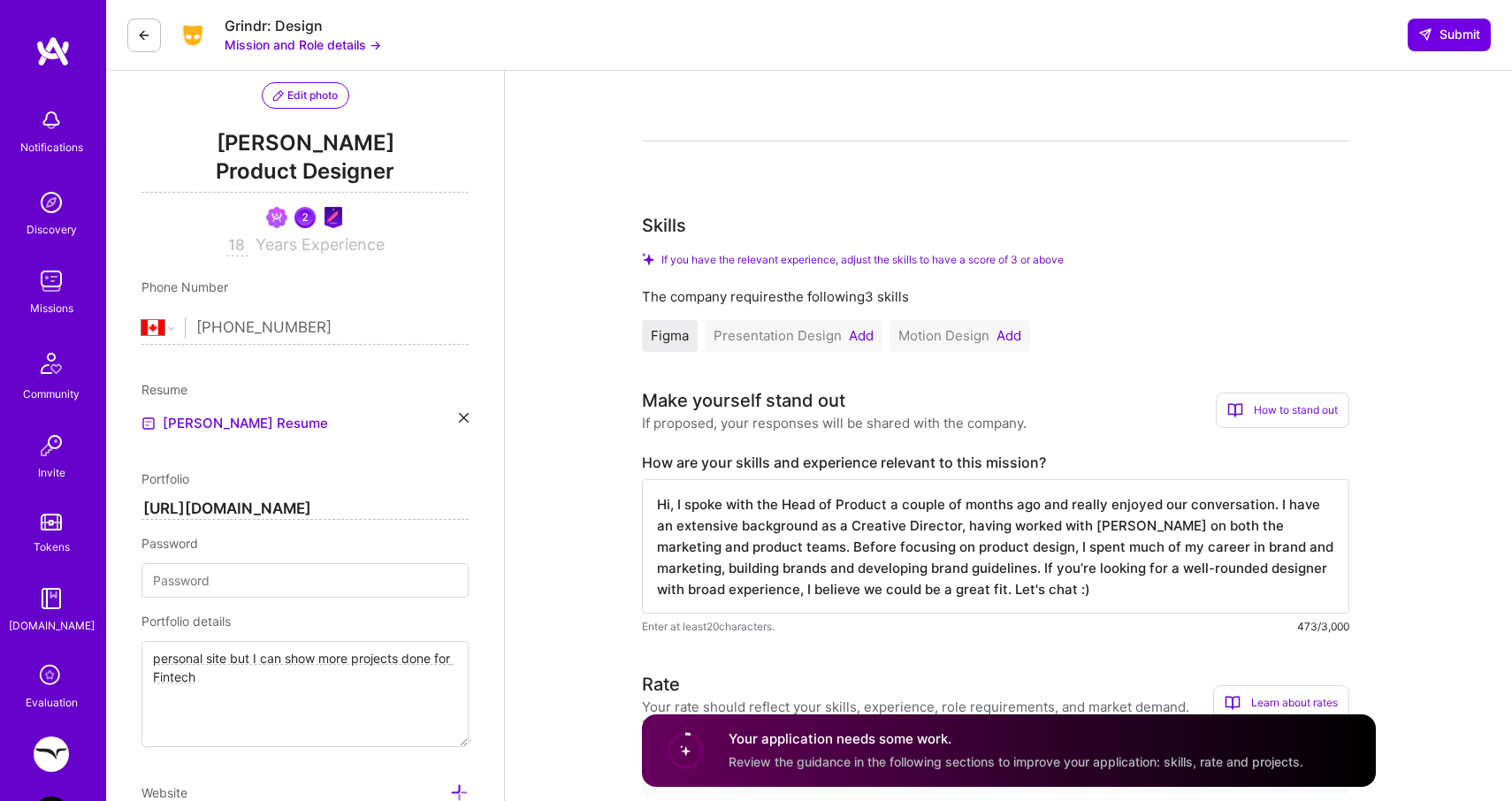
click at [862, 333] on button "Add" at bounding box center [861, 336] width 25 height 14
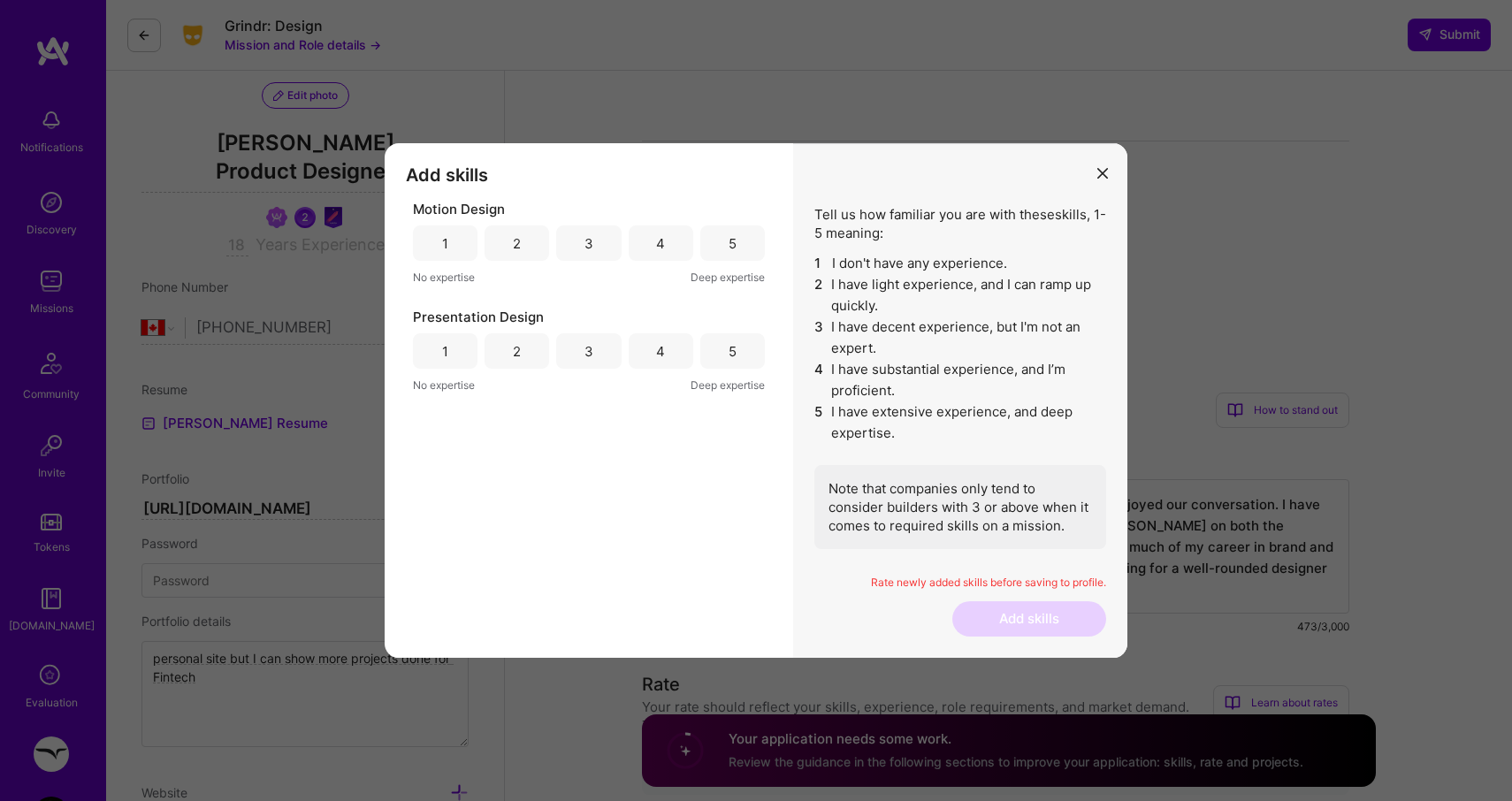
click at [744, 255] on div "5" at bounding box center [733, 244] width 65 height 35
click at [726, 365] on div "5" at bounding box center [733, 351] width 65 height 35
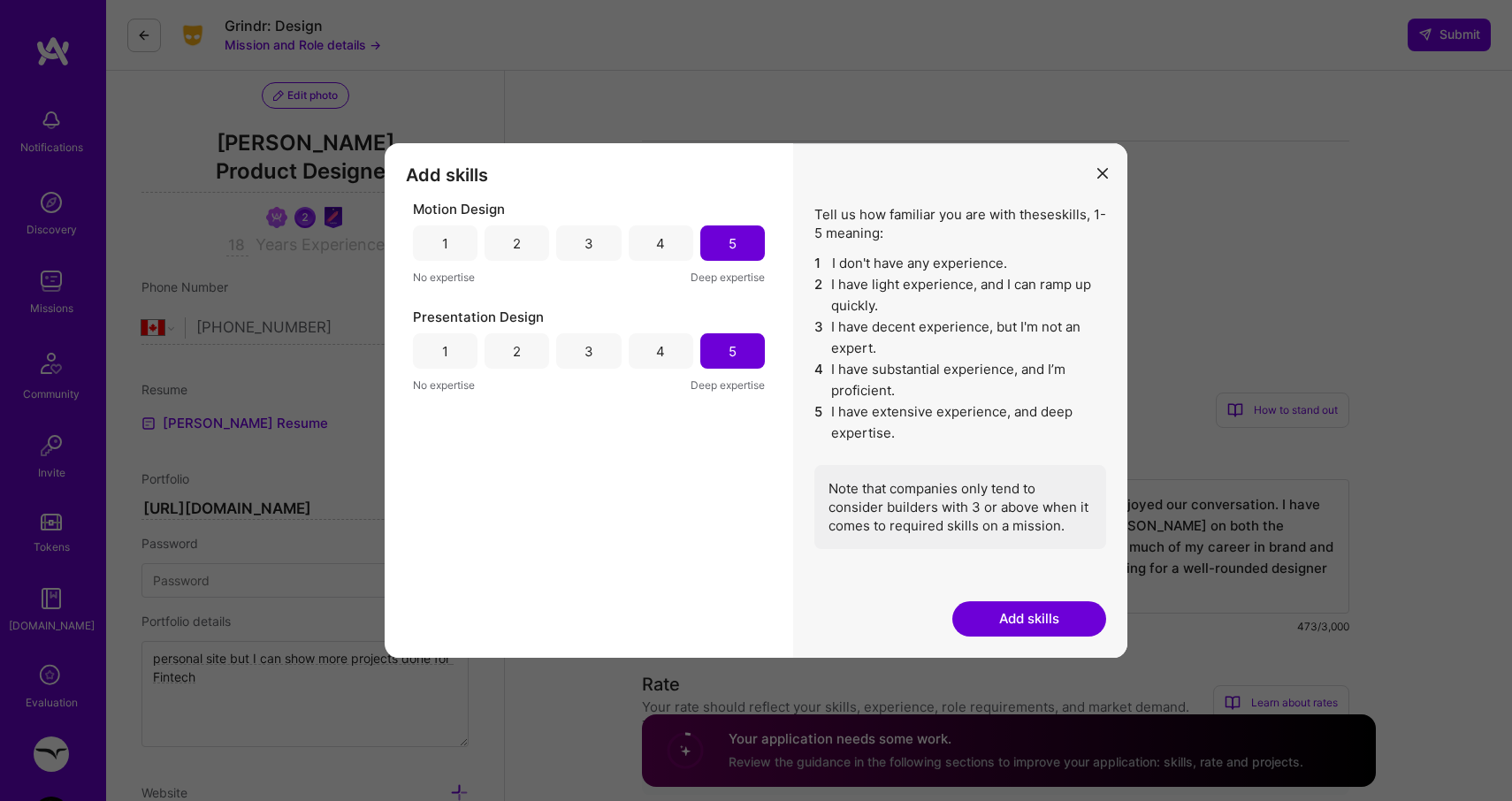
click at [672, 244] on div "4" at bounding box center [661, 244] width 65 height 35
click at [558, 240] on div "3" at bounding box center [588, 244] width 65 height 35
click at [1024, 605] on button "Add skills" at bounding box center [1029, 619] width 154 height 35
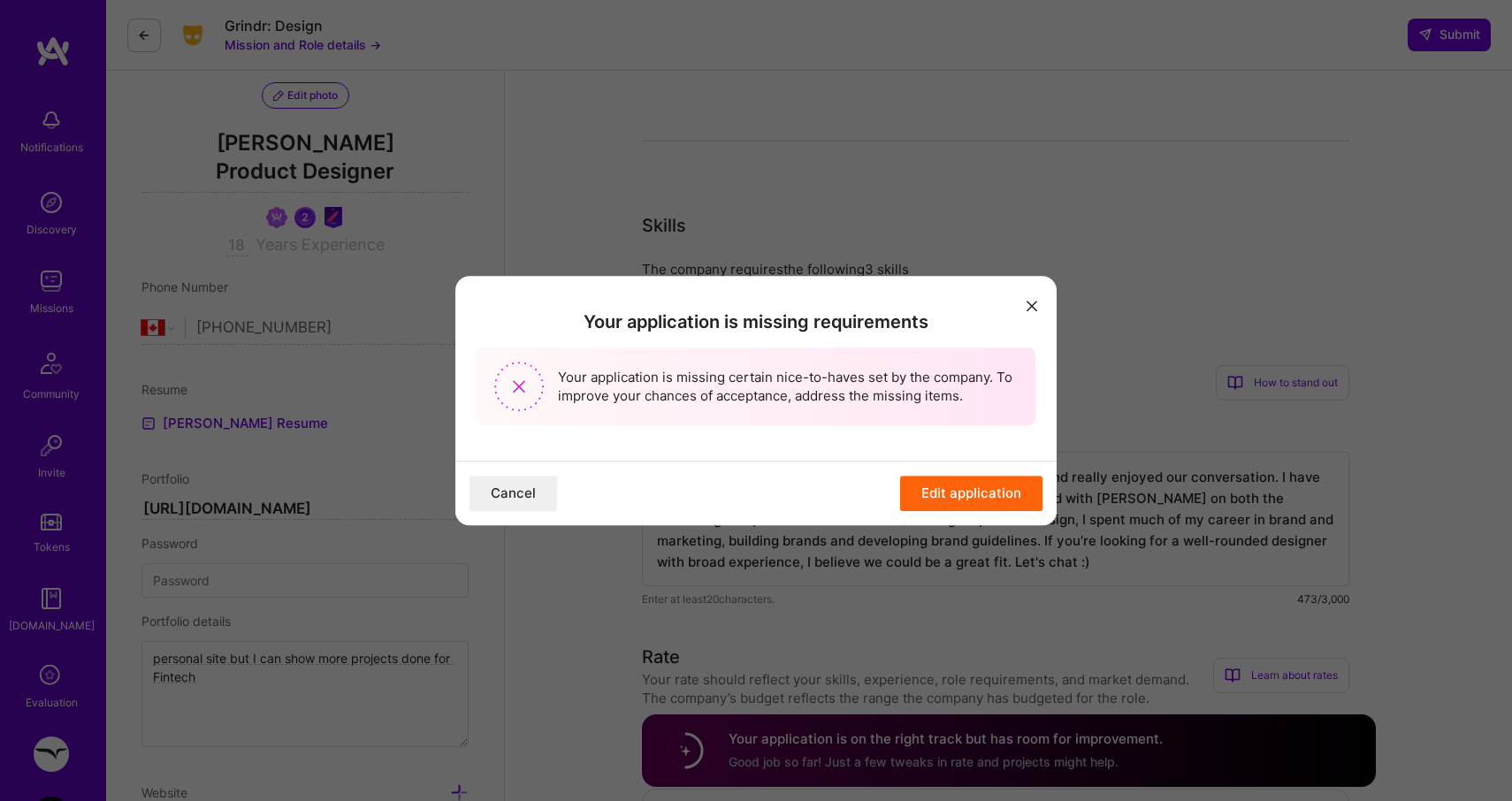
click at [1034, 301] on icon "modal" at bounding box center [1032, 306] width 11 height 11
click at [1030, 307] on icon "modal" at bounding box center [1032, 306] width 11 height 11
click at [941, 492] on button "Edit application" at bounding box center [971, 493] width 142 height 35
click at [1029, 307] on icon "modal" at bounding box center [1032, 306] width 11 height 11
drag, startPoint x: 783, startPoint y: 195, endPoint x: 739, endPoint y: 203, distance: 44.7
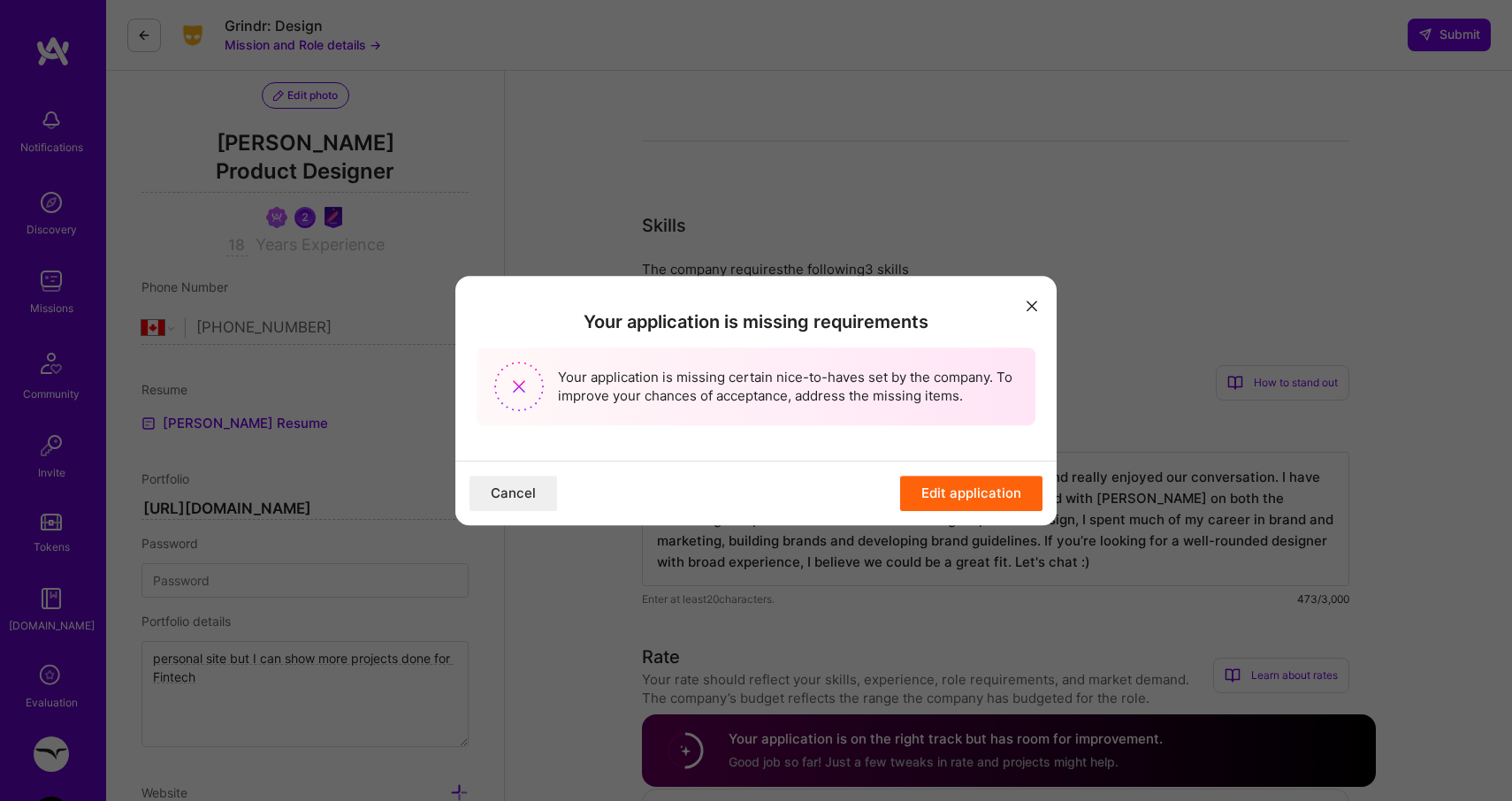
click at [782, 195] on div "Your application is missing requirements Your application is missing certain ni…" at bounding box center [756, 400] width 1512 height 801
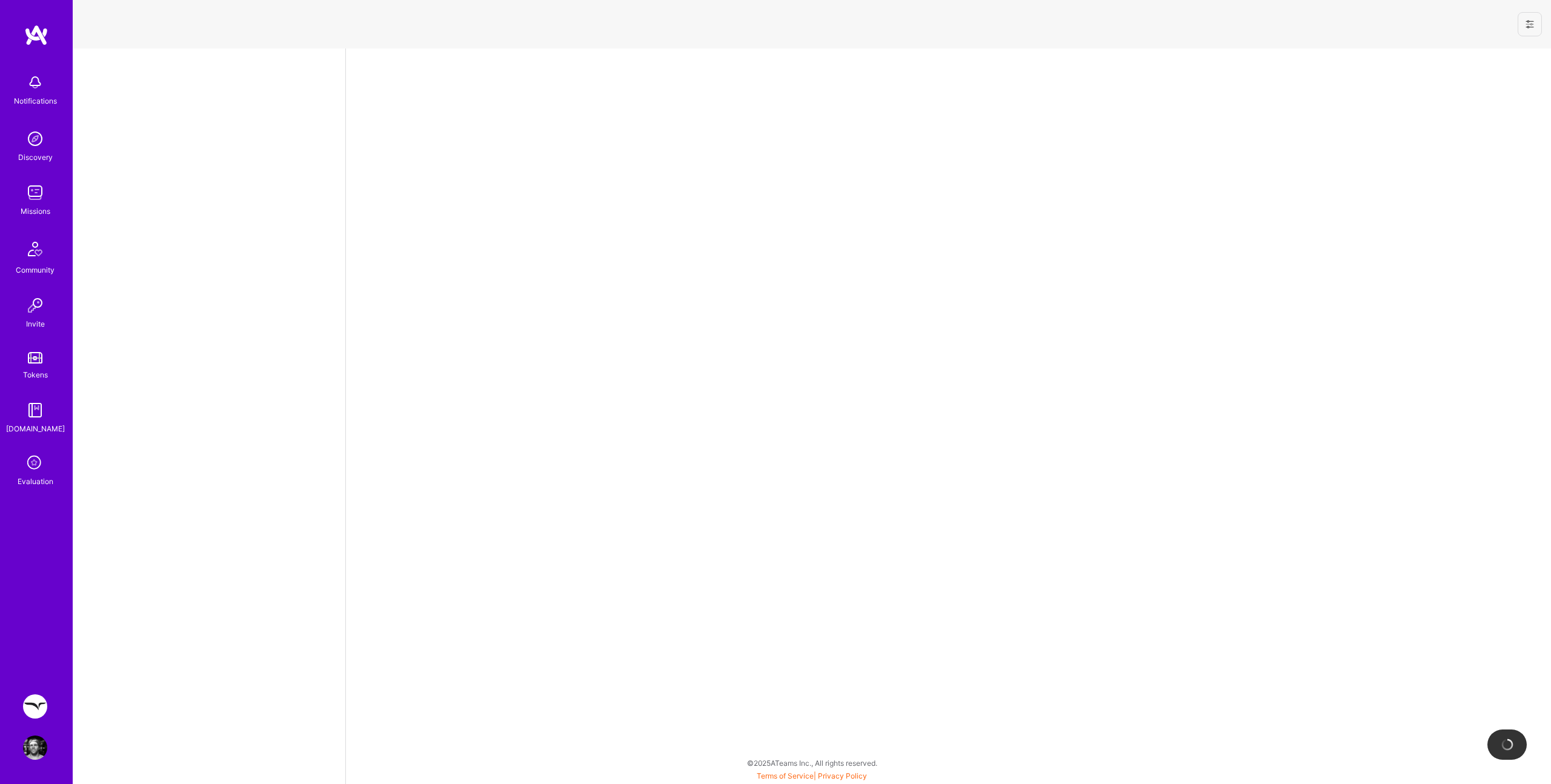
select select "CA"
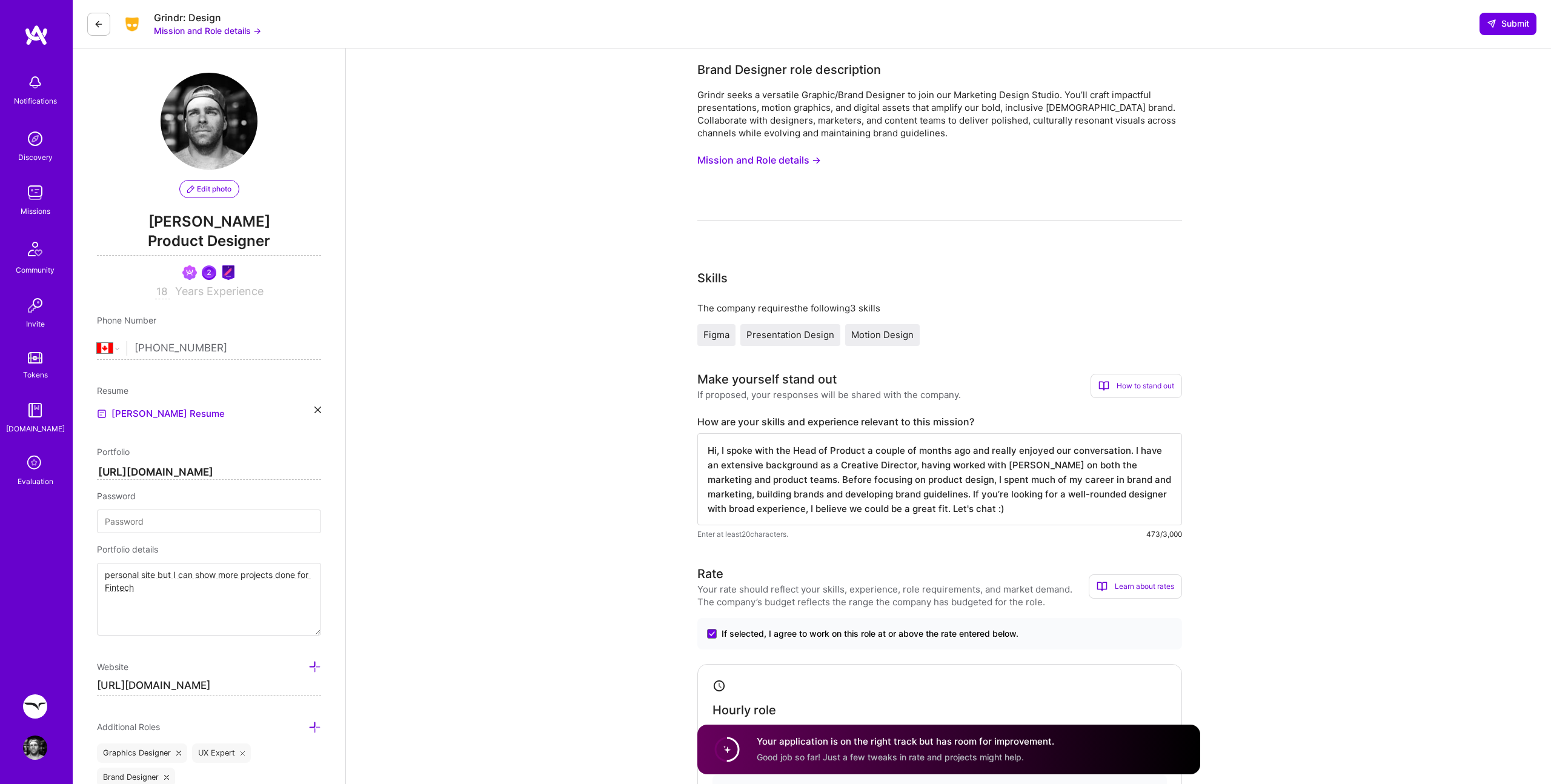
click at [804, 338] on span "Presentation Design" at bounding box center [790, 334] width 88 height 11
click at [1493, 24] on icon at bounding box center [1492, 24] width 9 height 9
click at [1511, 28] on span "Submit" at bounding box center [1508, 24] width 42 height 12
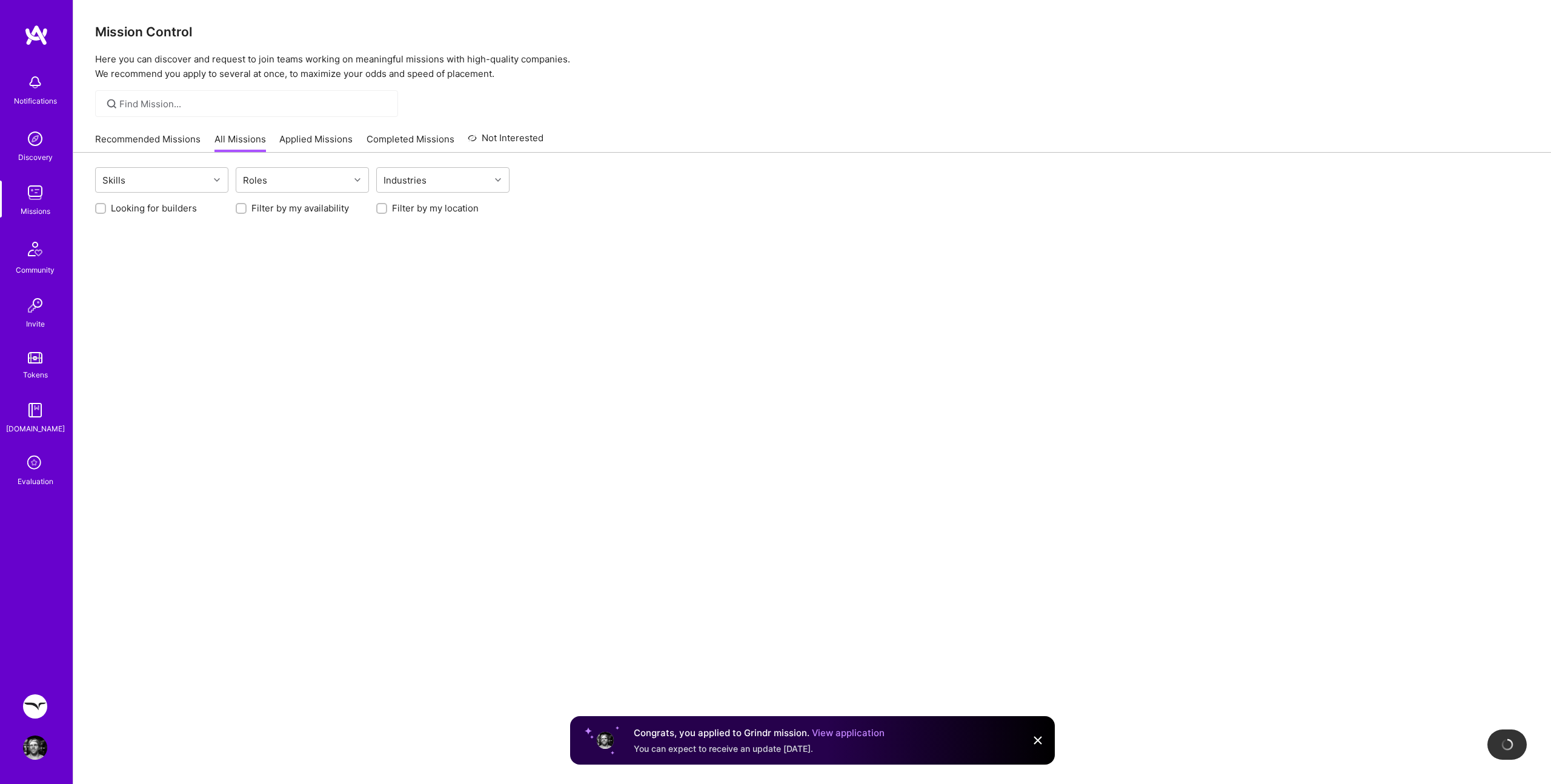
click at [1518, 27] on h3 "Mission Control" at bounding box center [812, 32] width 1434 height 15
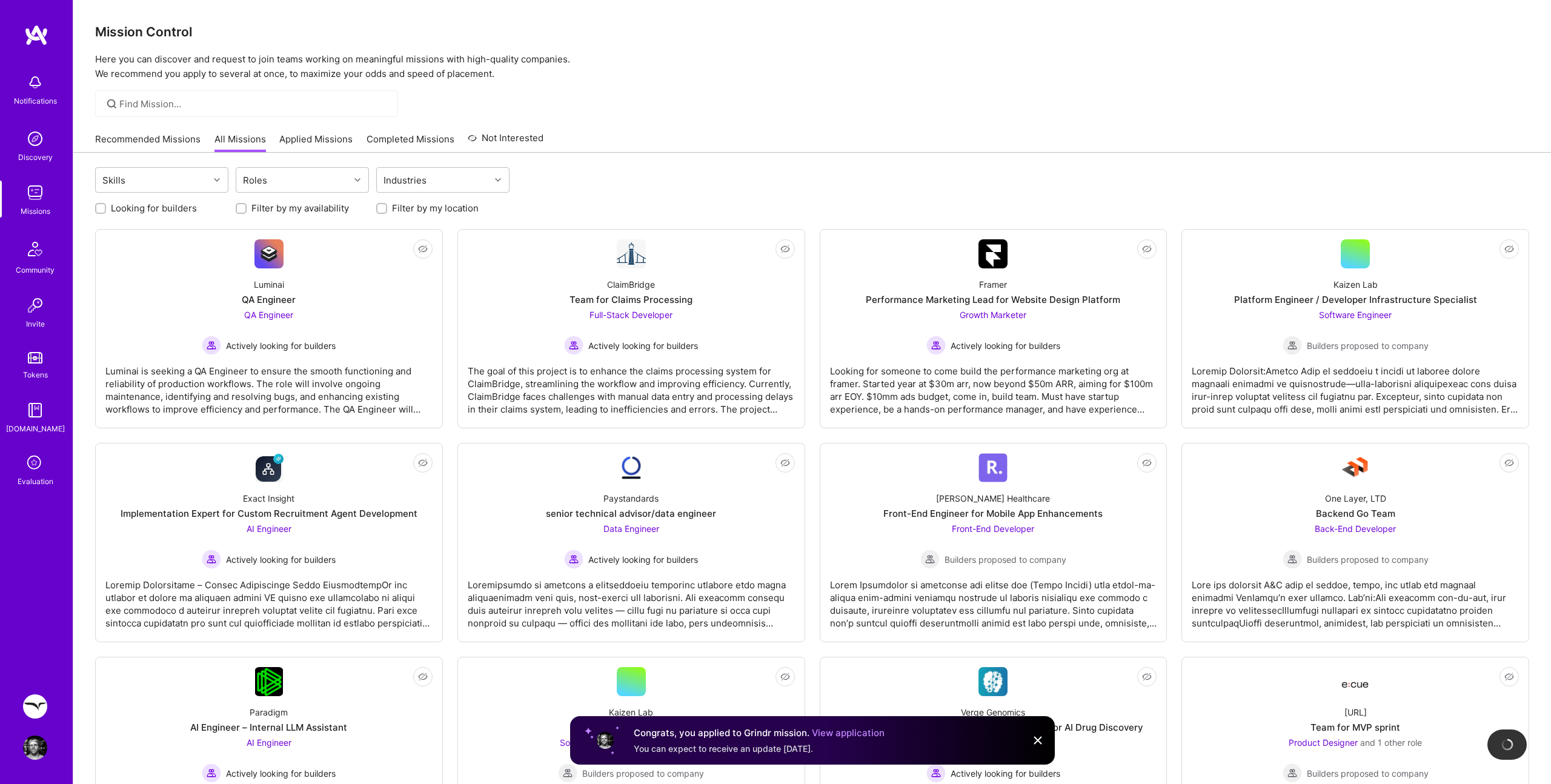
click at [126, 131] on div "Recommended Missions All Missions Applied Missions Completed Missions Not Inter…" at bounding box center [319, 139] width 448 height 26
click at [131, 139] on link "Recommended Missions" at bounding box center [147, 143] width 106 height 20
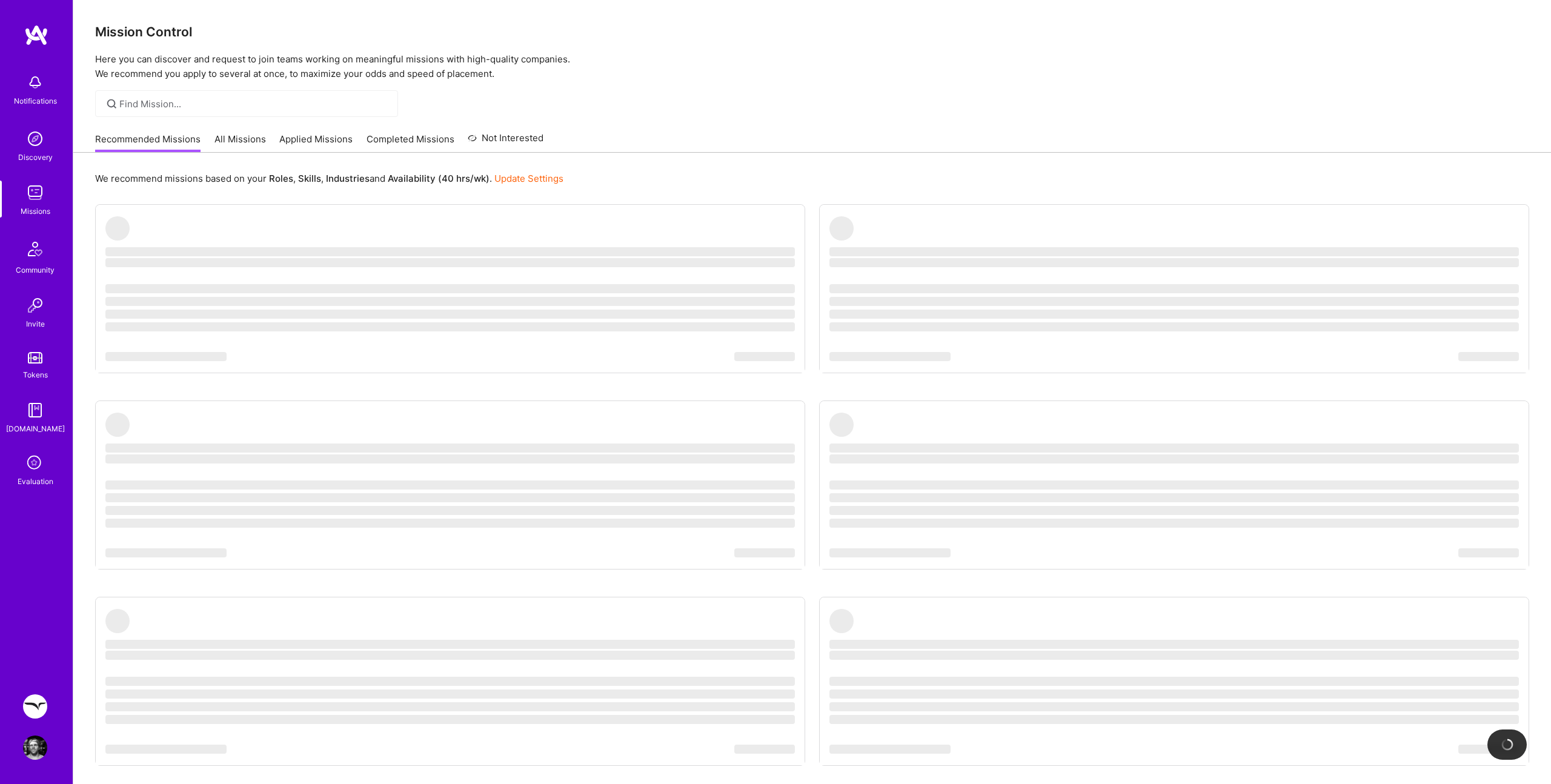
click at [243, 141] on link "All Missions" at bounding box center [240, 143] width 52 height 20
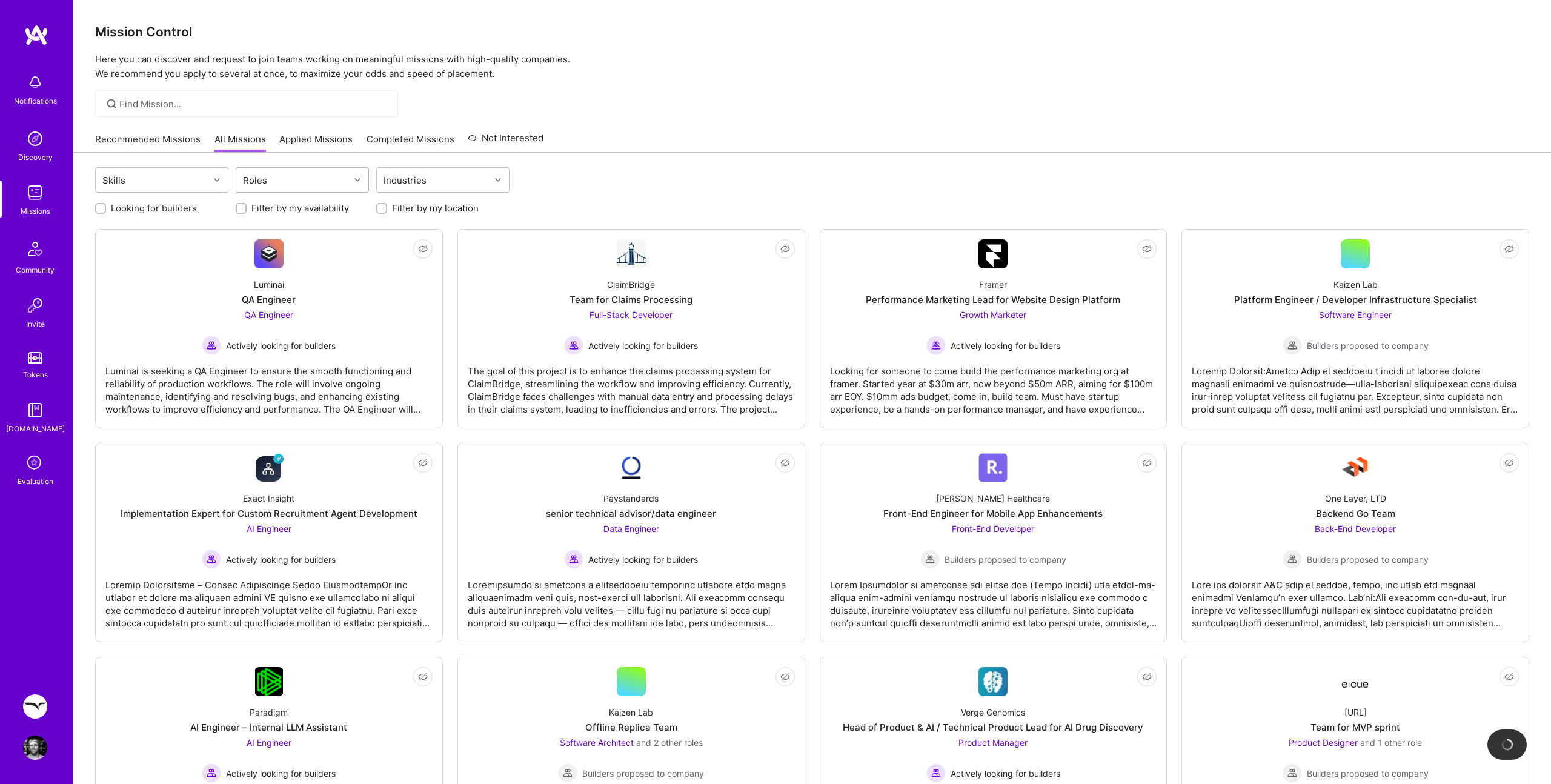
click at [300, 178] on div "Roles" at bounding box center [293, 180] width 113 height 24
type input "pro"
click at [246, 233] on input "checkbox" at bounding box center [250, 234] width 9 height 9
checkbox input "true"
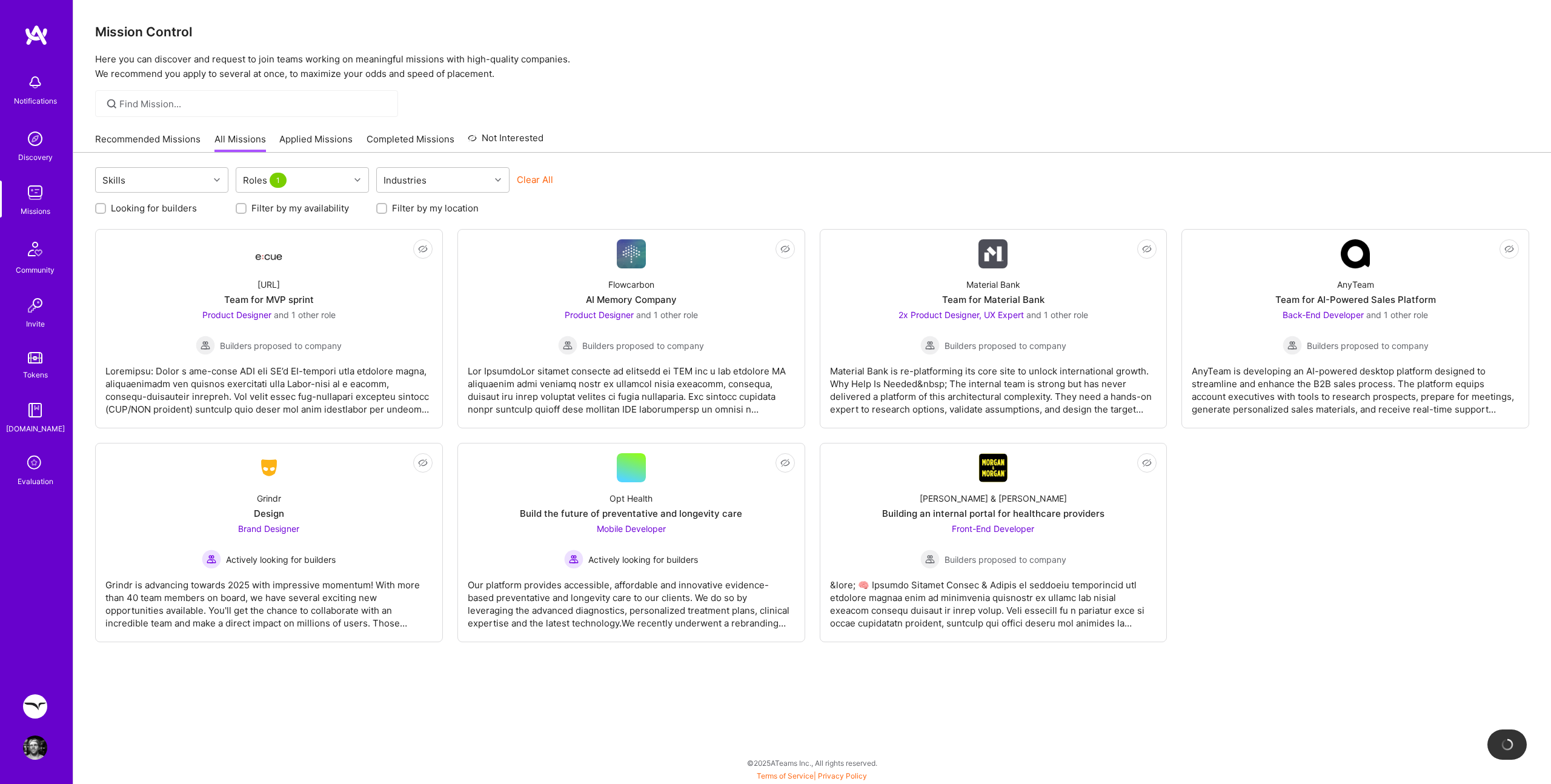
click at [654, 207] on div "Looking for builders Filter by my availability Filter by my location" at bounding box center [812, 205] width 1434 height 19
click at [915, 293] on div "Material Bank Team for Material Bank 2x Product Designer, UX Expert and 1 other…" at bounding box center [994, 312] width 327 height 87
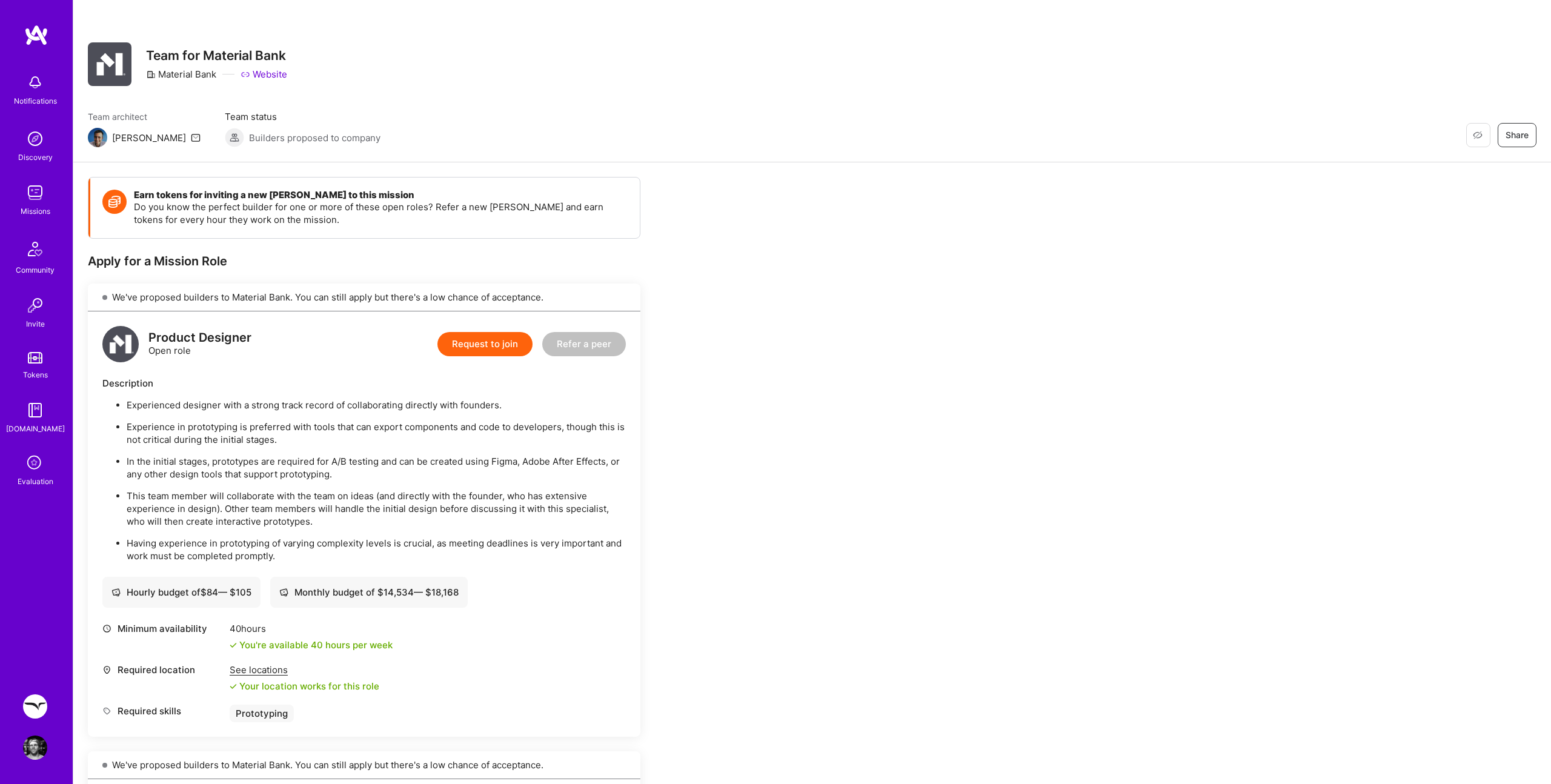
click at [280, 70] on link "Website" at bounding box center [263, 74] width 46 height 13
click at [30, 37] on img at bounding box center [36, 35] width 24 height 22
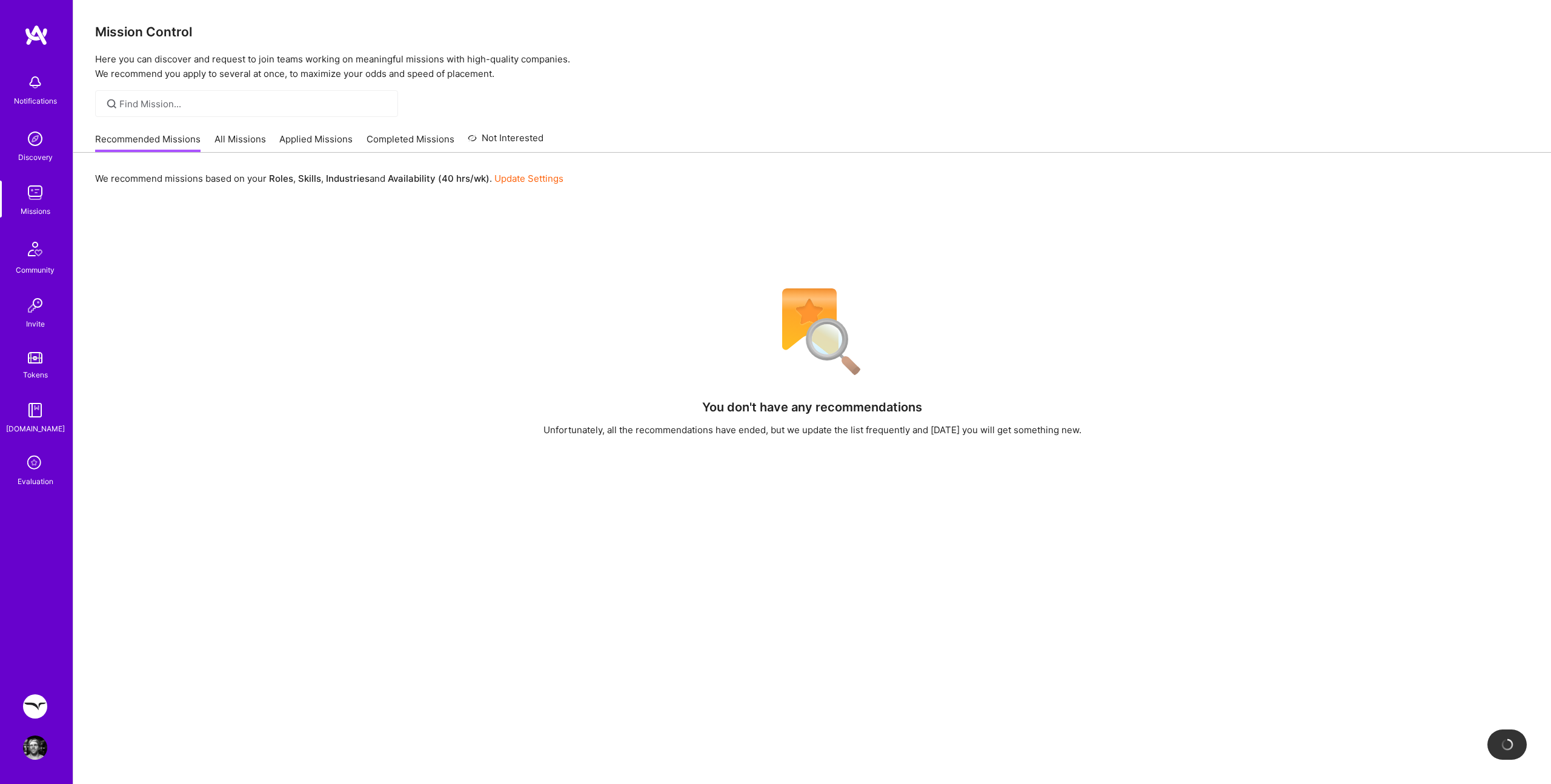
click at [219, 137] on link "All Missions" at bounding box center [240, 143] width 52 height 20
